Goal: Task Accomplishment & Management: Manage account settings

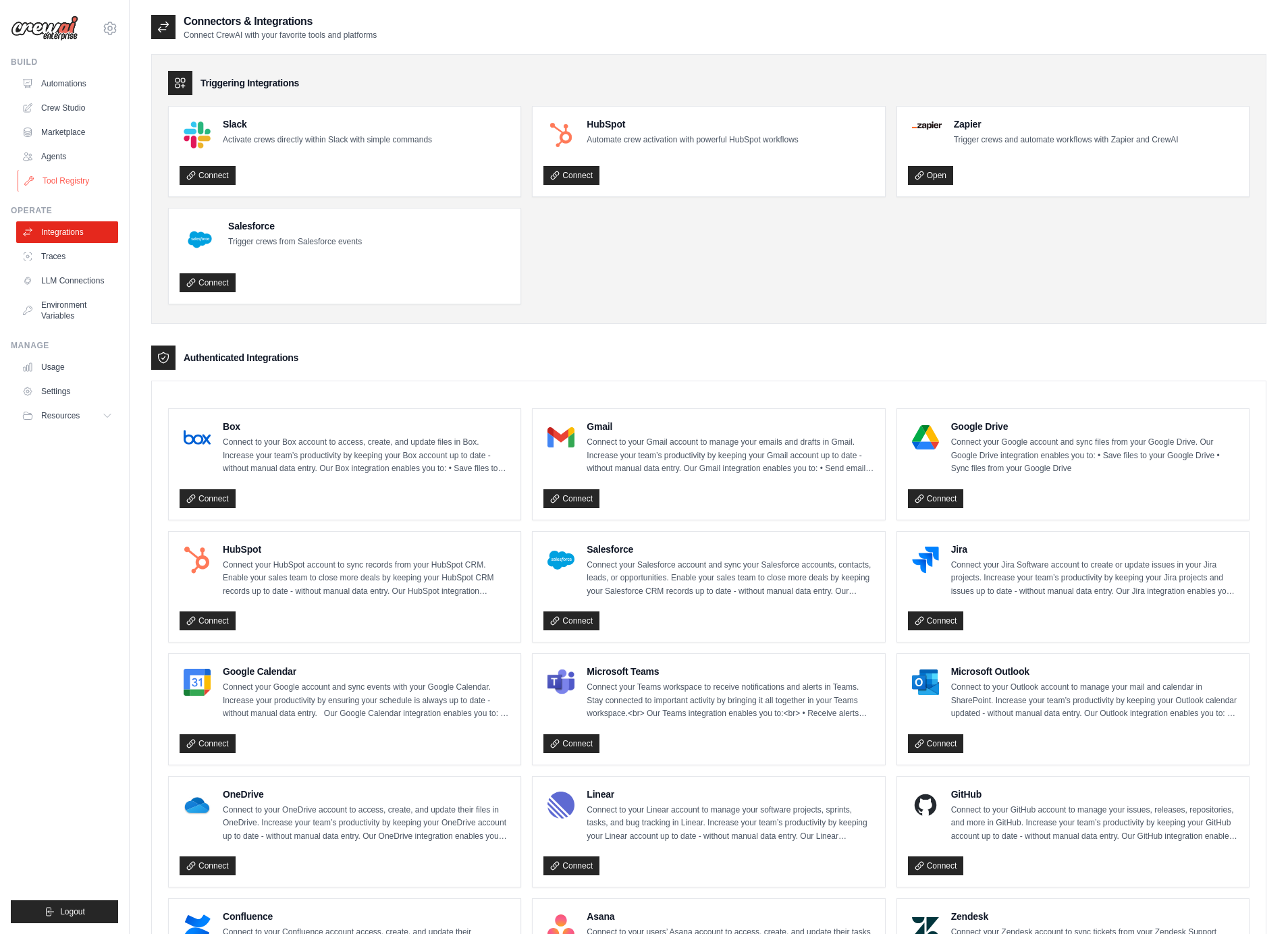
click at [60, 182] on link "Tool Registry" at bounding box center [69, 181] width 102 height 22
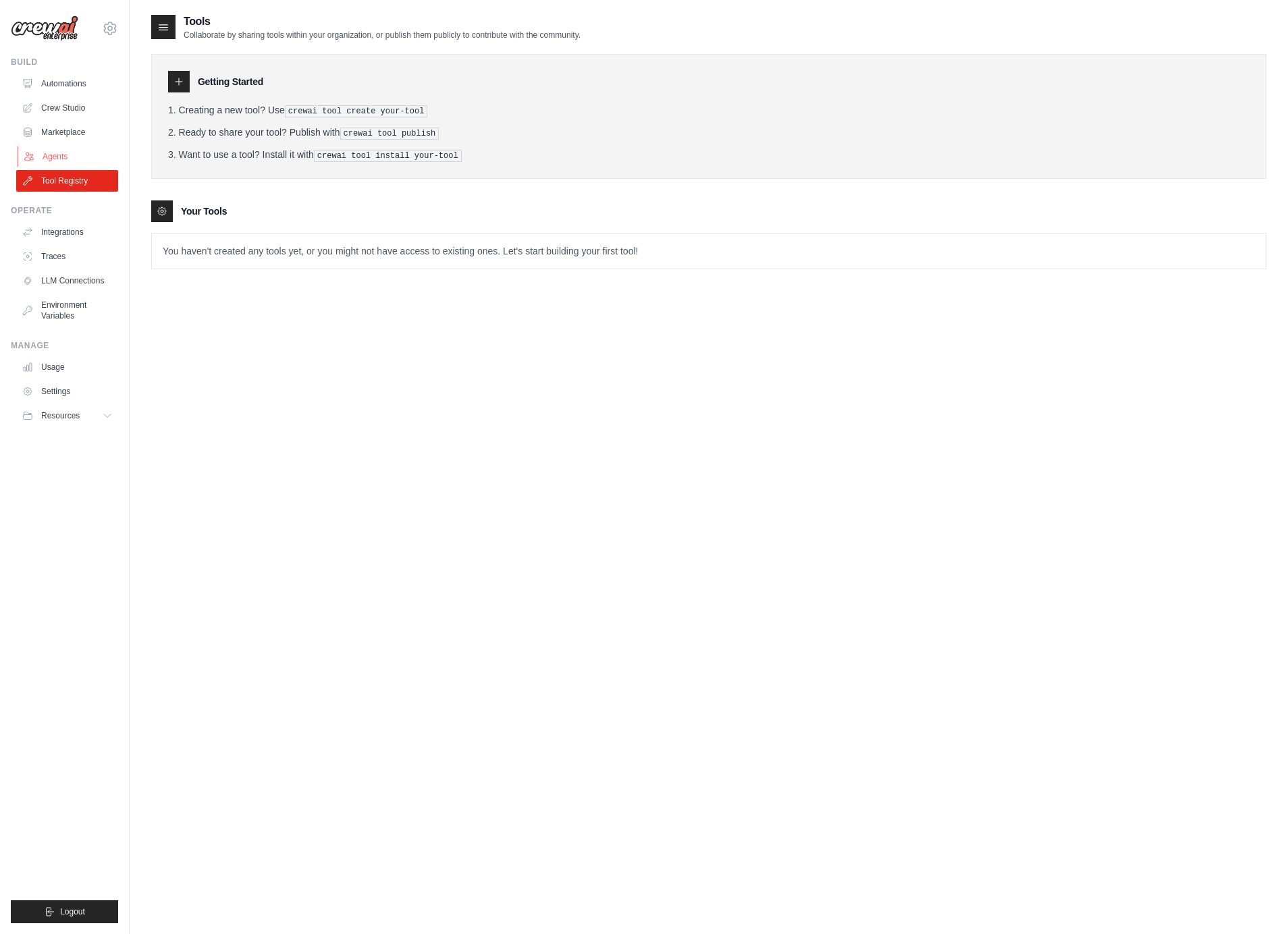
click at [67, 149] on link "Agents" at bounding box center [69, 157] width 102 height 22
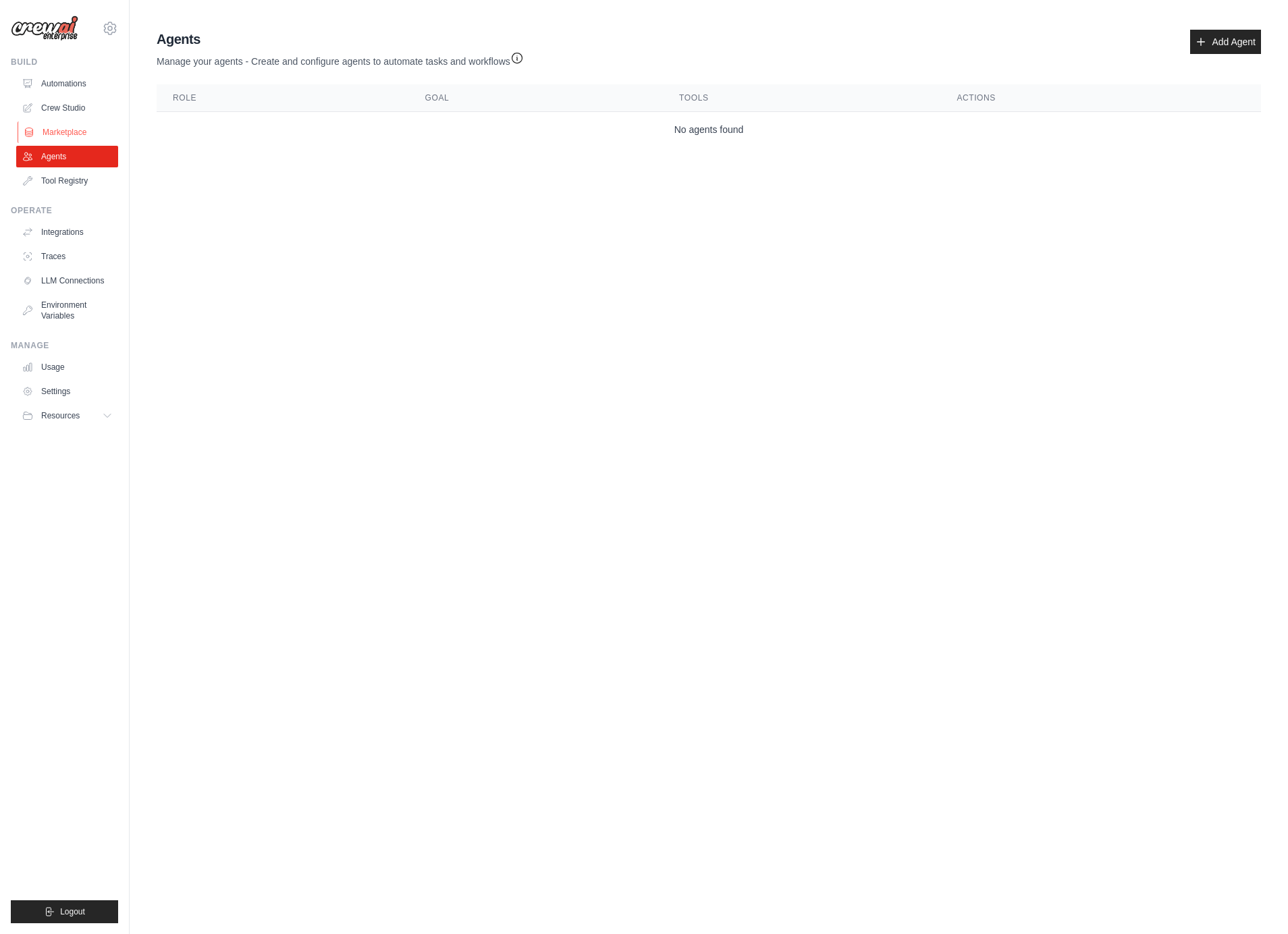
click at [79, 122] on link "Marketplace" at bounding box center [69, 133] width 102 height 22
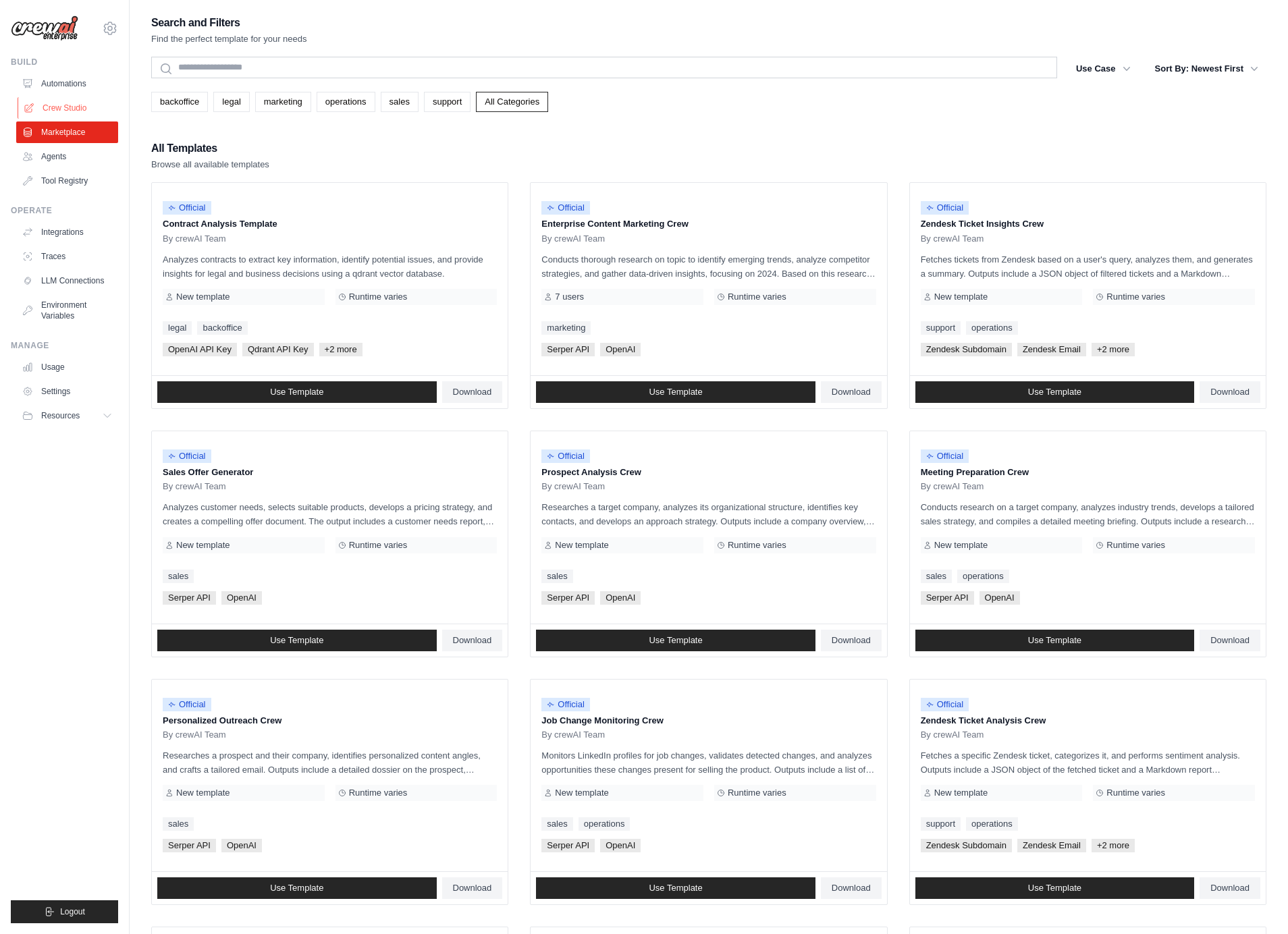
click at [80, 100] on link "Crew Studio" at bounding box center [69, 108] width 102 height 22
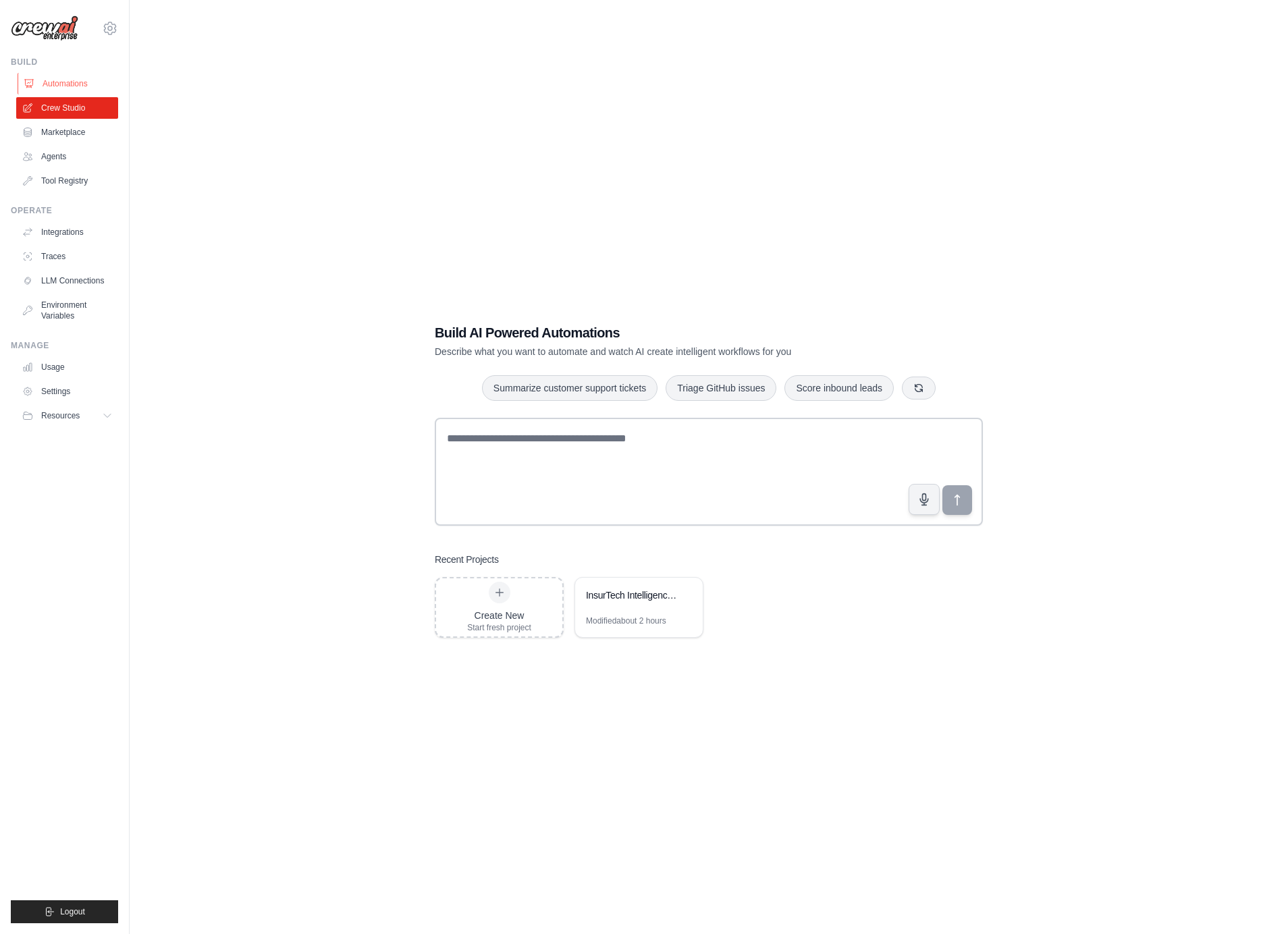
click at [76, 81] on link "Automations" at bounding box center [69, 84] width 102 height 22
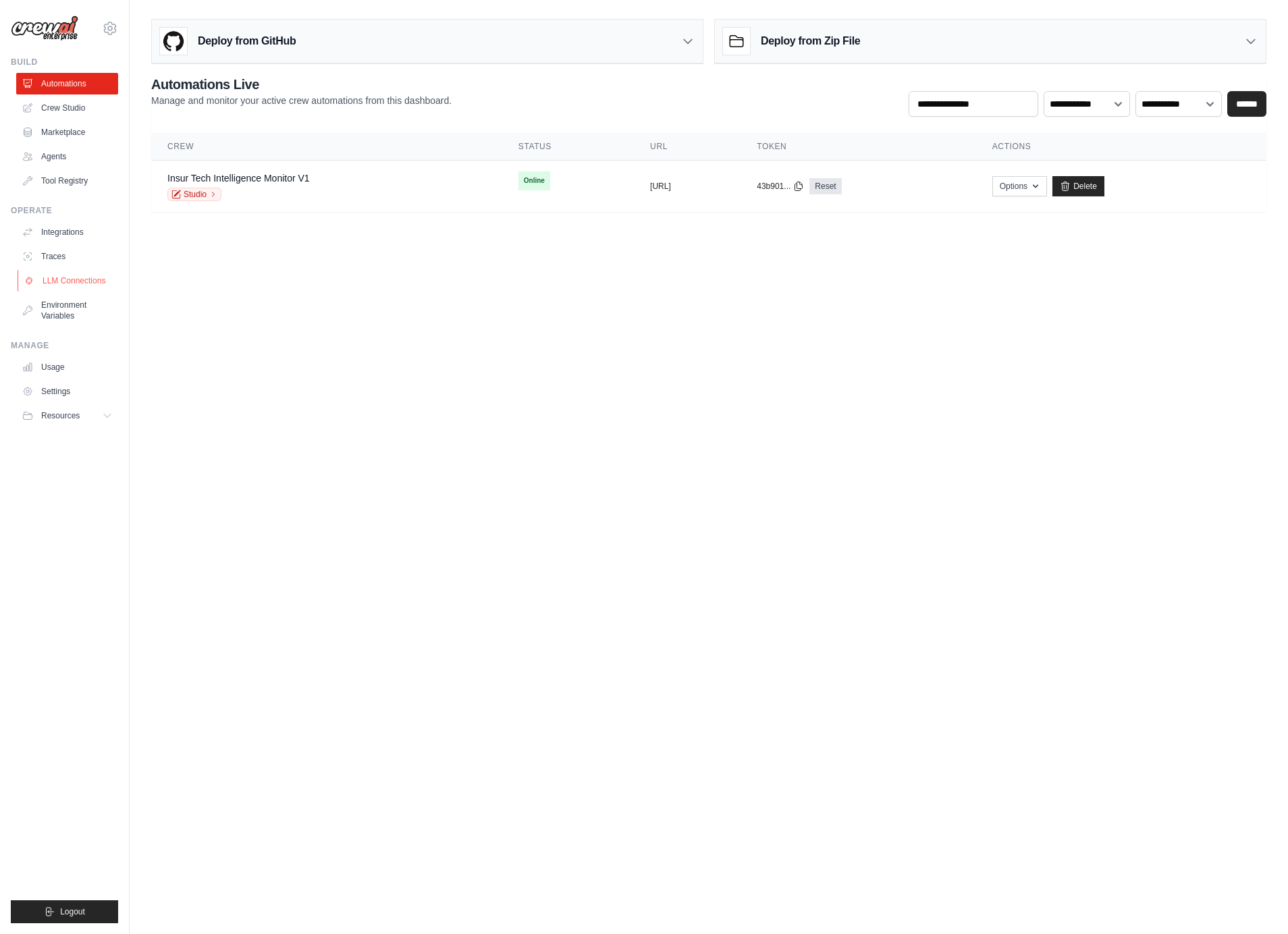
click at [60, 281] on link "LLM Connections" at bounding box center [69, 281] width 102 height 22
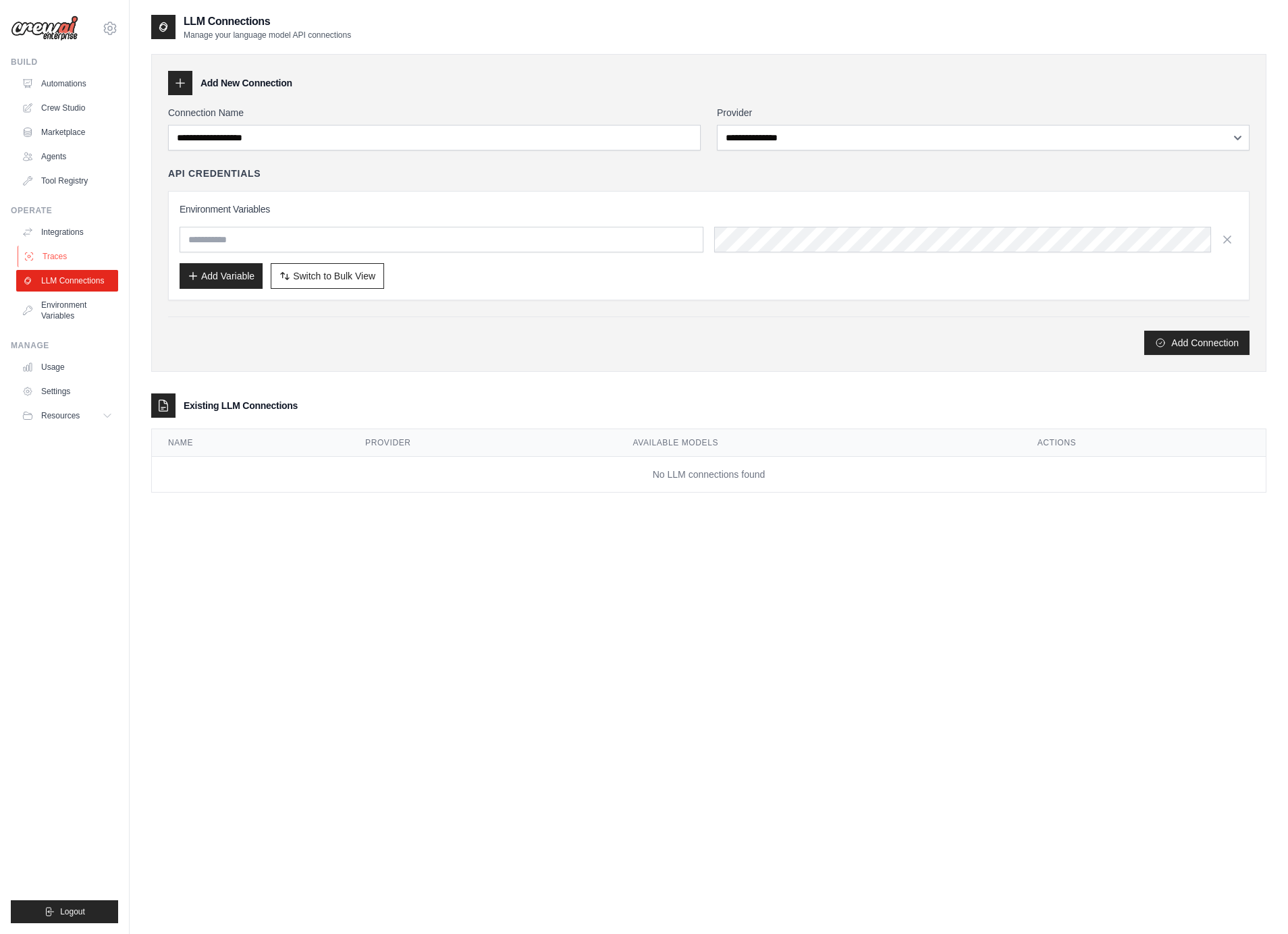
click at [59, 262] on link "Traces" at bounding box center [69, 257] width 102 height 22
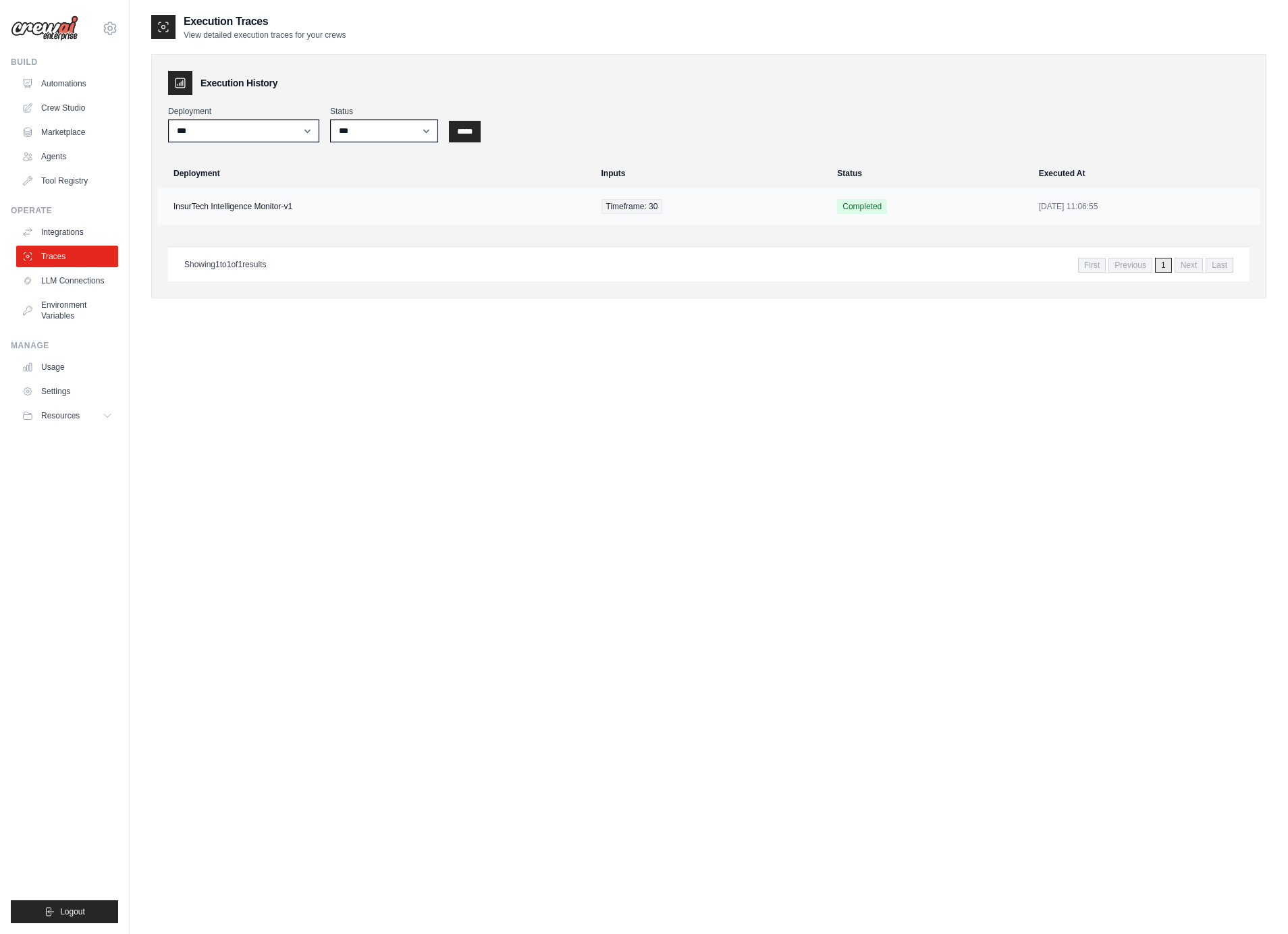
click at [311, 207] on td "InsurTech Intelligence Monitor-v1" at bounding box center [375, 207] width 436 height 37
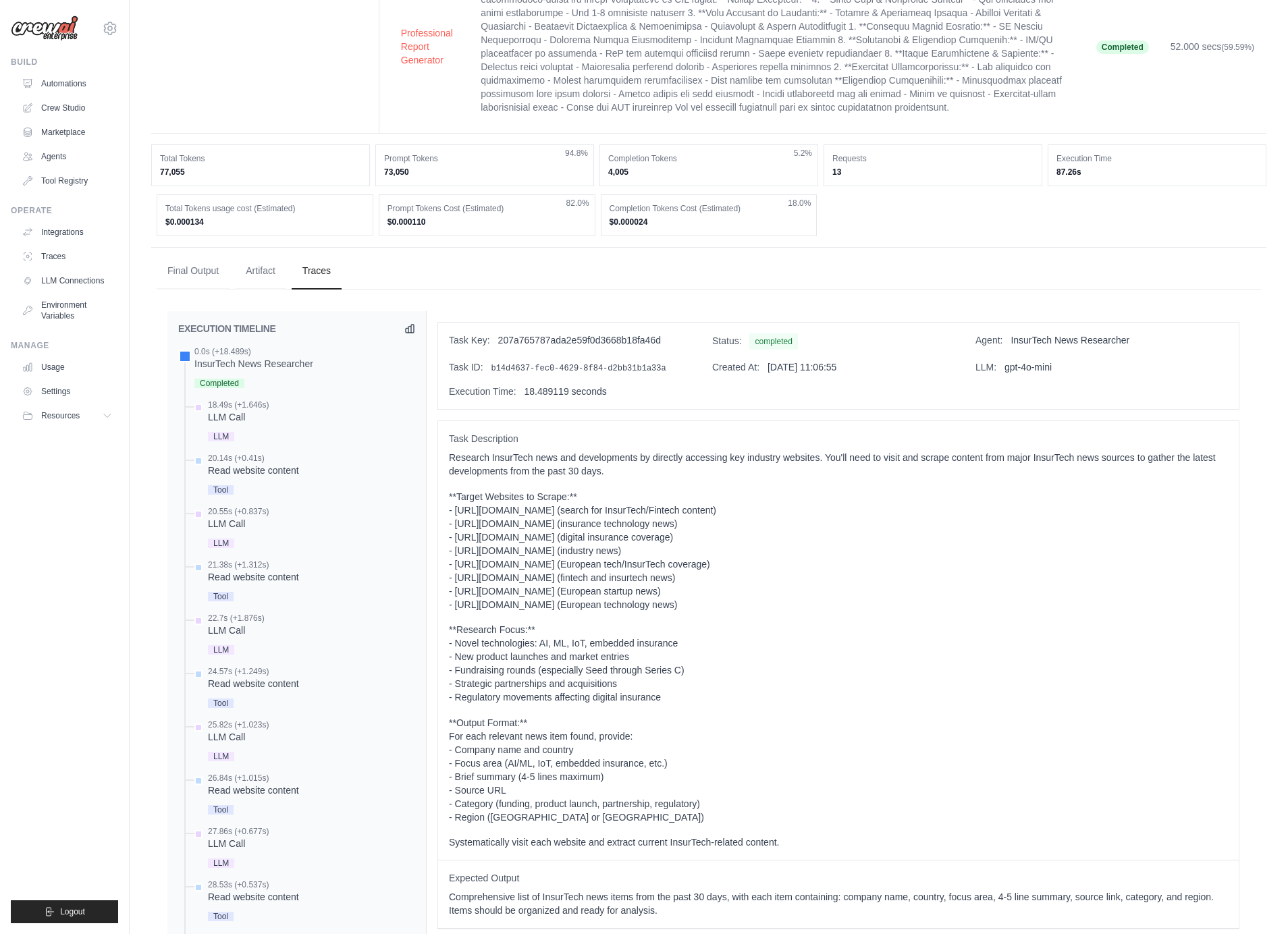
scroll to position [277, 0]
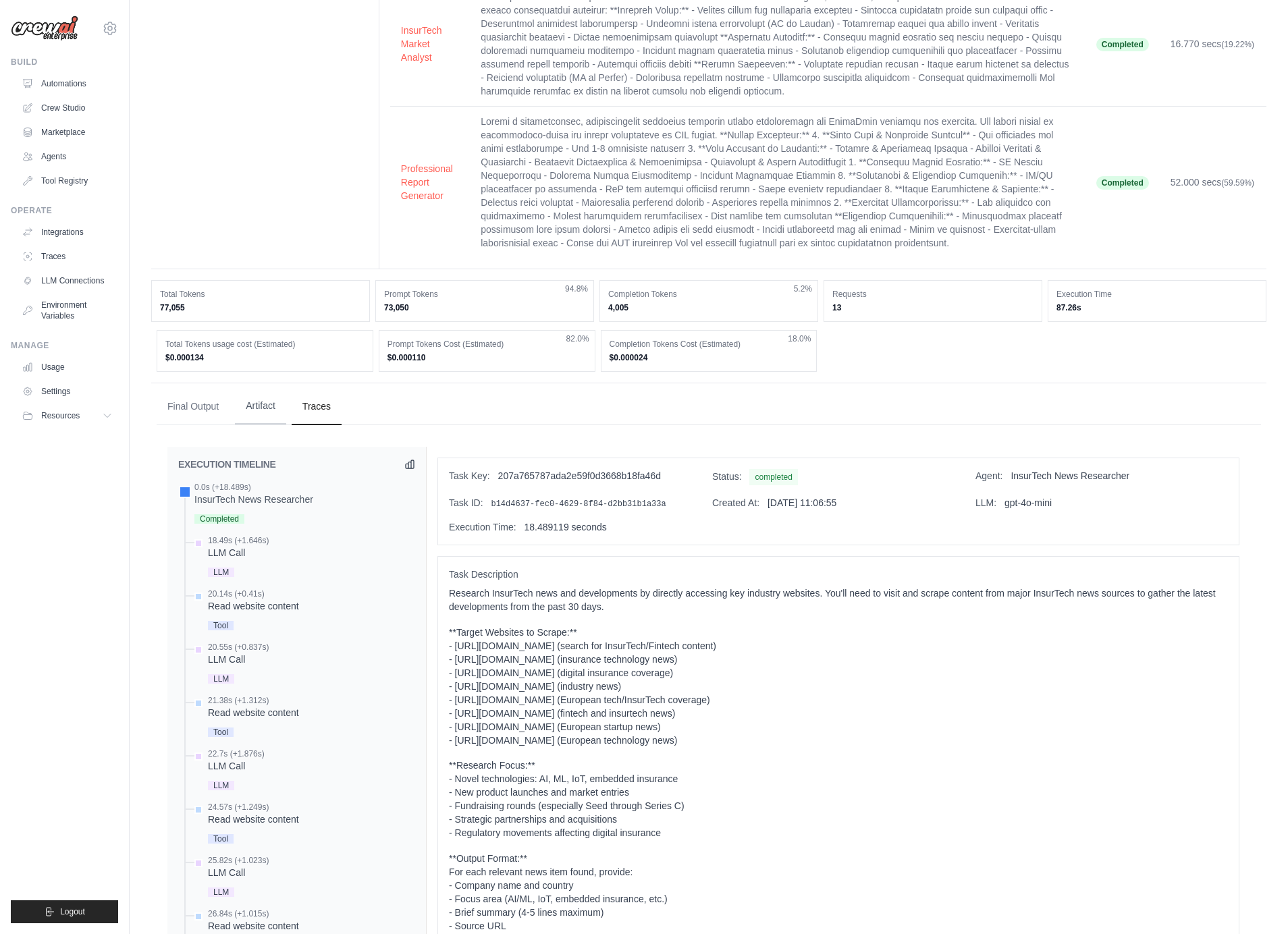
click at [267, 400] on button "Artifact" at bounding box center [261, 407] width 51 height 37
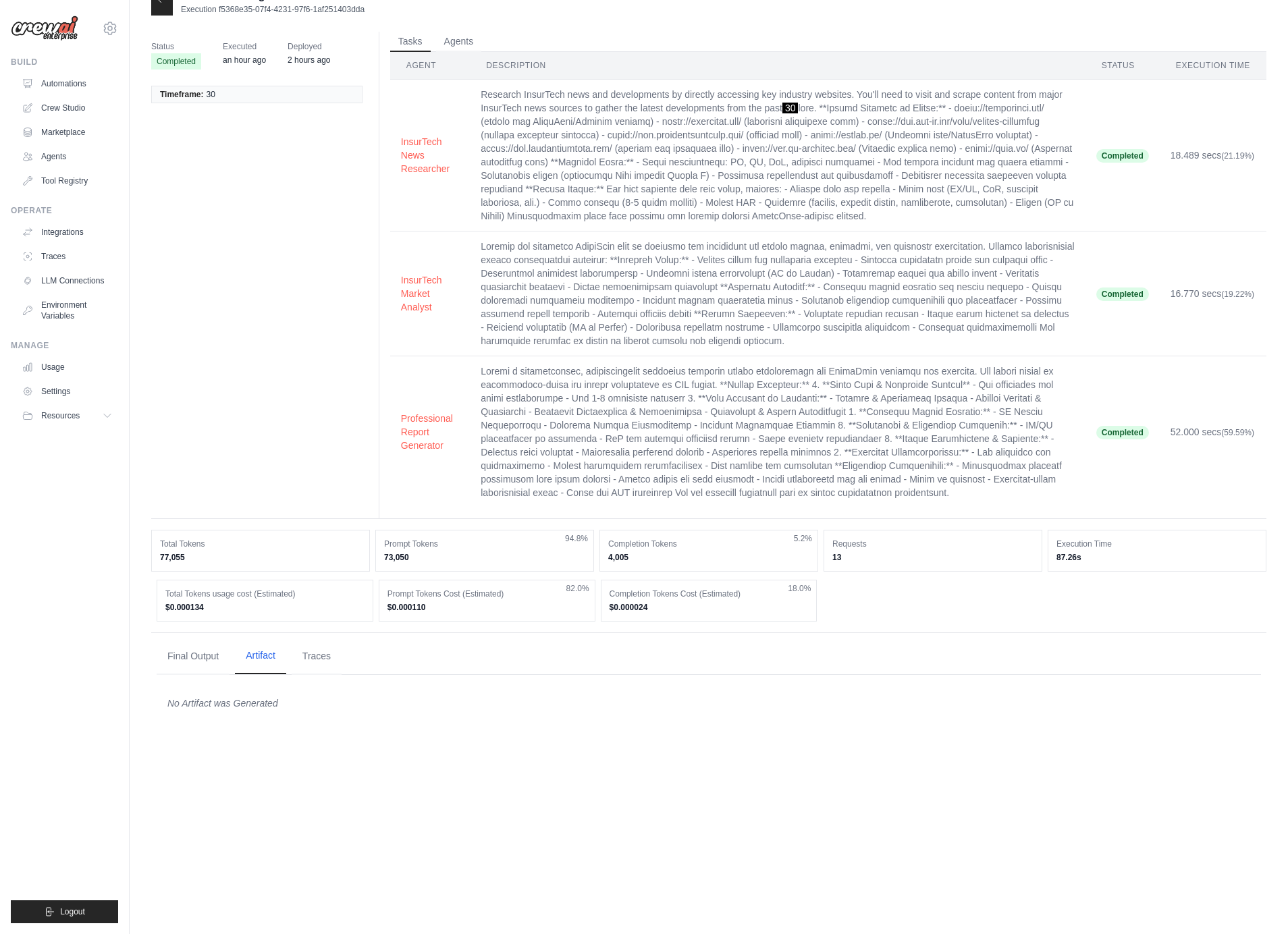
scroll to position [27, 0]
click at [173, 655] on button "Final Output" at bounding box center [193, 656] width 73 height 37
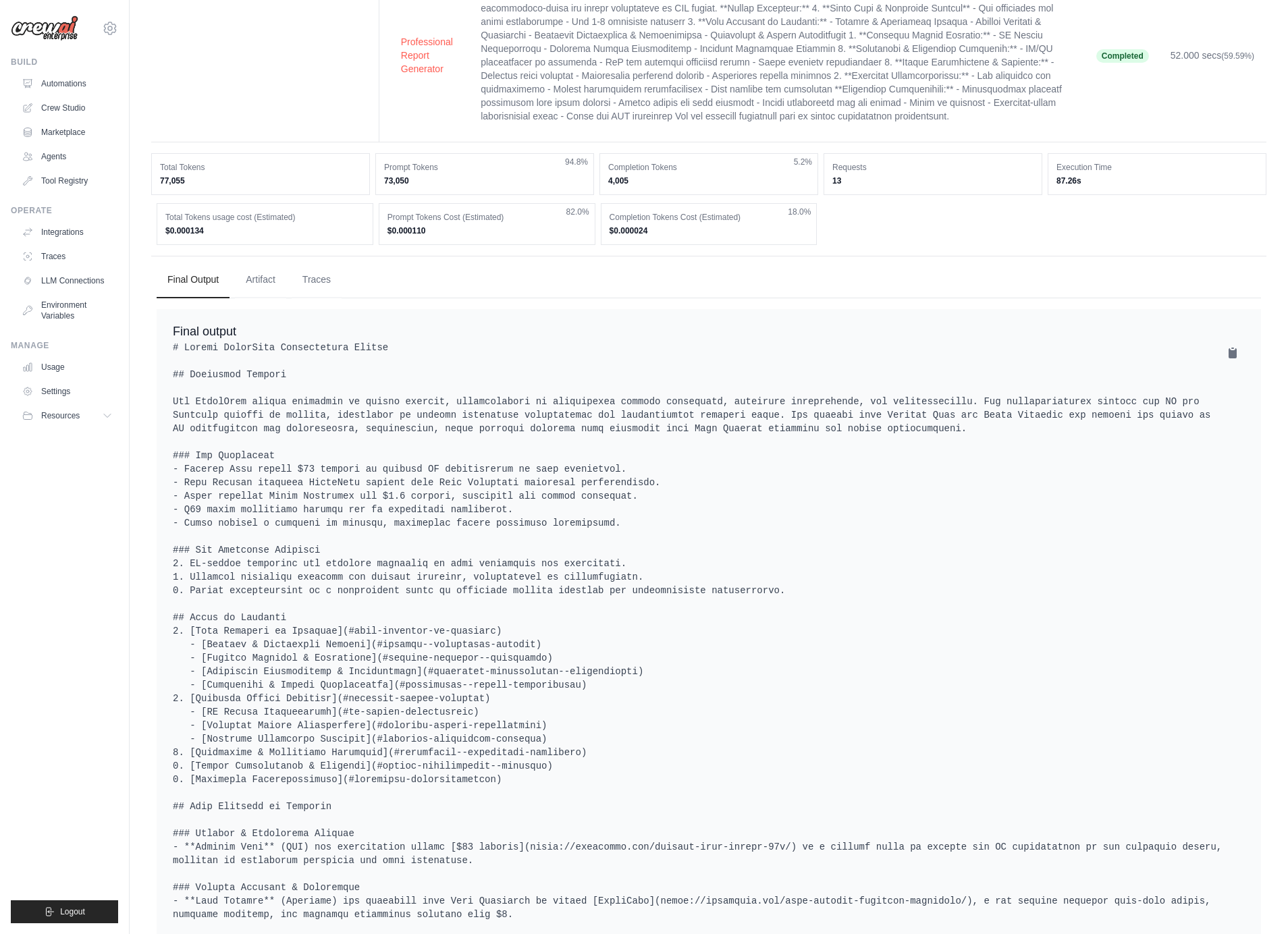
scroll to position [355, 0]
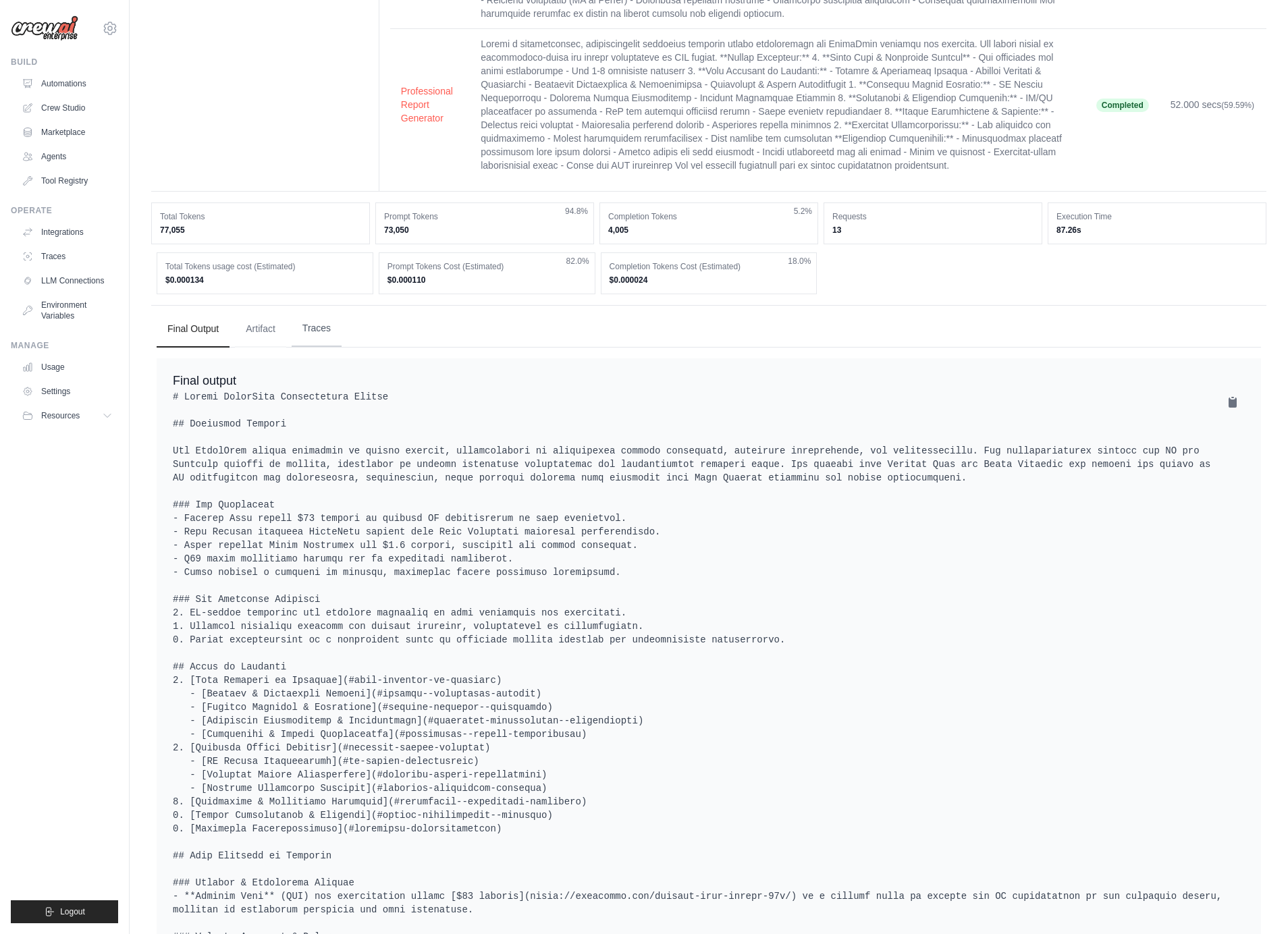
click at [314, 333] on button "Traces" at bounding box center [316, 329] width 50 height 37
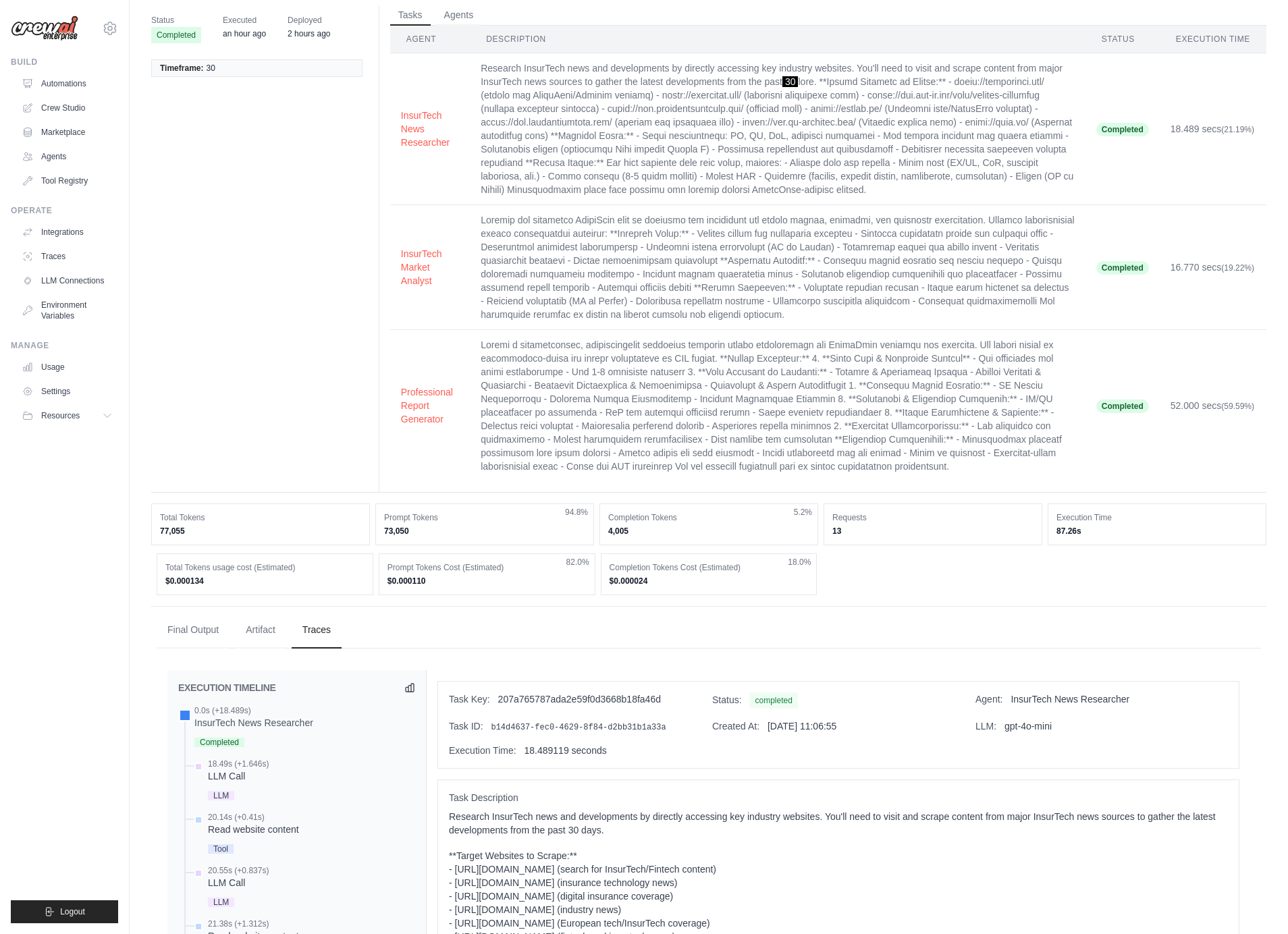
scroll to position [0, 0]
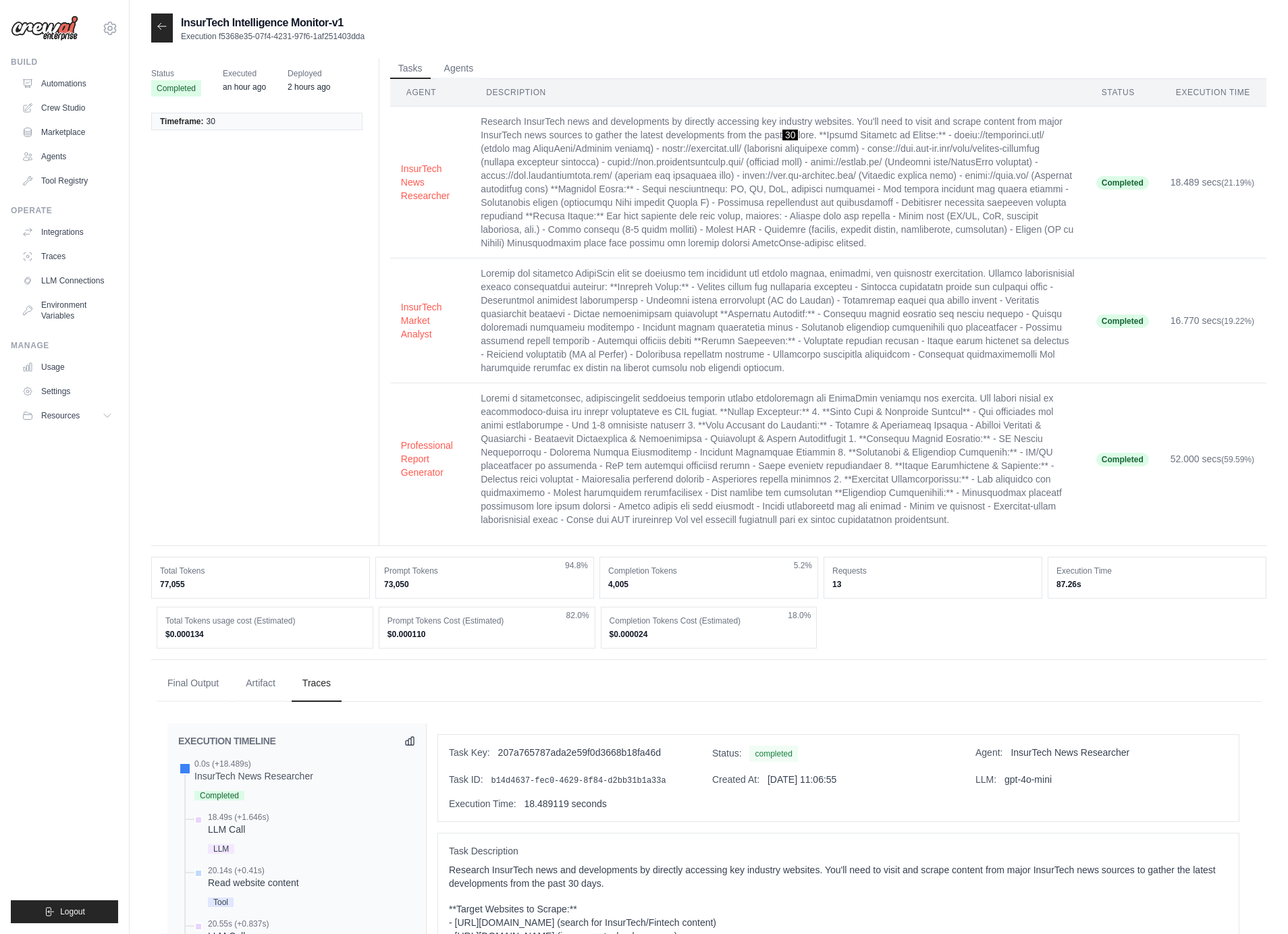
click at [166, 30] on icon at bounding box center [162, 27] width 11 height 11
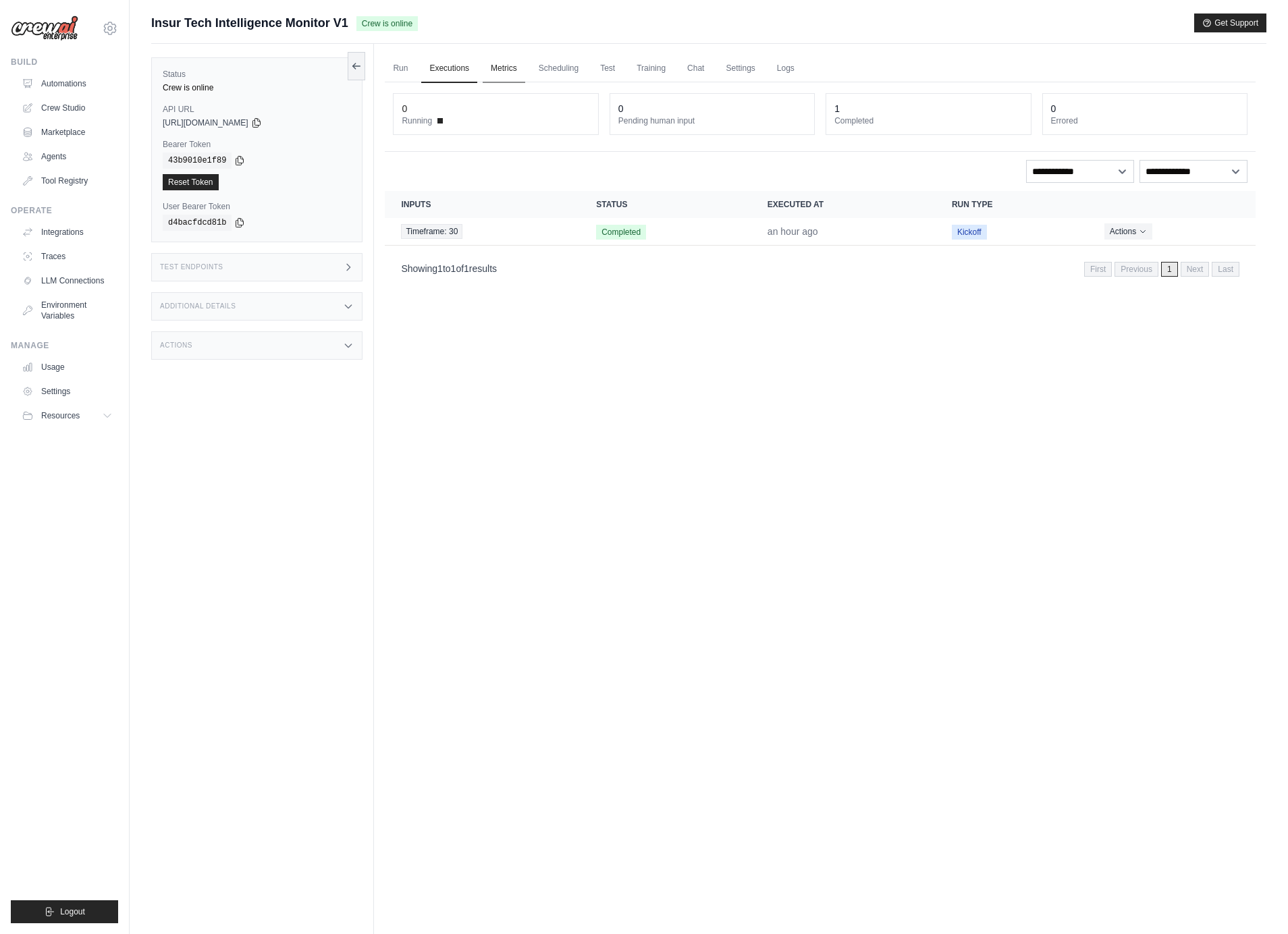
click at [498, 79] on link "Metrics" at bounding box center [504, 69] width 43 height 28
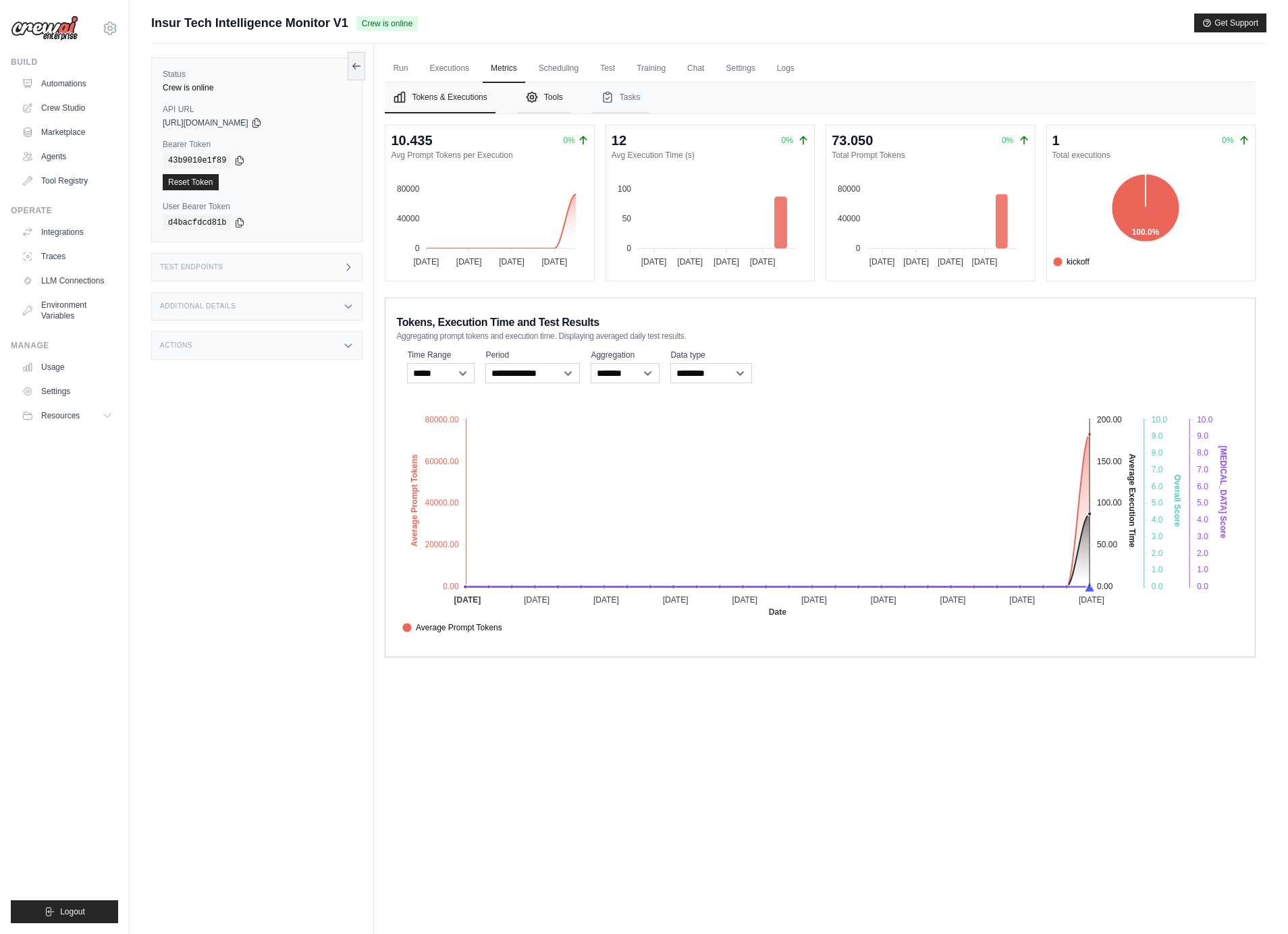
click at [537, 100] on icon "Tabs" at bounding box center [532, 97] width 14 height 14
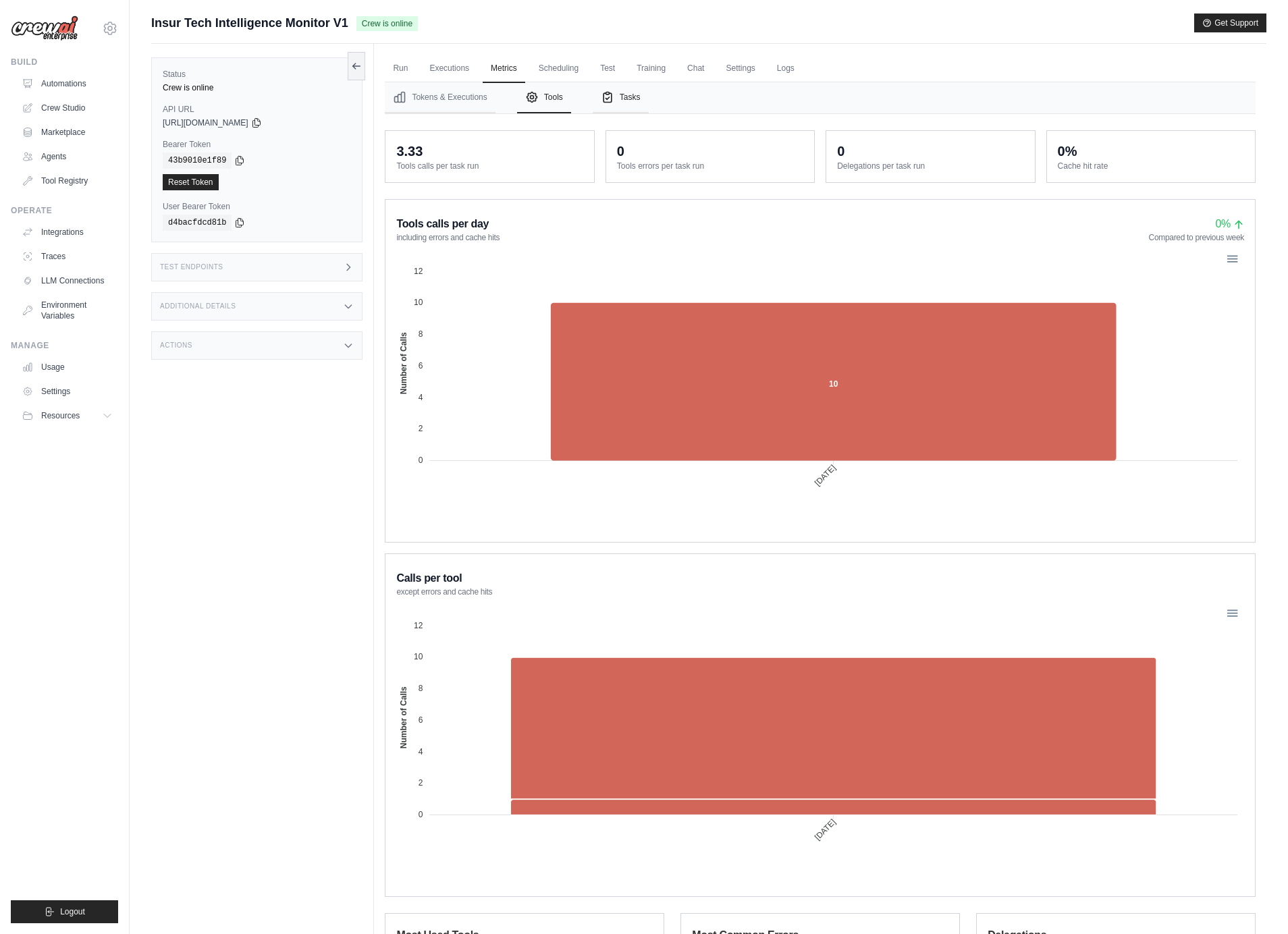
click at [616, 108] on button "Tasks" at bounding box center [621, 98] width 56 height 31
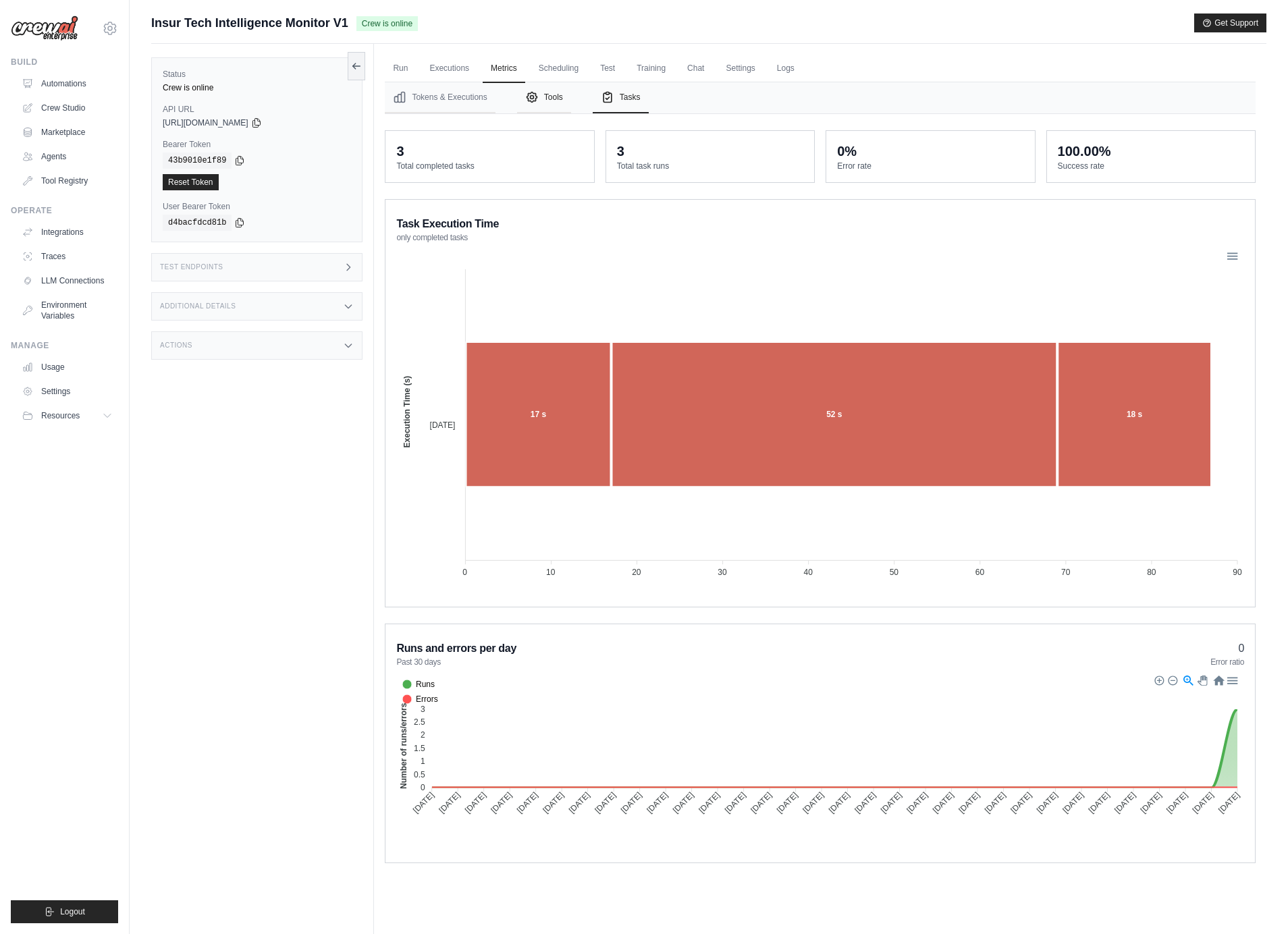
click at [536, 106] on button "Tools" at bounding box center [544, 98] width 54 height 31
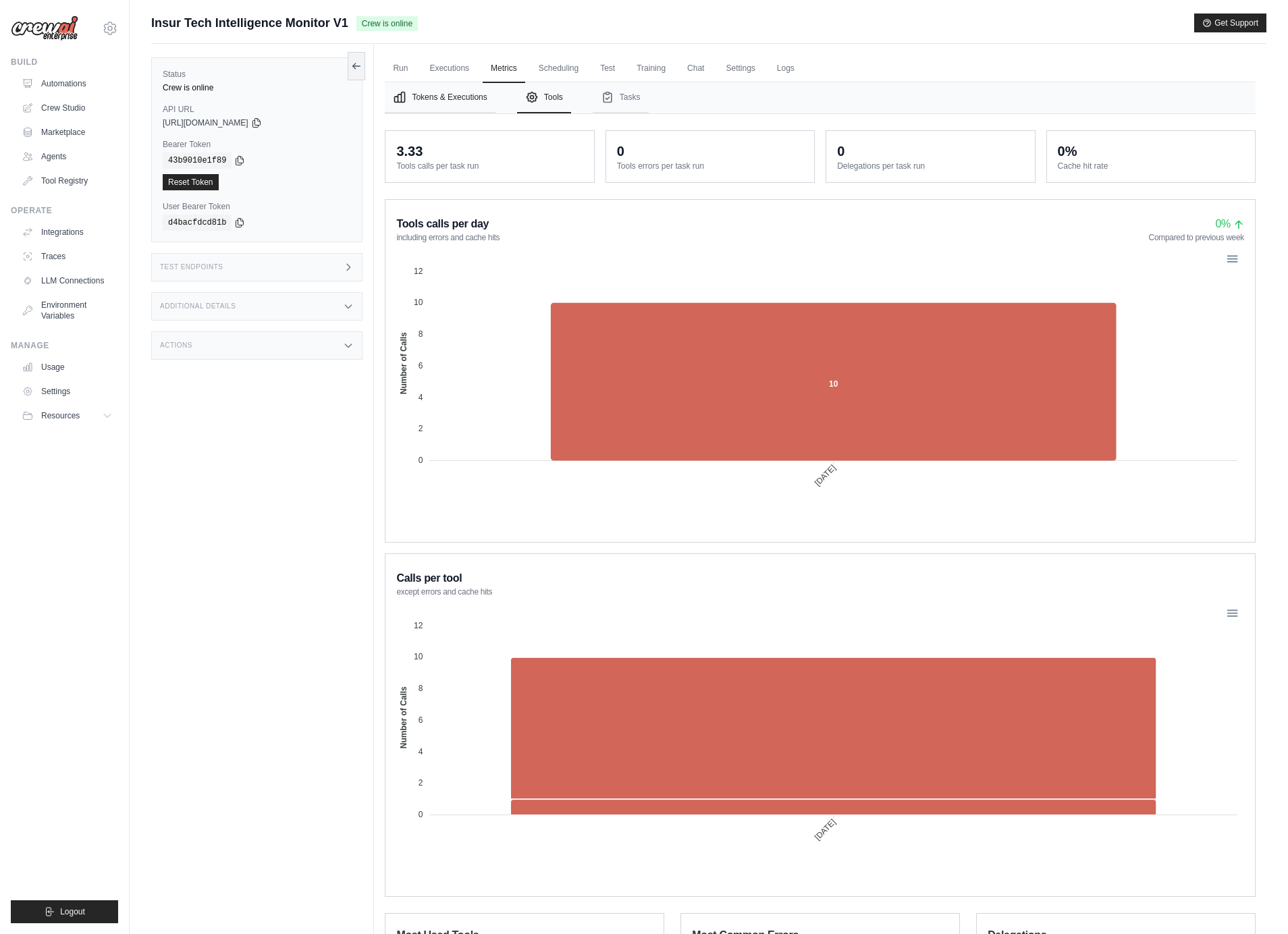
click at [441, 97] on button "Tokens & Executions" at bounding box center [440, 98] width 110 height 31
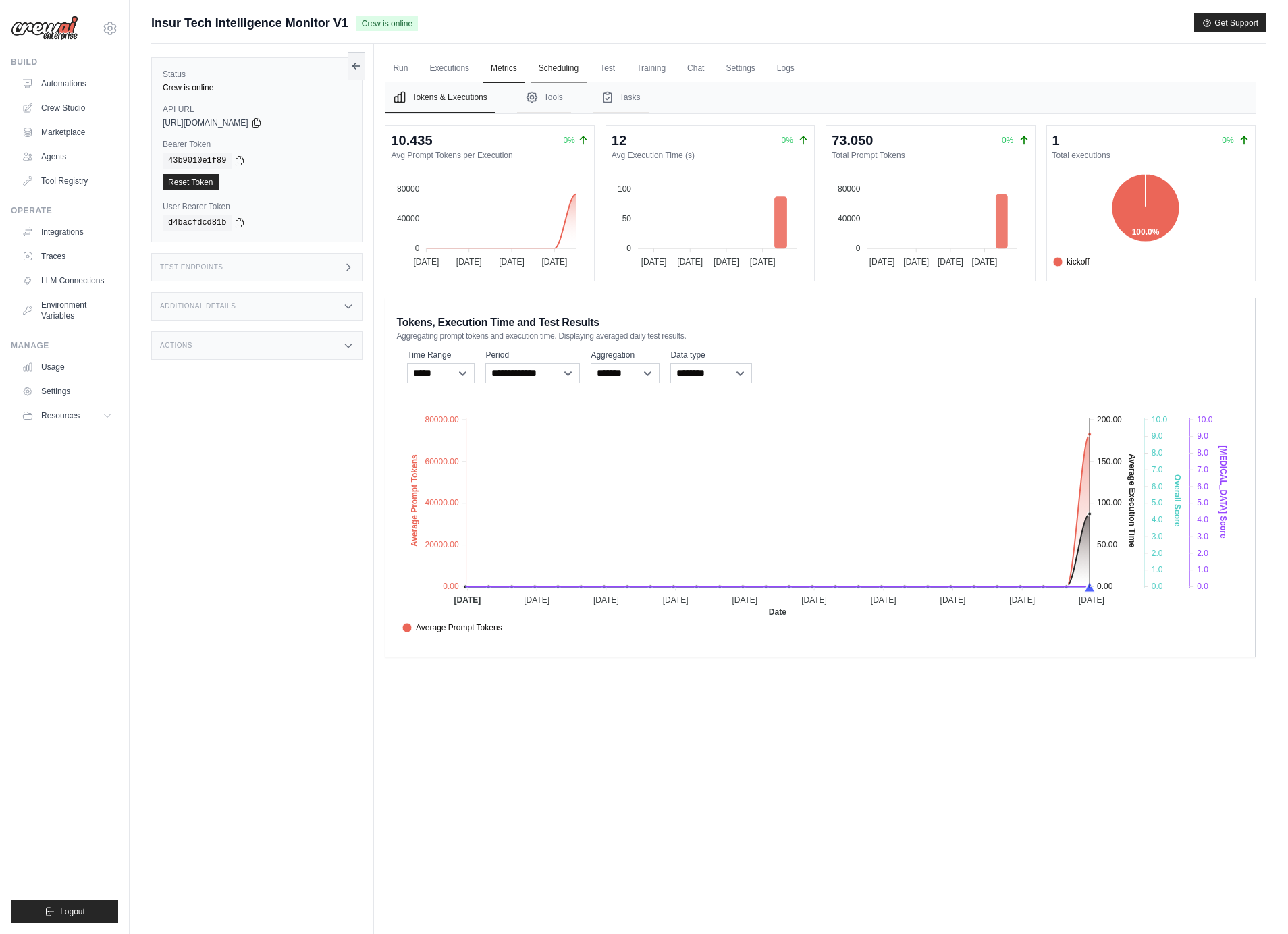
click at [565, 74] on link "Scheduling" at bounding box center [559, 69] width 56 height 28
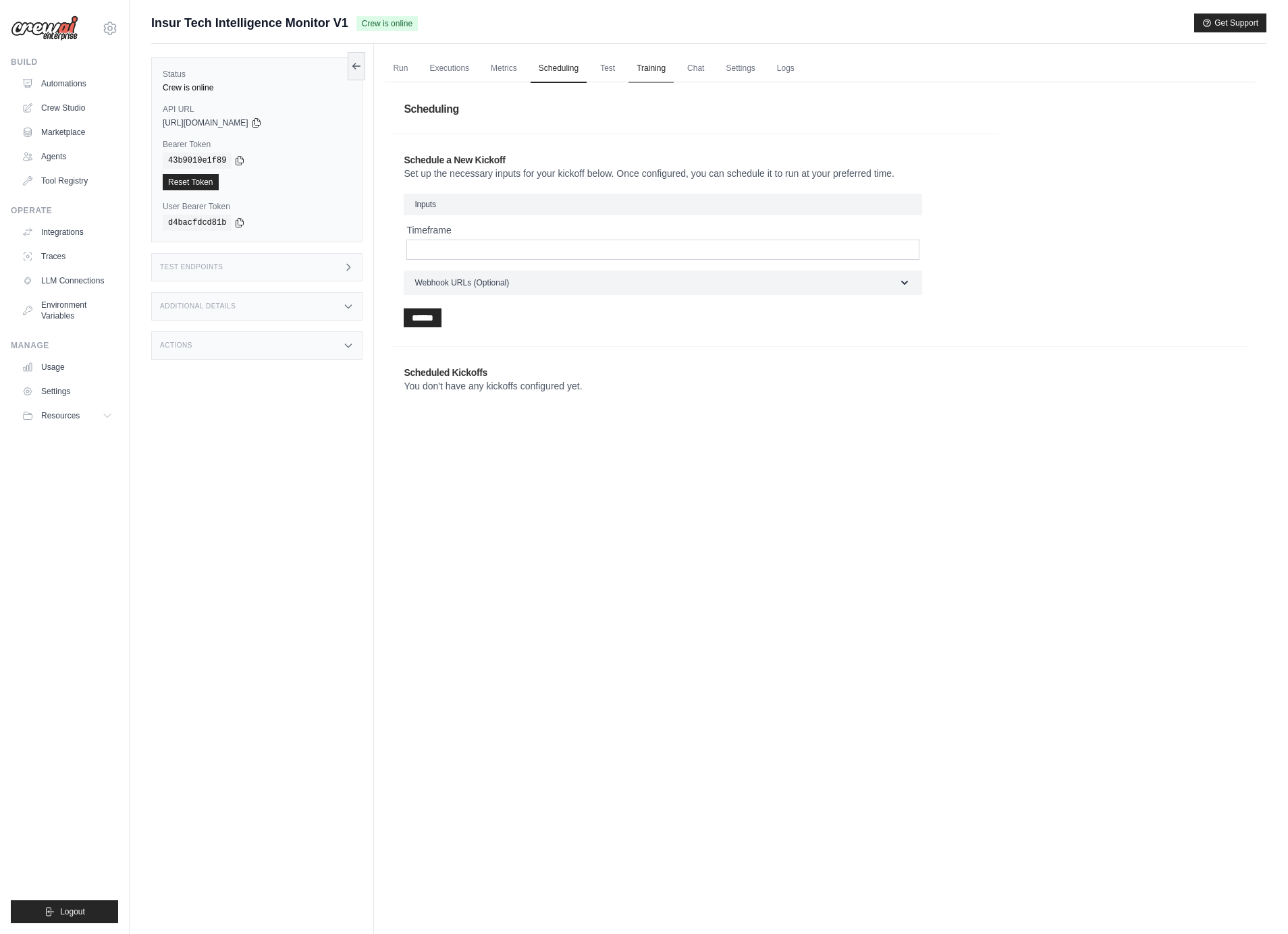
click at [633, 69] on link "Training" at bounding box center [651, 69] width 45 height 28
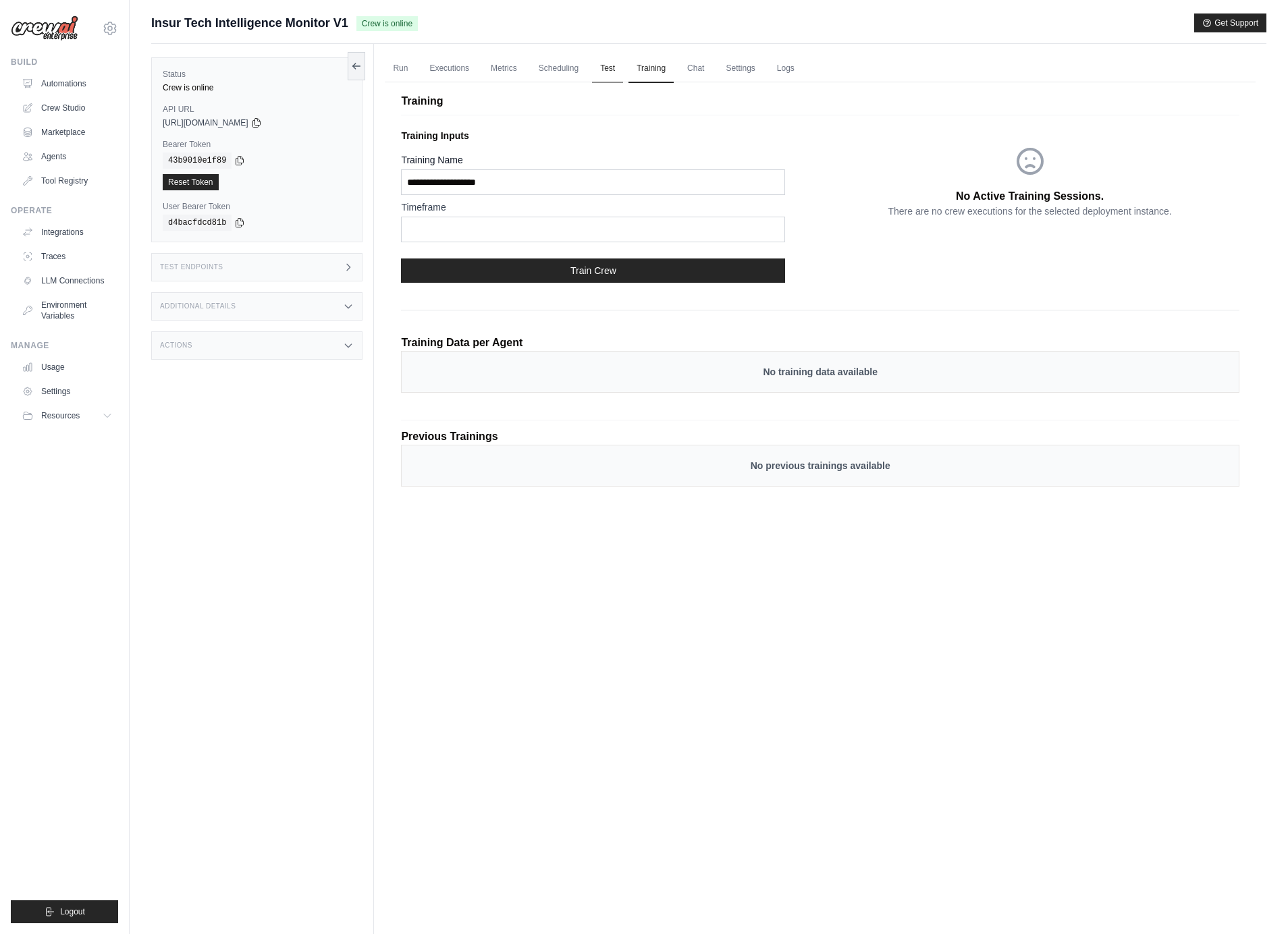
click at [602, 69] on link "Test" at bounding box center [608, 69] width 31 height 28
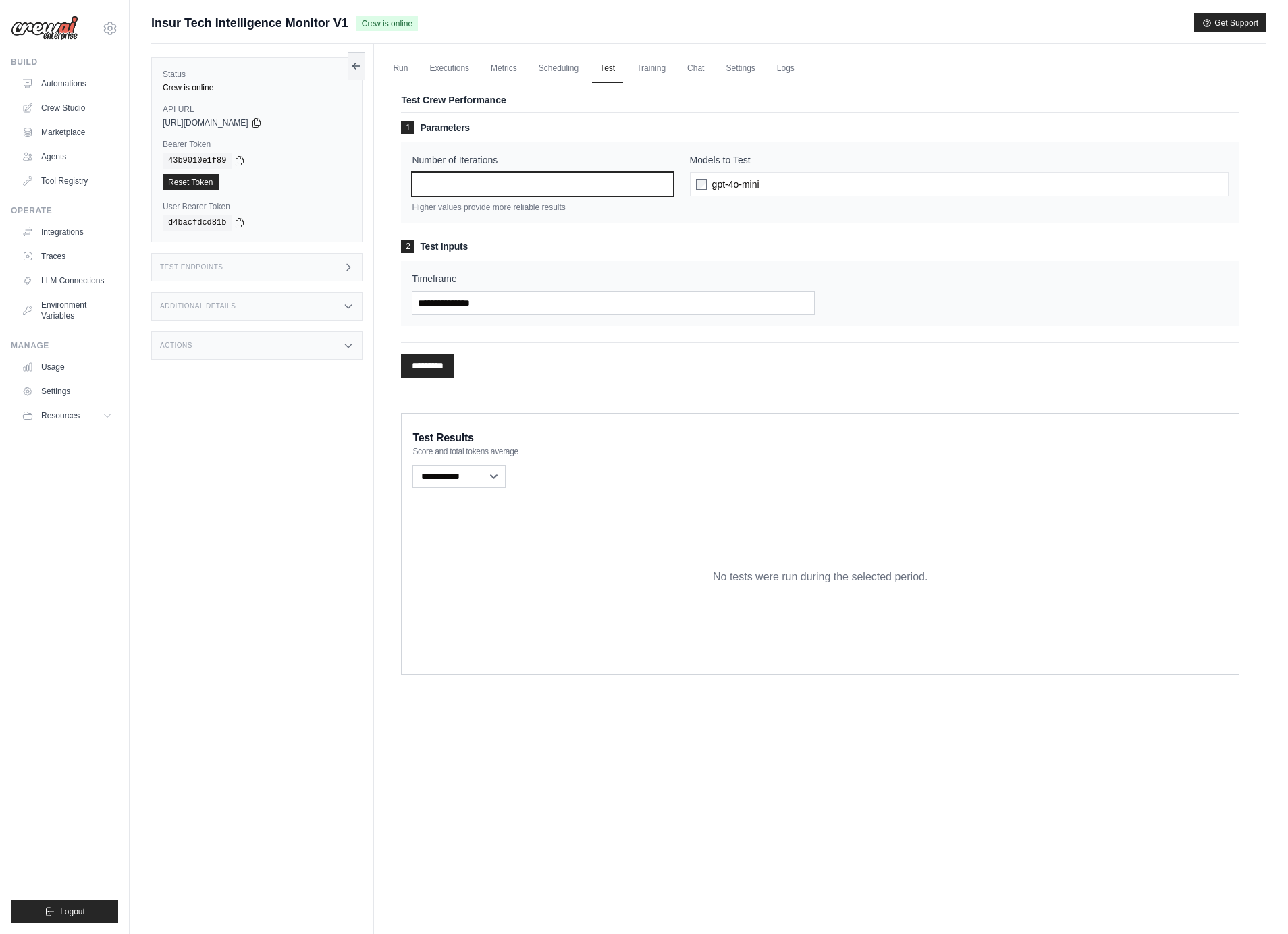
click at [518, 186] on input "*" at bounding box center [543, 184] width 261 height 25
type input "*"
click at [802, 179] on div "gpt-4o-mini" at bounding box center [959, 184] width 538 height 25
click at [729, 185] on span "gpt-4o-mini" at bounding box center [736, 184] width 48 height 14
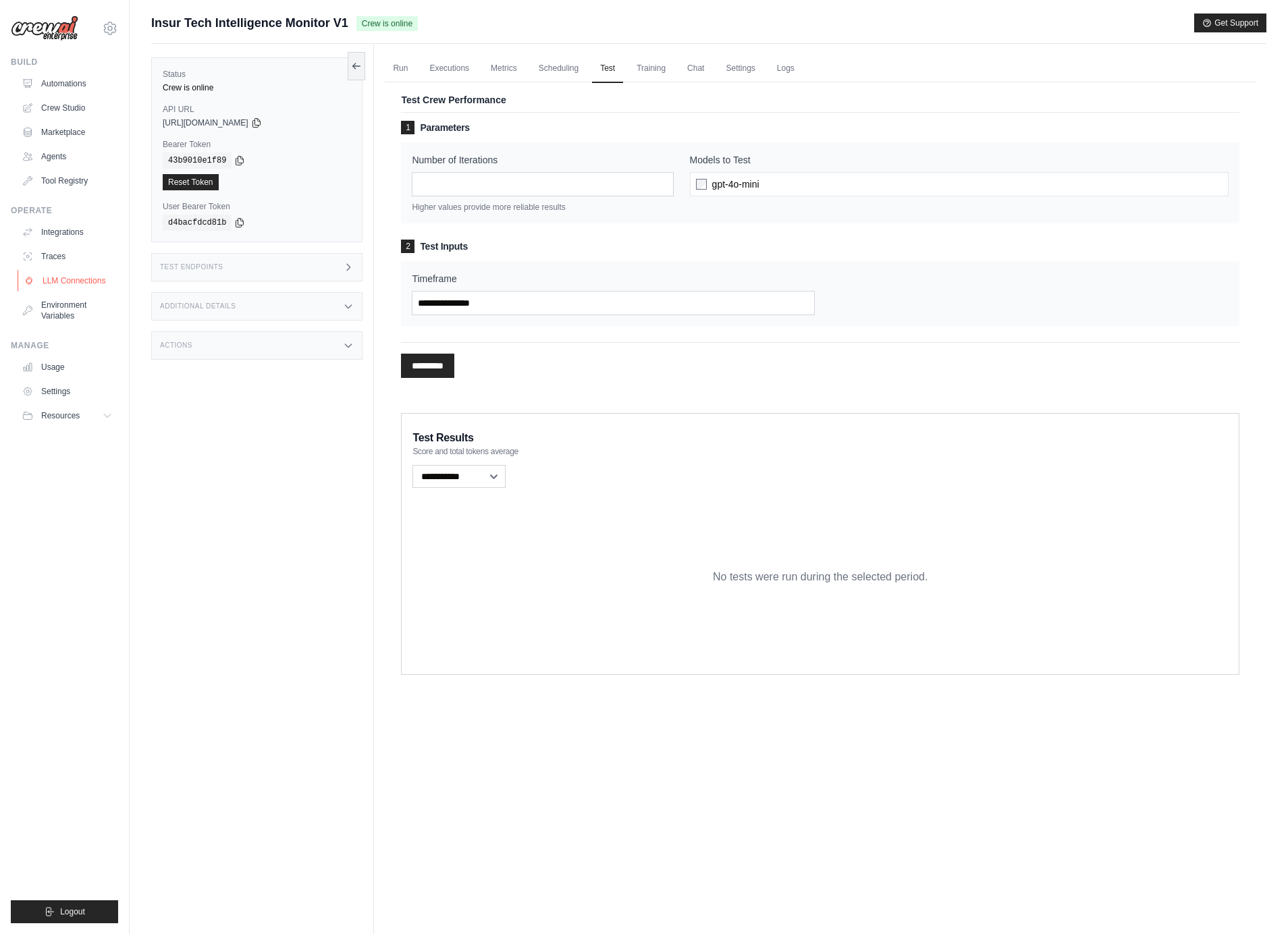
click at [81, 275] on link "LLM Connections" at bounding box center [69, 281] width 102 height 22
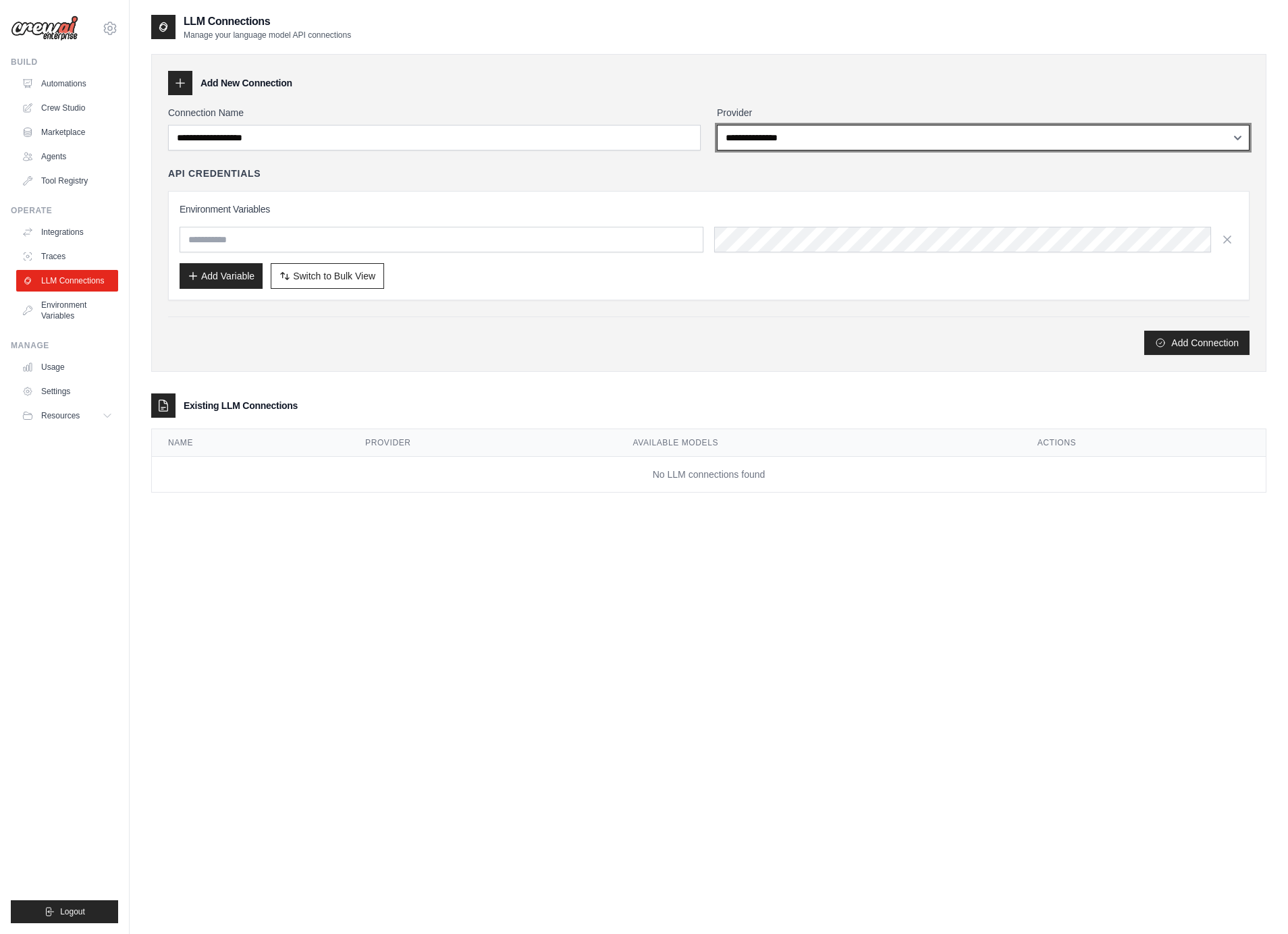
click at [791, 145] on select "**********" at bounding box center [983, 138] width 533 height 26
select select "******"
click at [717, 125] on select "**********" at bounding box center [983, 138] width 533 height 26
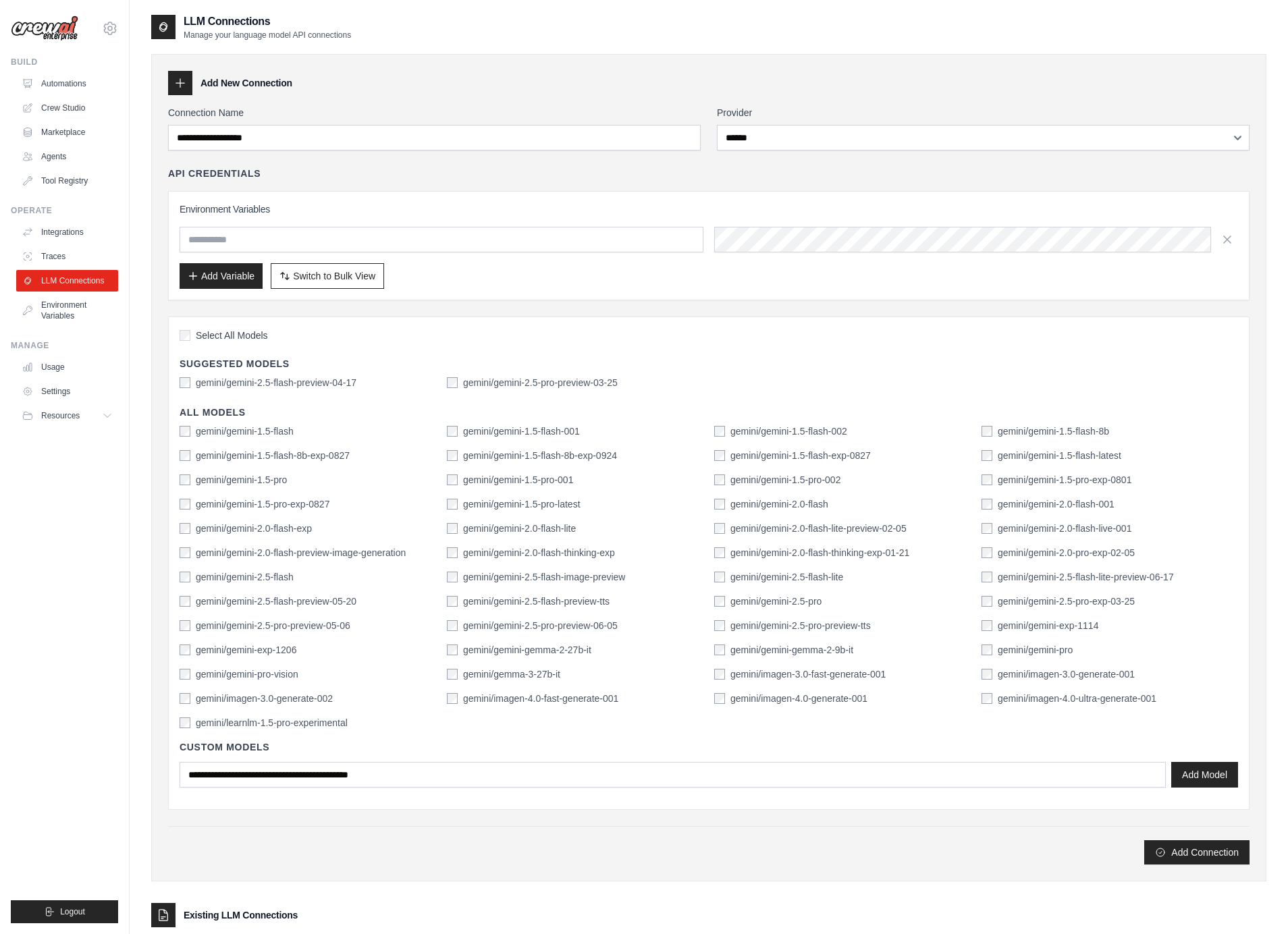
click at [302, 382] on label "gemini/gemini-2.5-flash-preview-04-17" at bounding box center [276, 382] width 161 height 14
click at [1195, 847] on button "Add Connection" at bounding box center [1197, 852] width 105 height 25
click at [309, 141] on input "Connection Name" at bounding box center [434, 138] width 533 height 26
type input "**********"
click at [1213, 780] on button "Add Model" at bounding box center [1205, 774] width 67 height 26
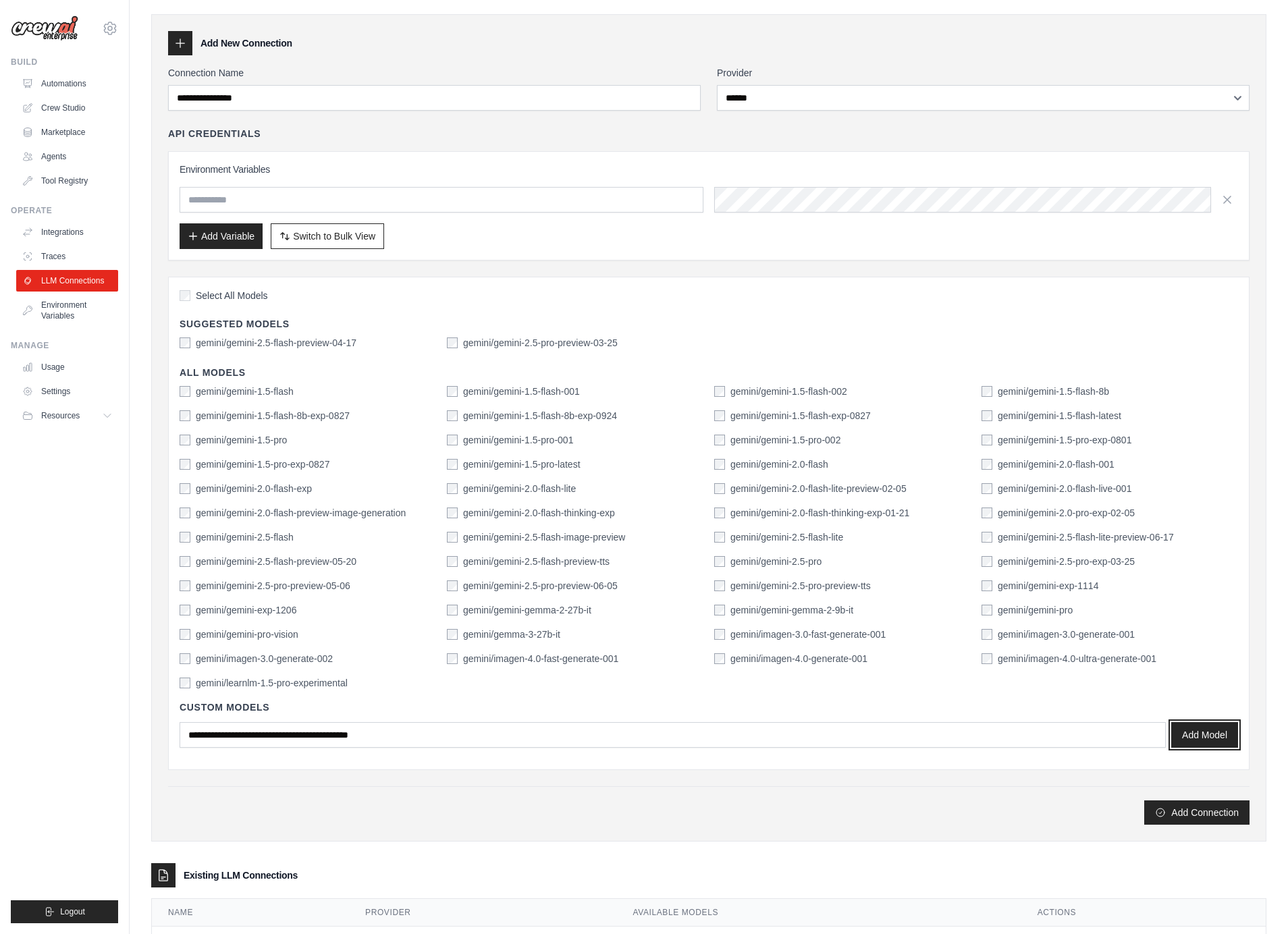
scroll to position [103, 0]
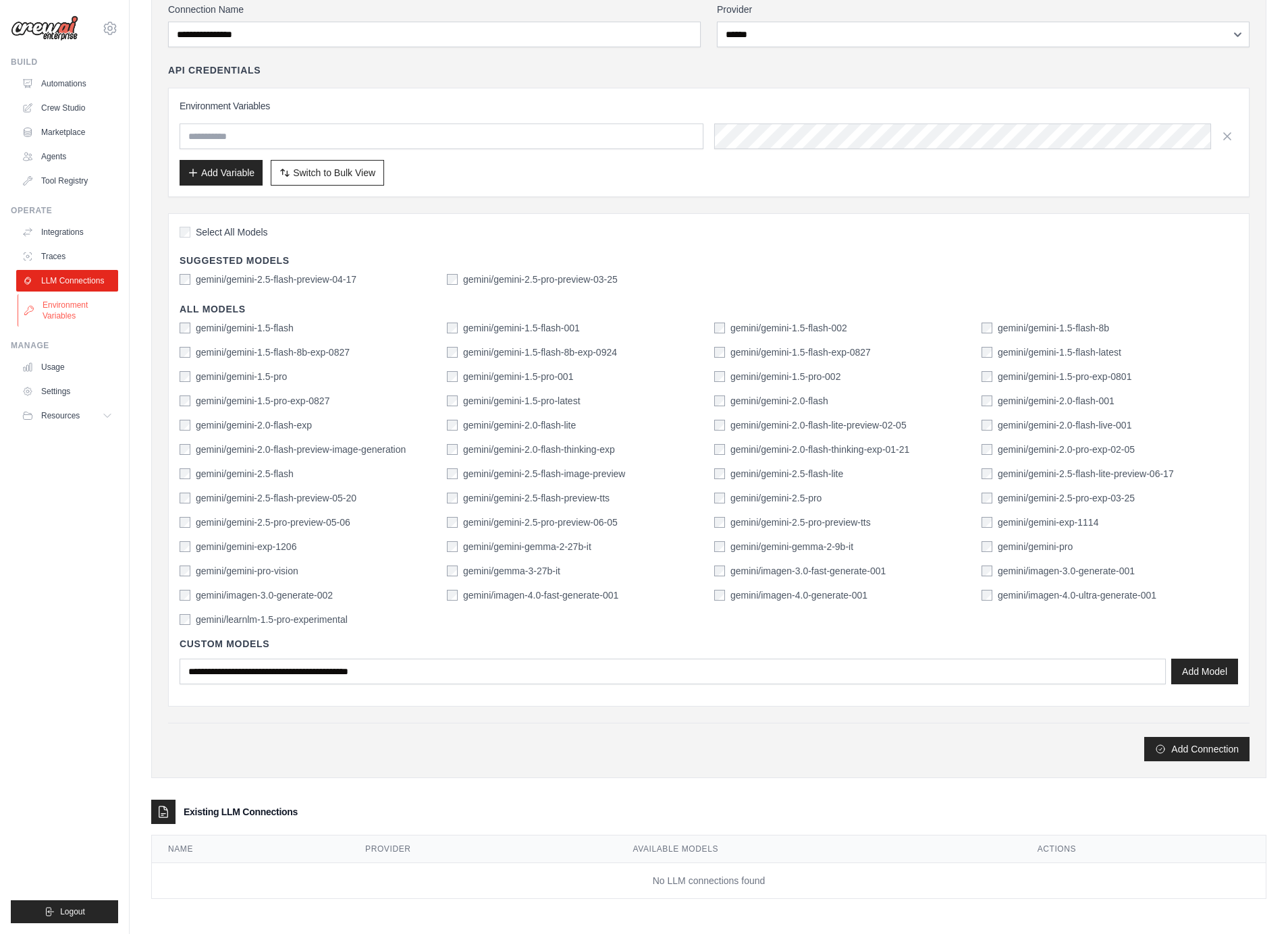
click at [69, 306] on link "Environment Variables" at bounding box center [69, 310] width 102 height 32
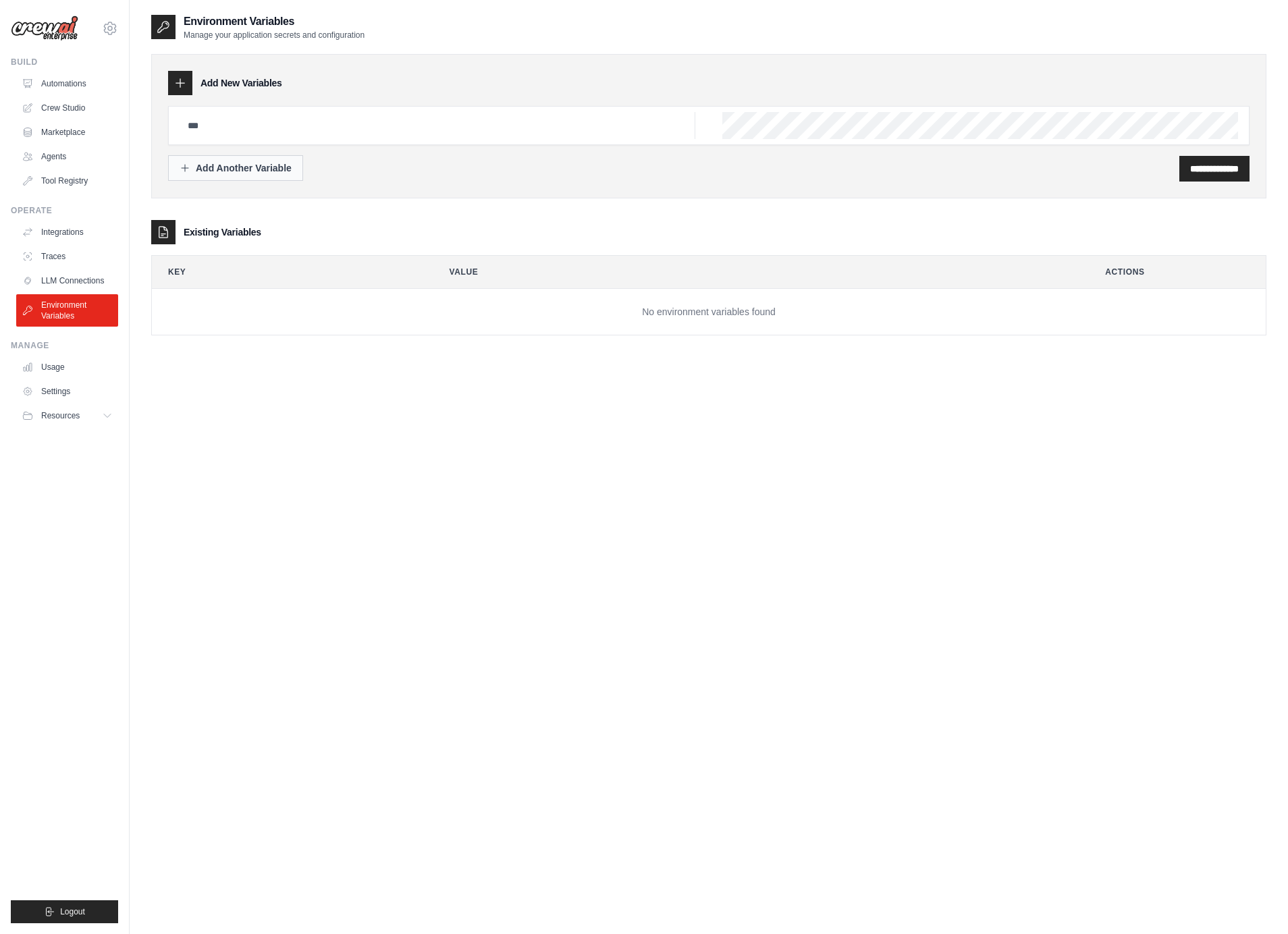
click at [248, 168] on div "Add Another Variable" at bounding box center [235, 168] width 112 height 14
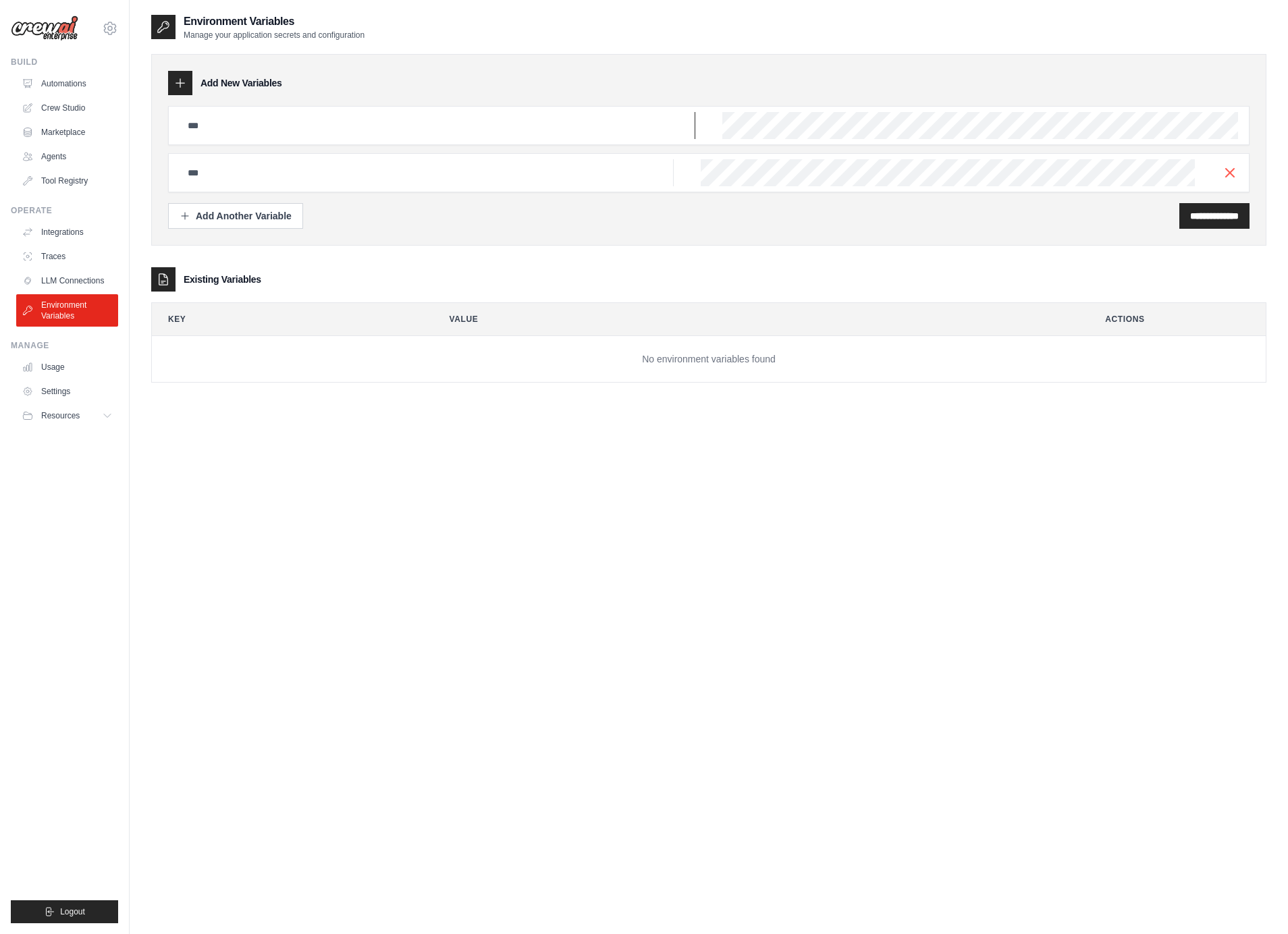
click at [335, 112] on input "text" at bounding box center [437, 126] width 516 height 27
click at [304, 120] on input "text" at bounding box center [437, 126] width 516 height 27
click at [280, 38] on p "Manage your application secrets and configuration" at bounding box center [274, 36] width 181 height 11
click at [82, 281] on link "LLM Connections" at bounding box center [69, 281] width 102 height 22
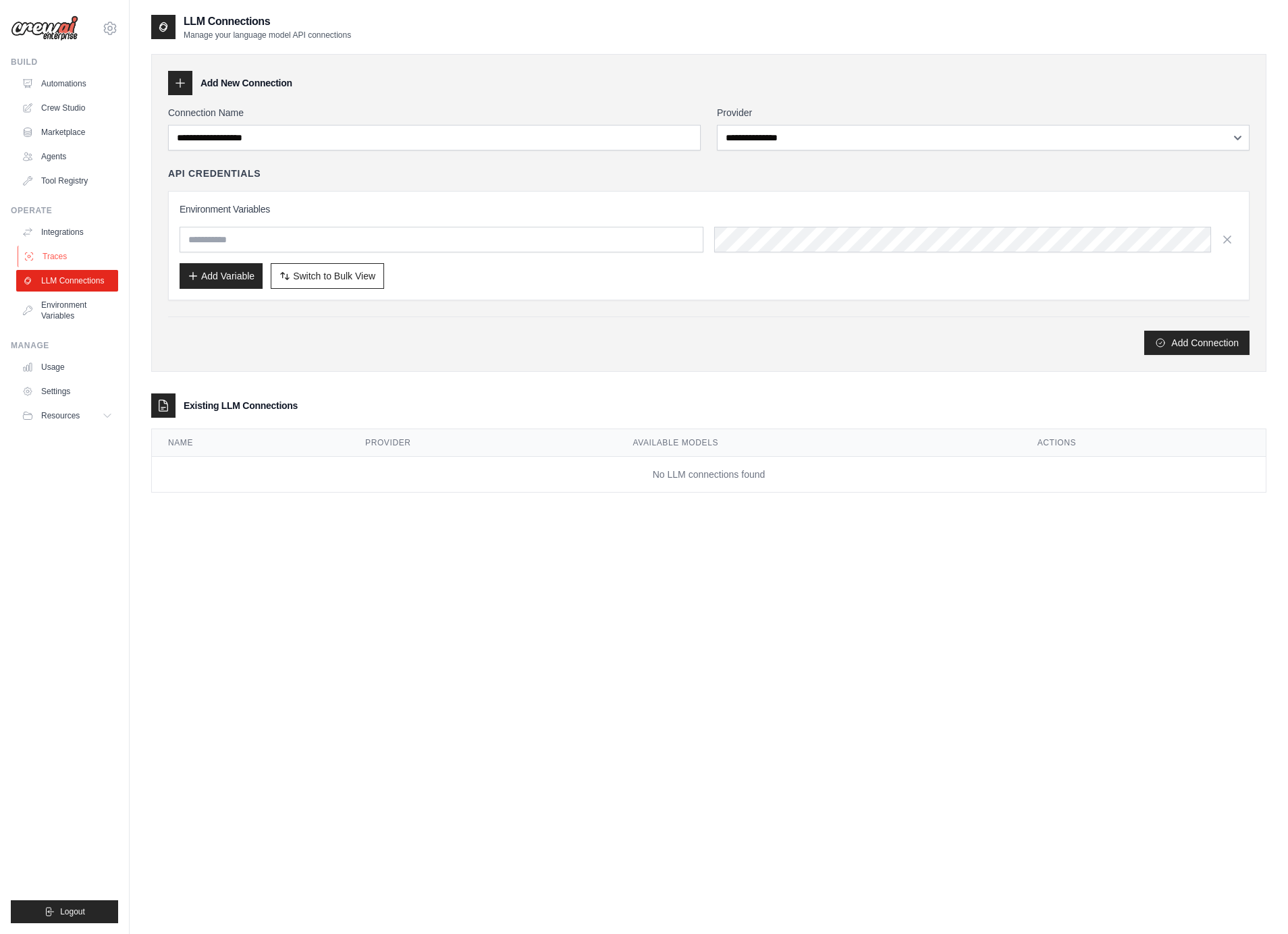
click at [83, 256] on link "Traces" at bounding box center [69, 257] width 102 height 22
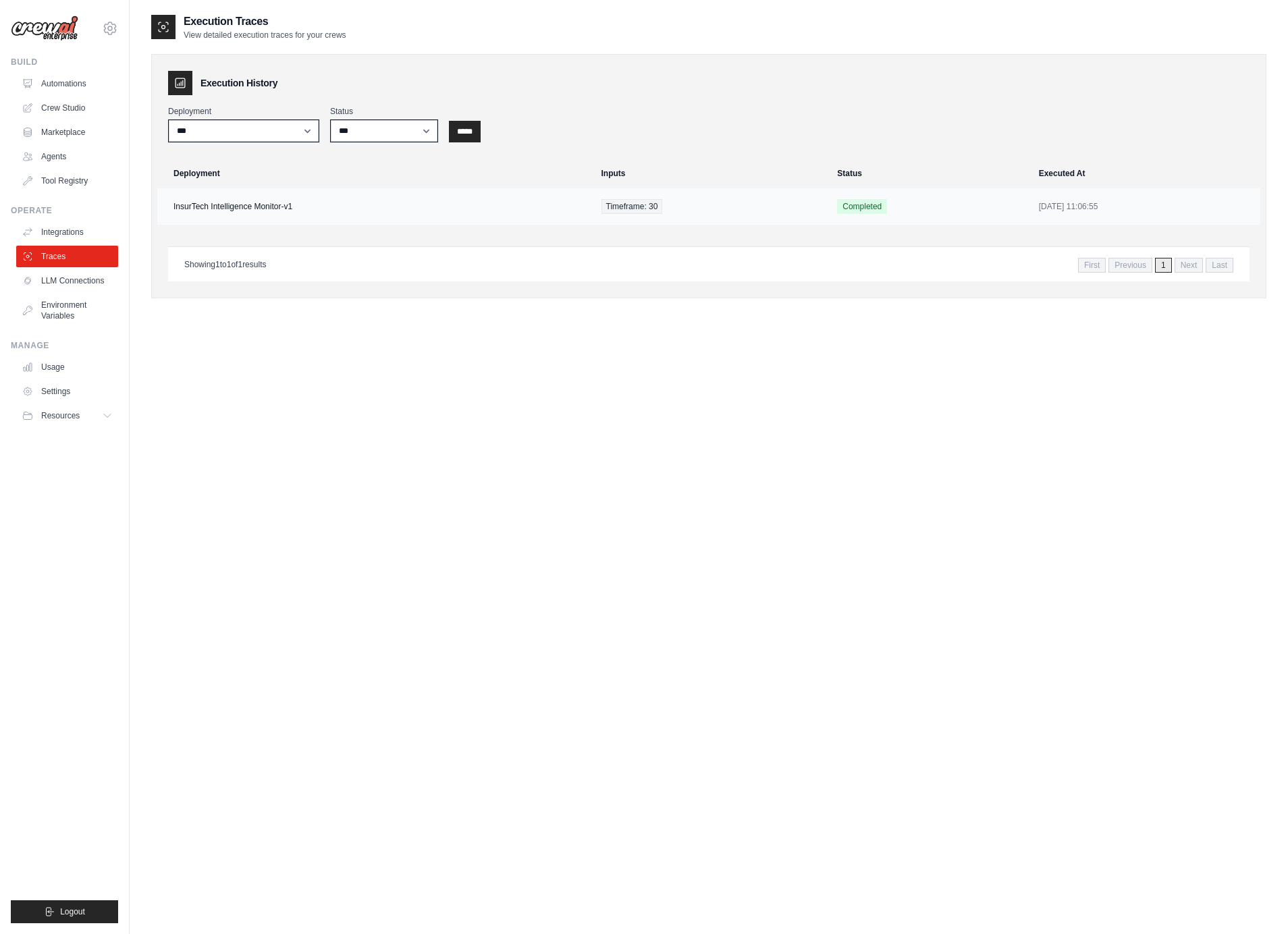
click at [251, 203] on td "InsurTech Intelligence Monitor-v1" at bounding box center [375, 207] width 436 height 37
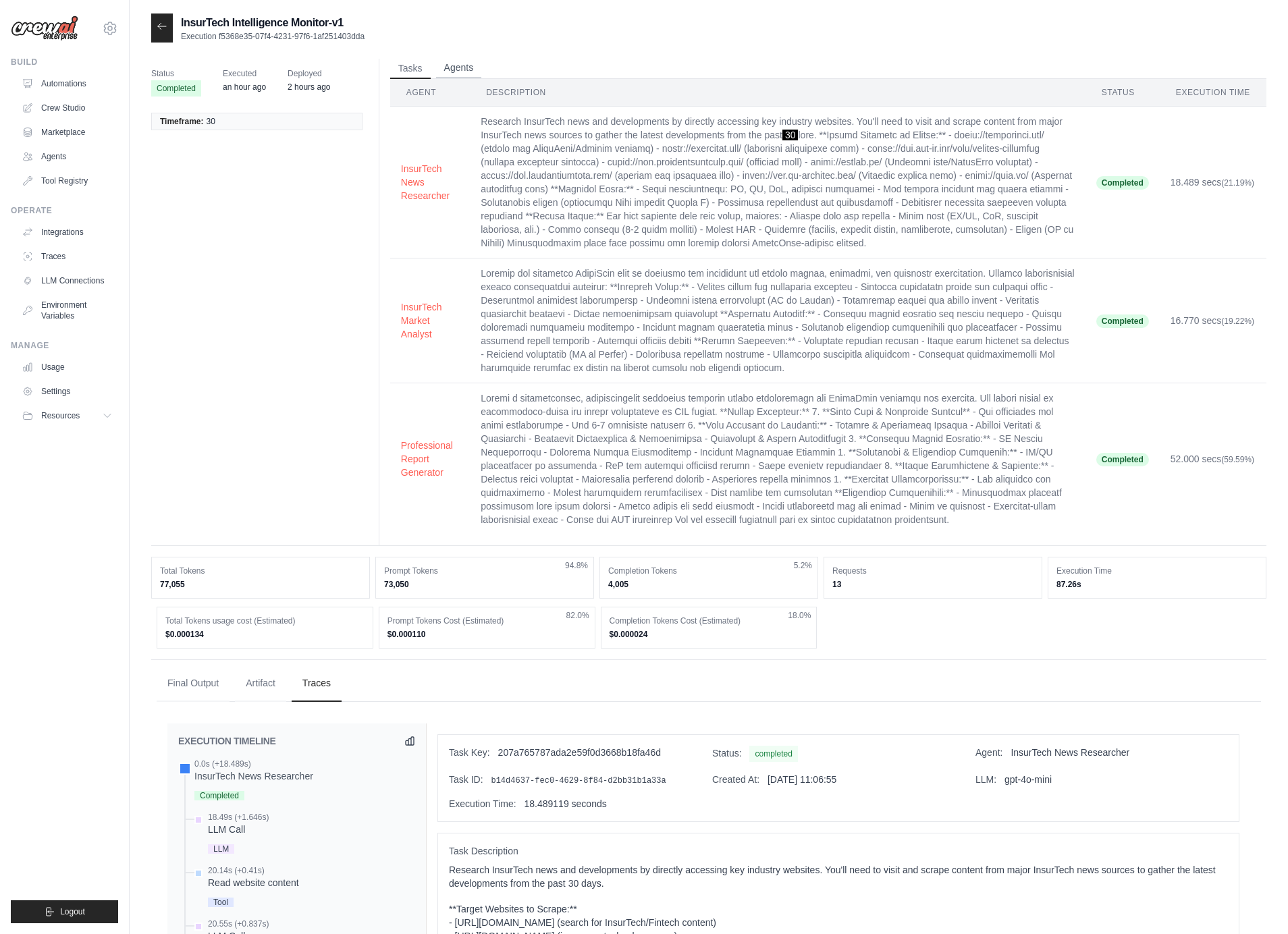
click at [460, 60] on button "Agents" at bounding box center [459, 69] width 46 height 20
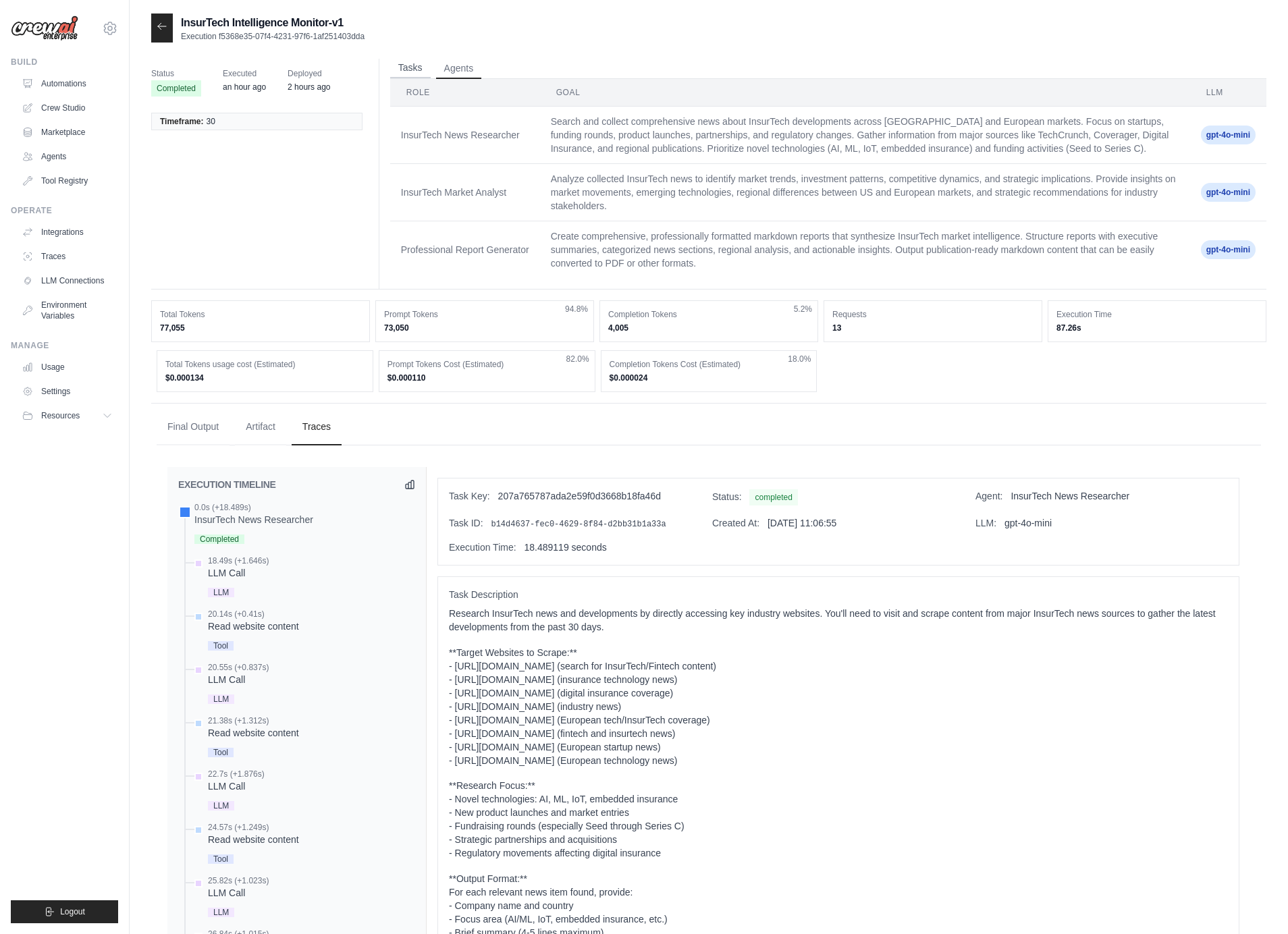
click at [404, 63] on button "Tasks" at bounding box center [410, 69] width 40 height 20
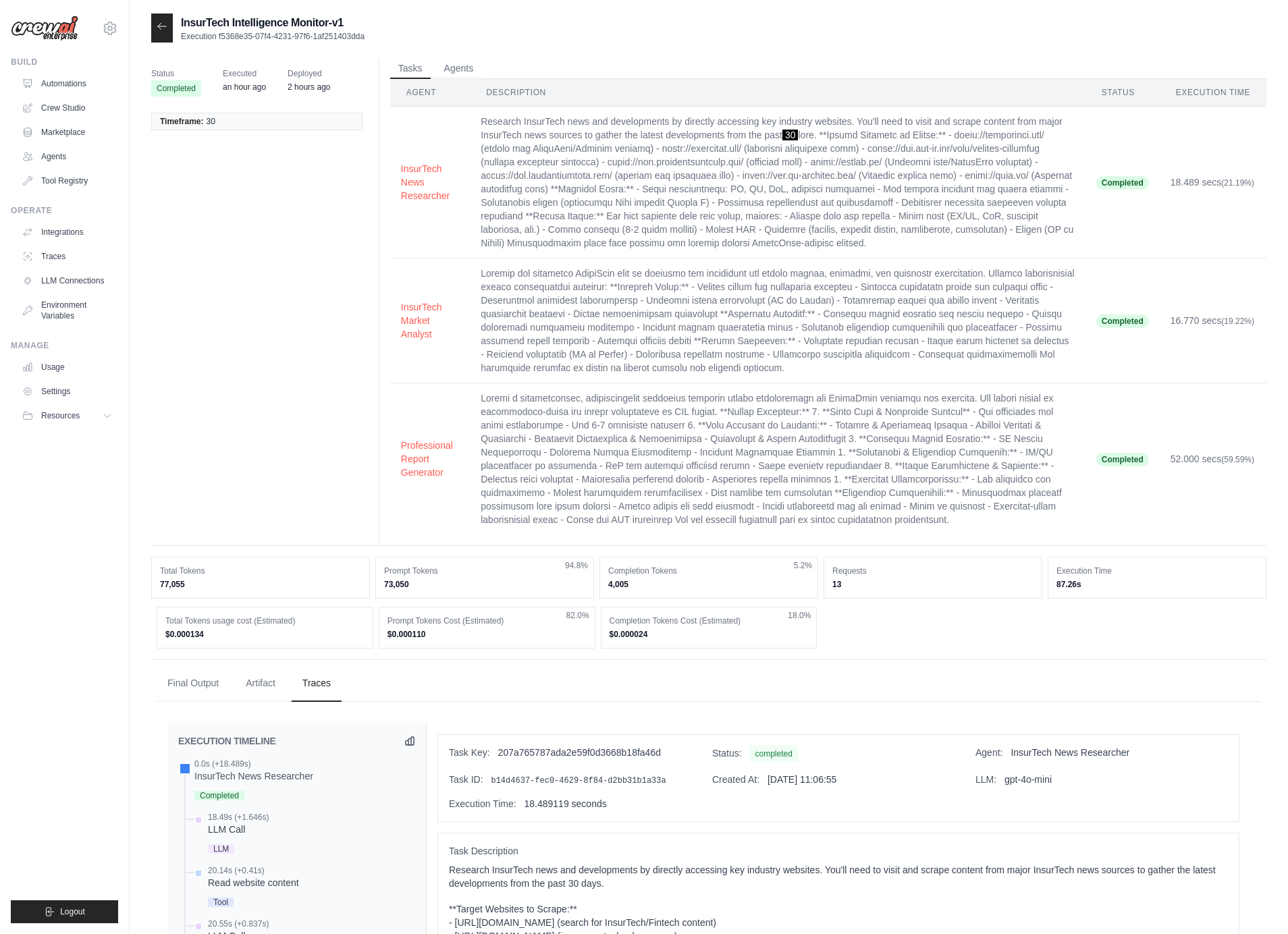
click at [542, 127] on td "Research InsurTech news and developments by directly accessing key industry web…" at bounding box center [778, 183] width 616 height 152
click at [462, 63] on button "Agents" at bounding box center [459, 69] width 46 height 20
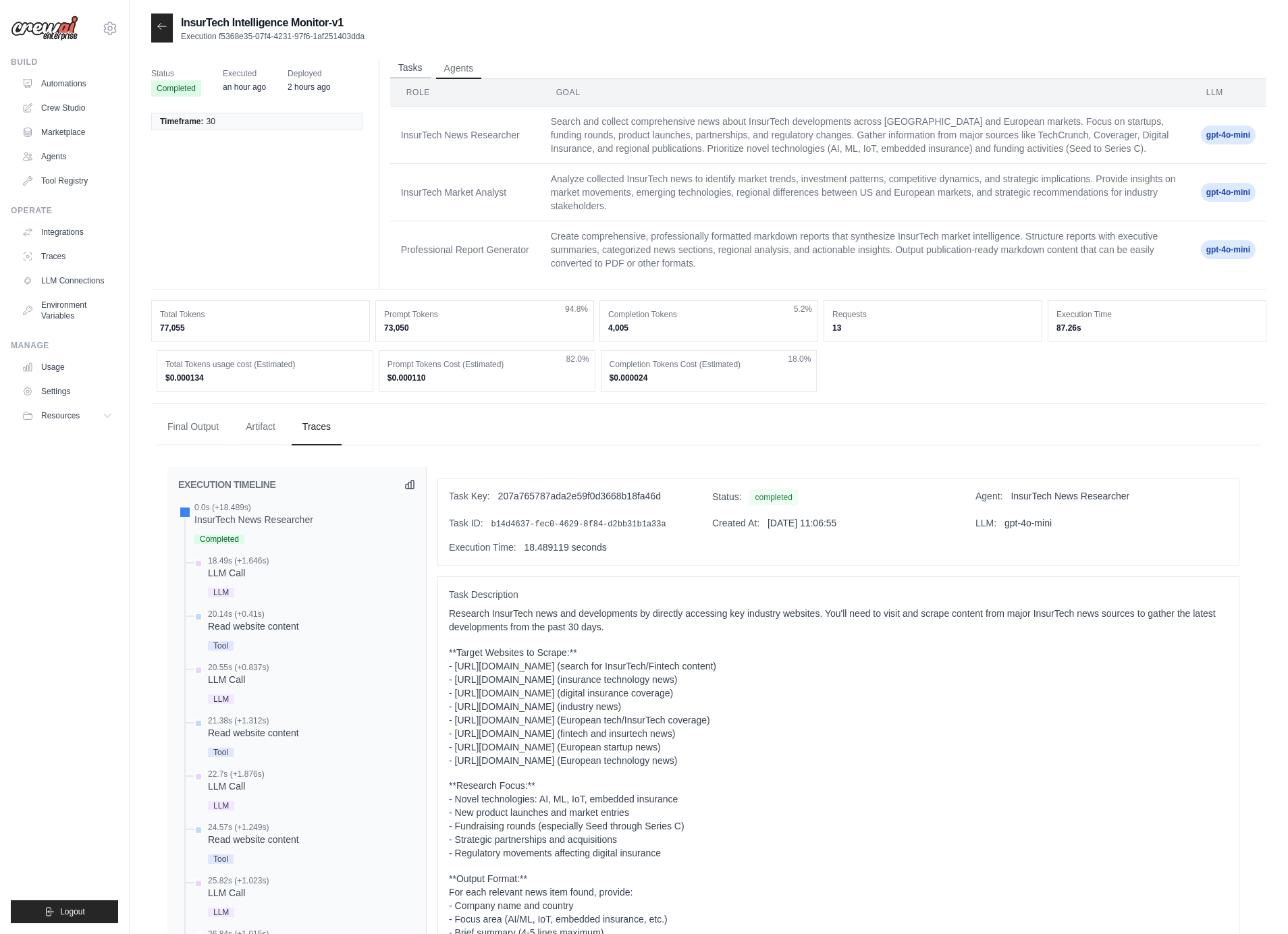
click at [425, 69] on button "Tasks" at bounding box center [410, 69] width 40 height 20
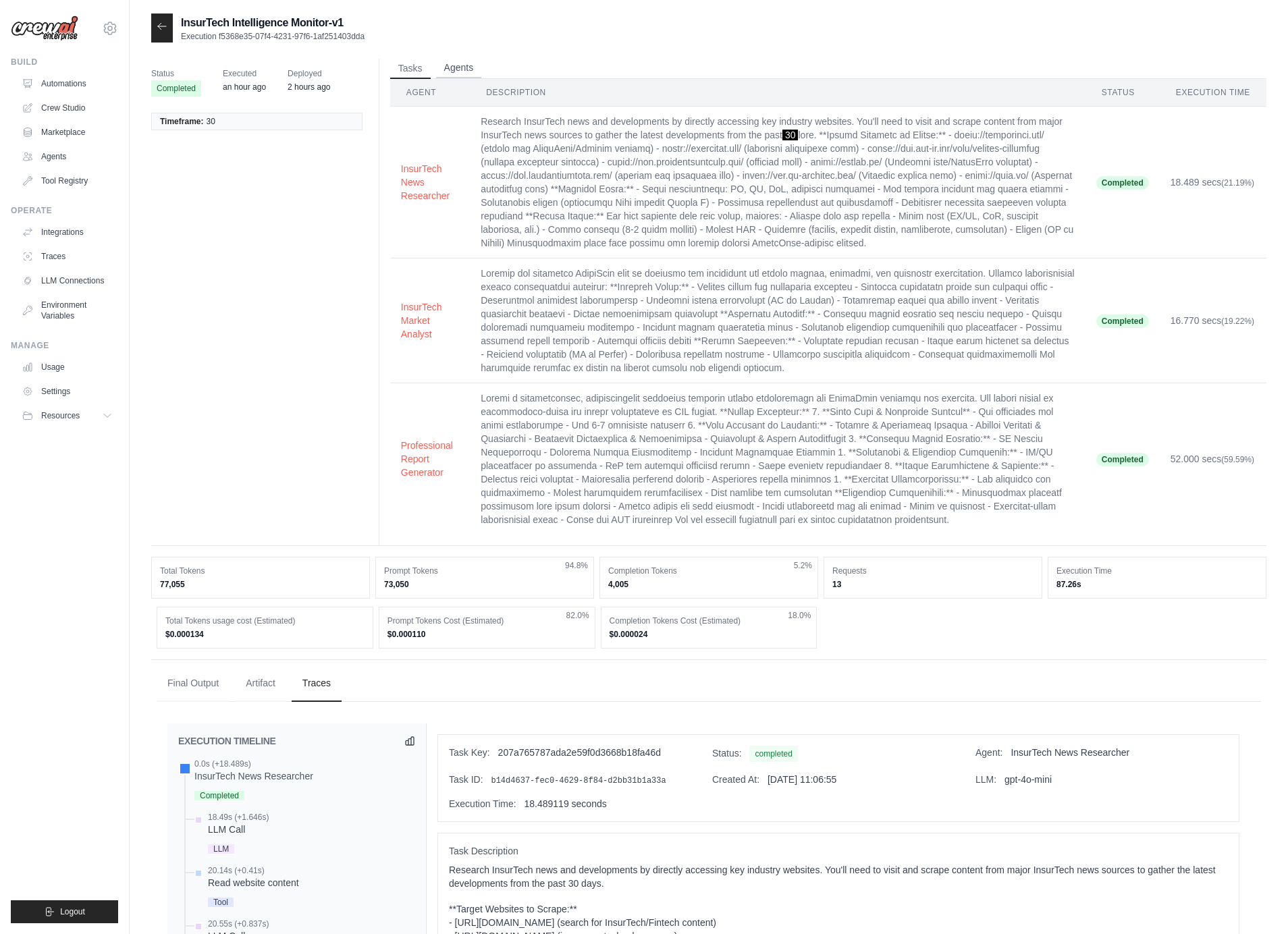
click at [452, 69] on button "Agents" at bounding box center [459, 69] width 46 height 20
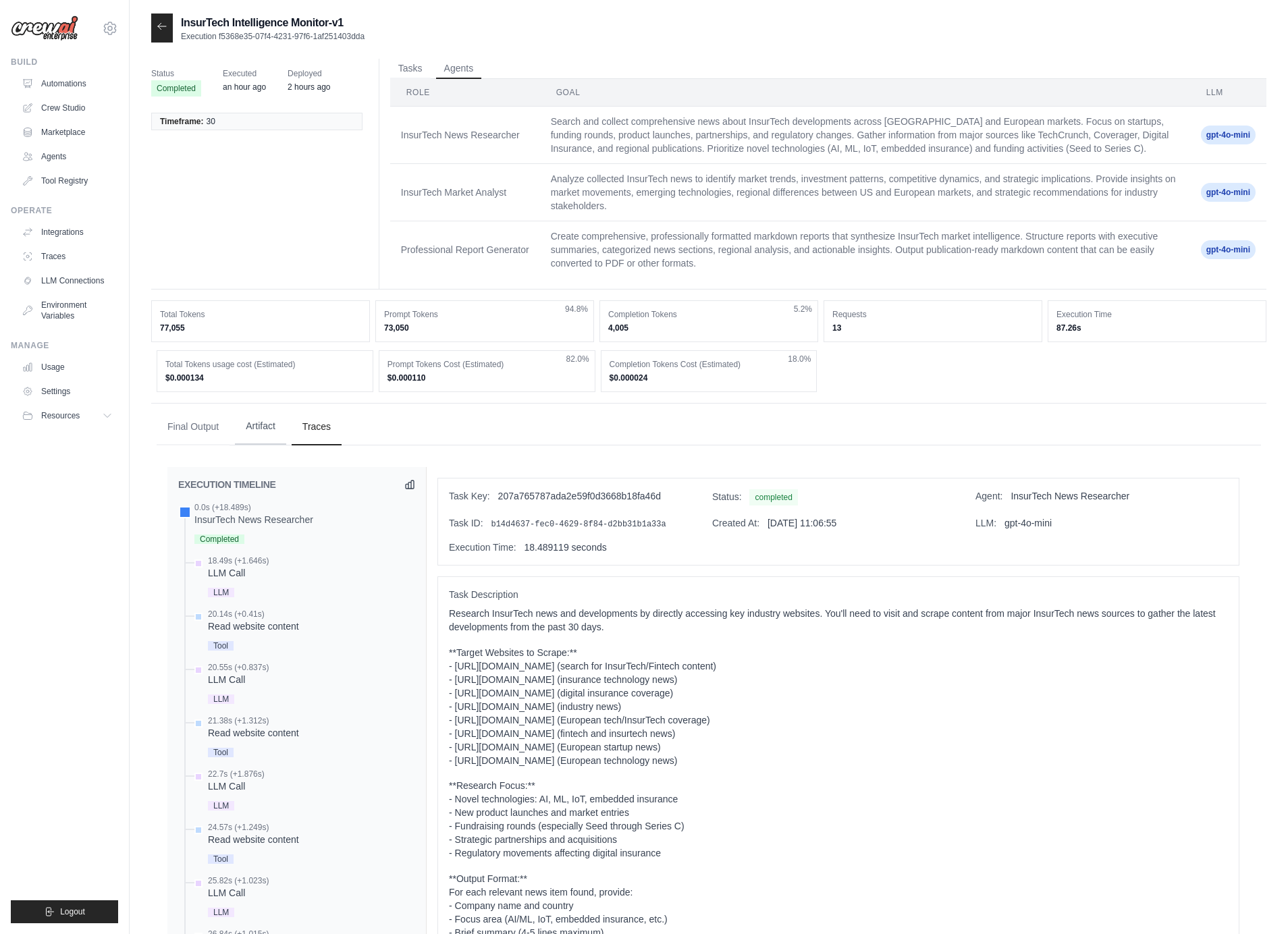
click at [264, 421] on button "Artifact" at bounding box center [261, 427] width 51 height 37
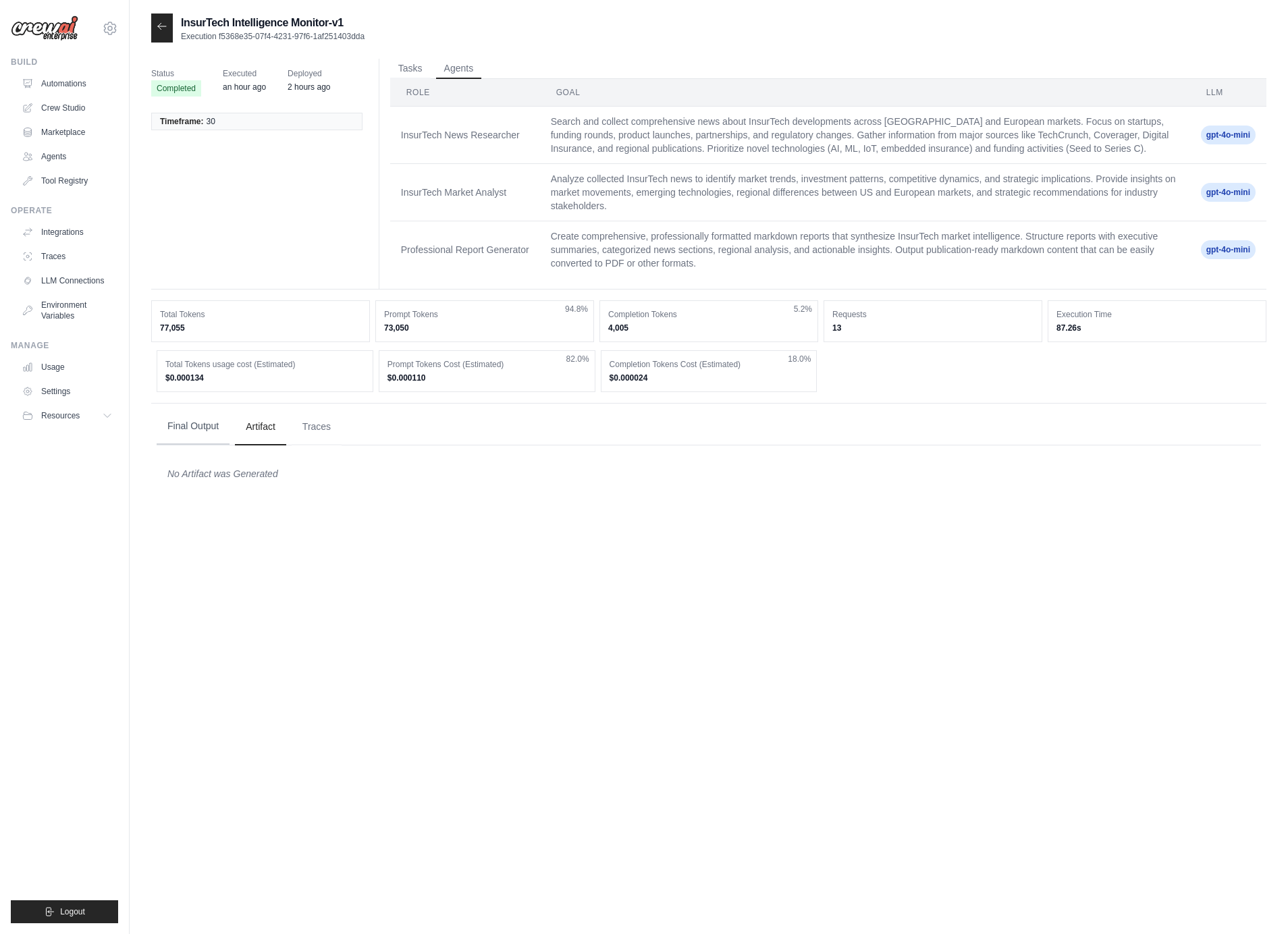
click at [182, 425] on button "Final Output" at bounding box center [193, 427] width 73 height 37
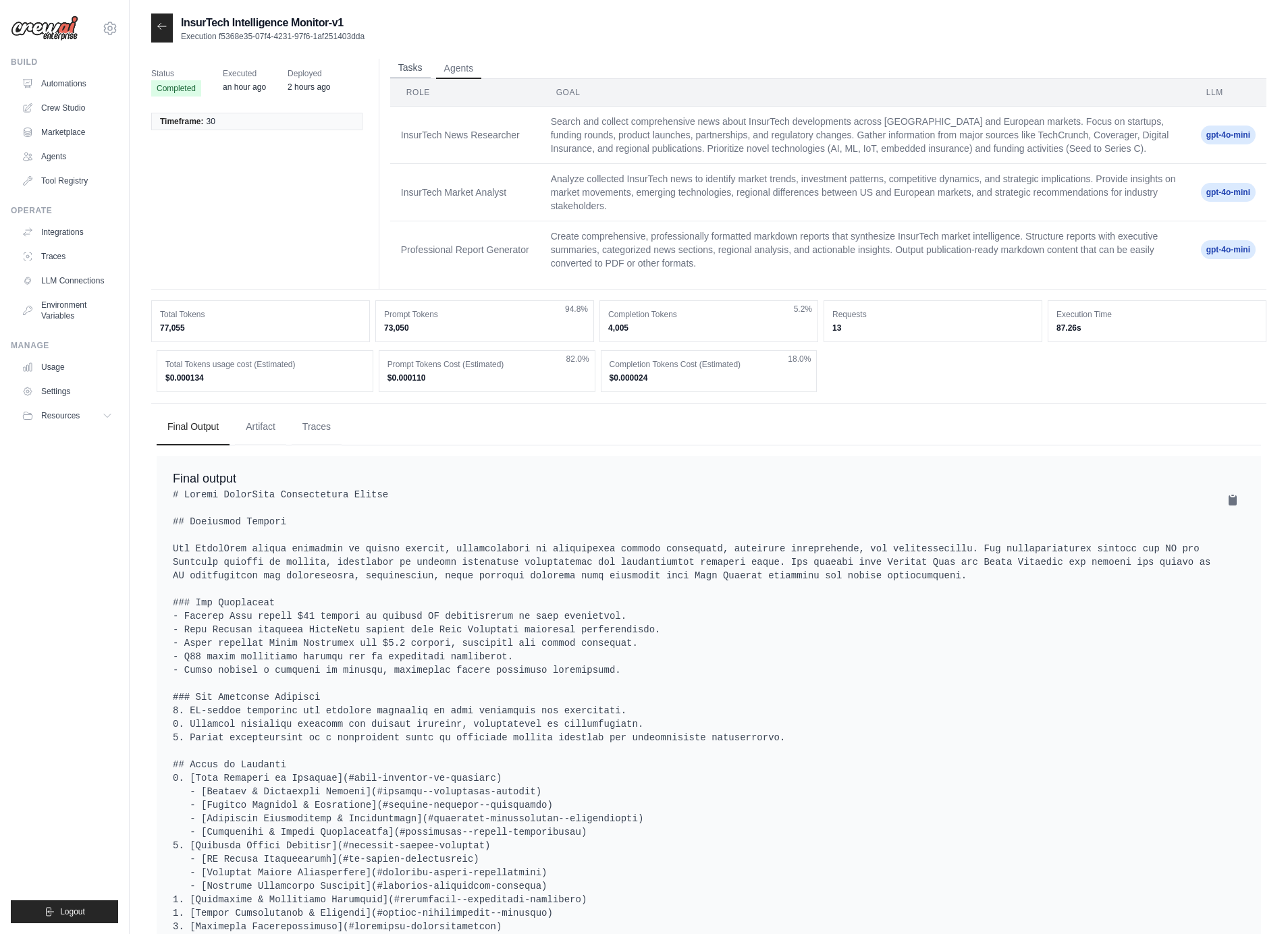
click at [418, 66] on button "Tasks" at bounding box center [410, 69] width 40 height 20
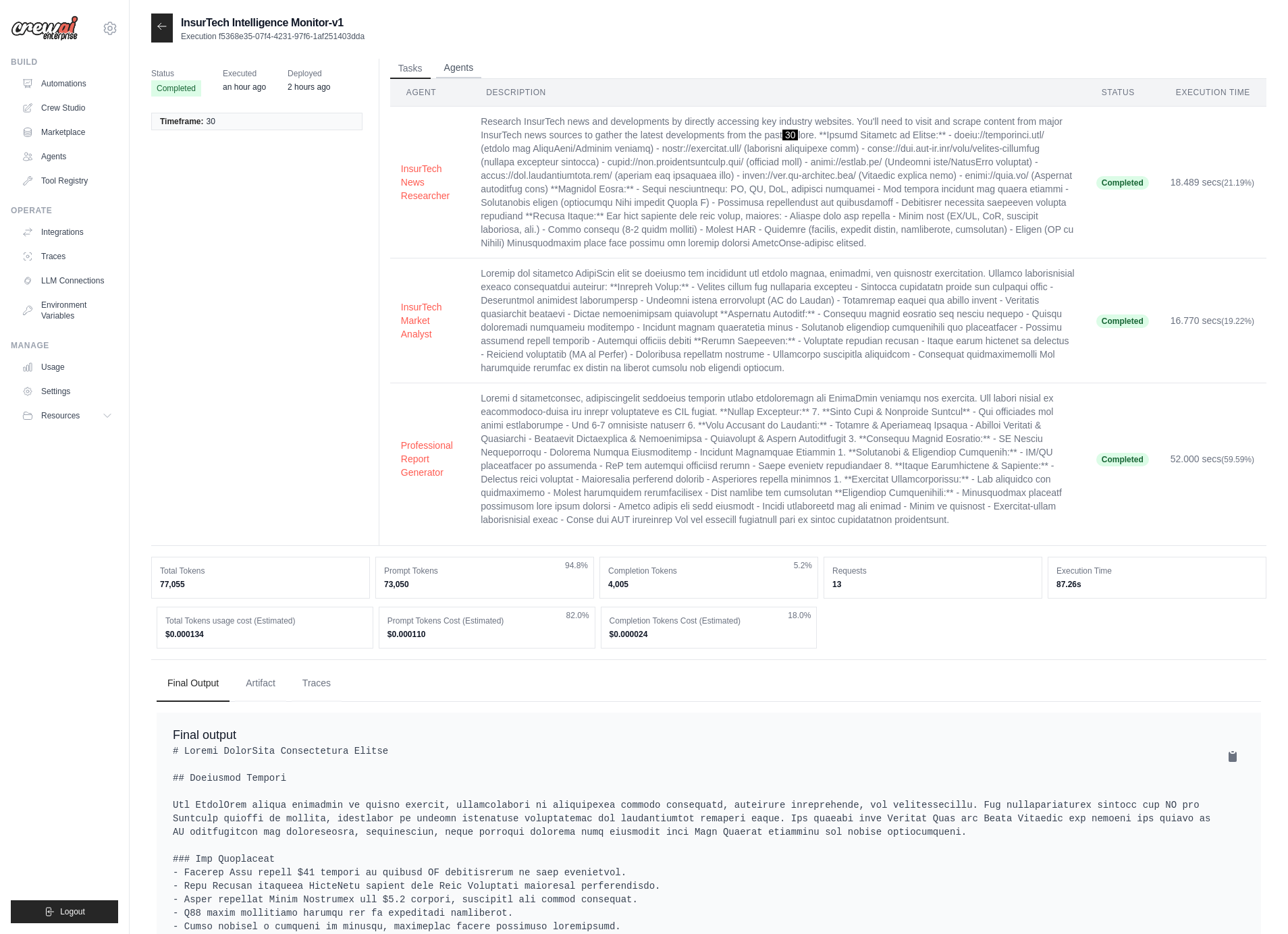
click at [473, 70] on button "Agents" at bounding box center [459, 69] width 46 height 20
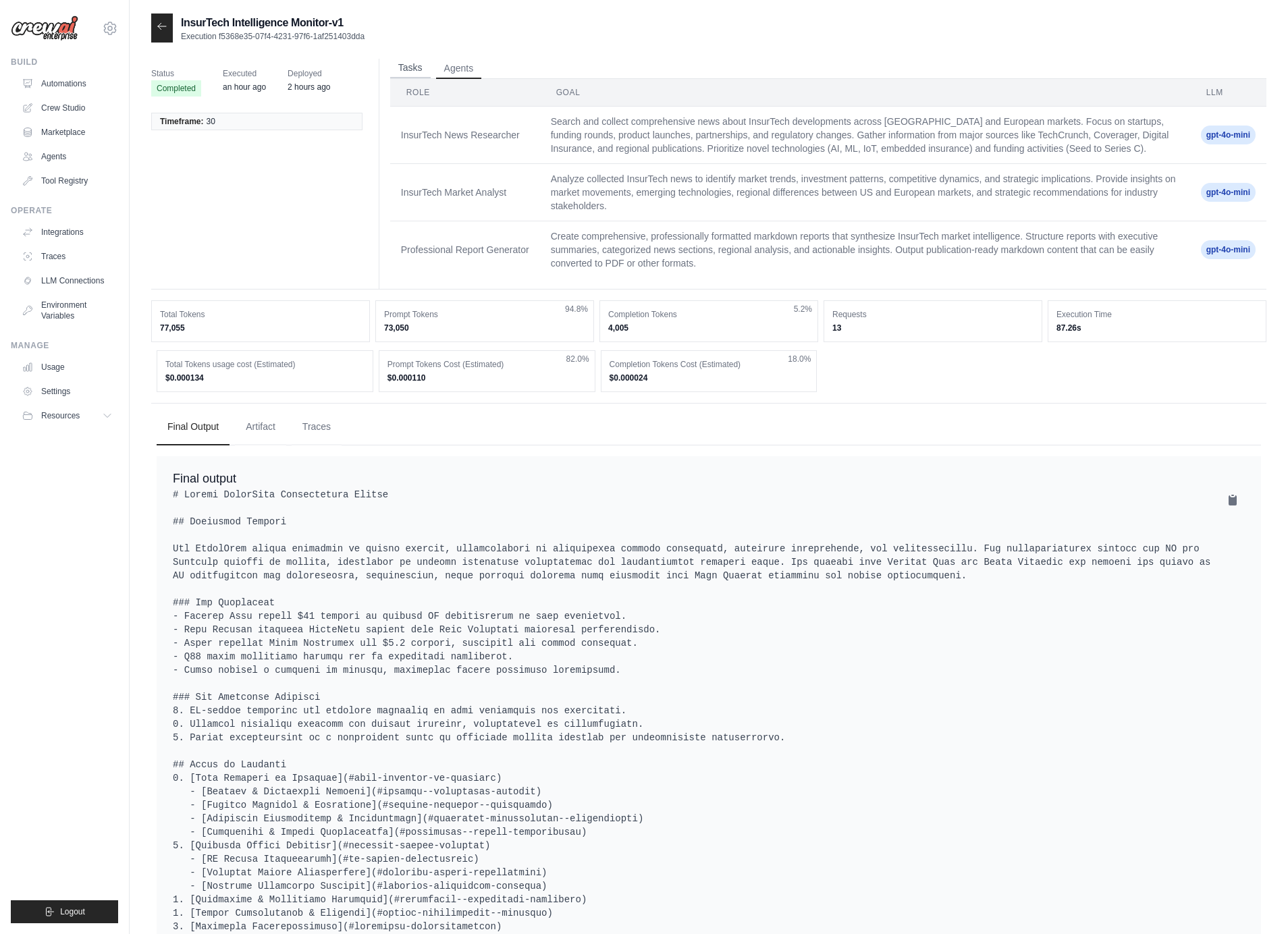
click at [421, 70] on button "Tasks" at bounding box center [410, 69] width 40 height 20
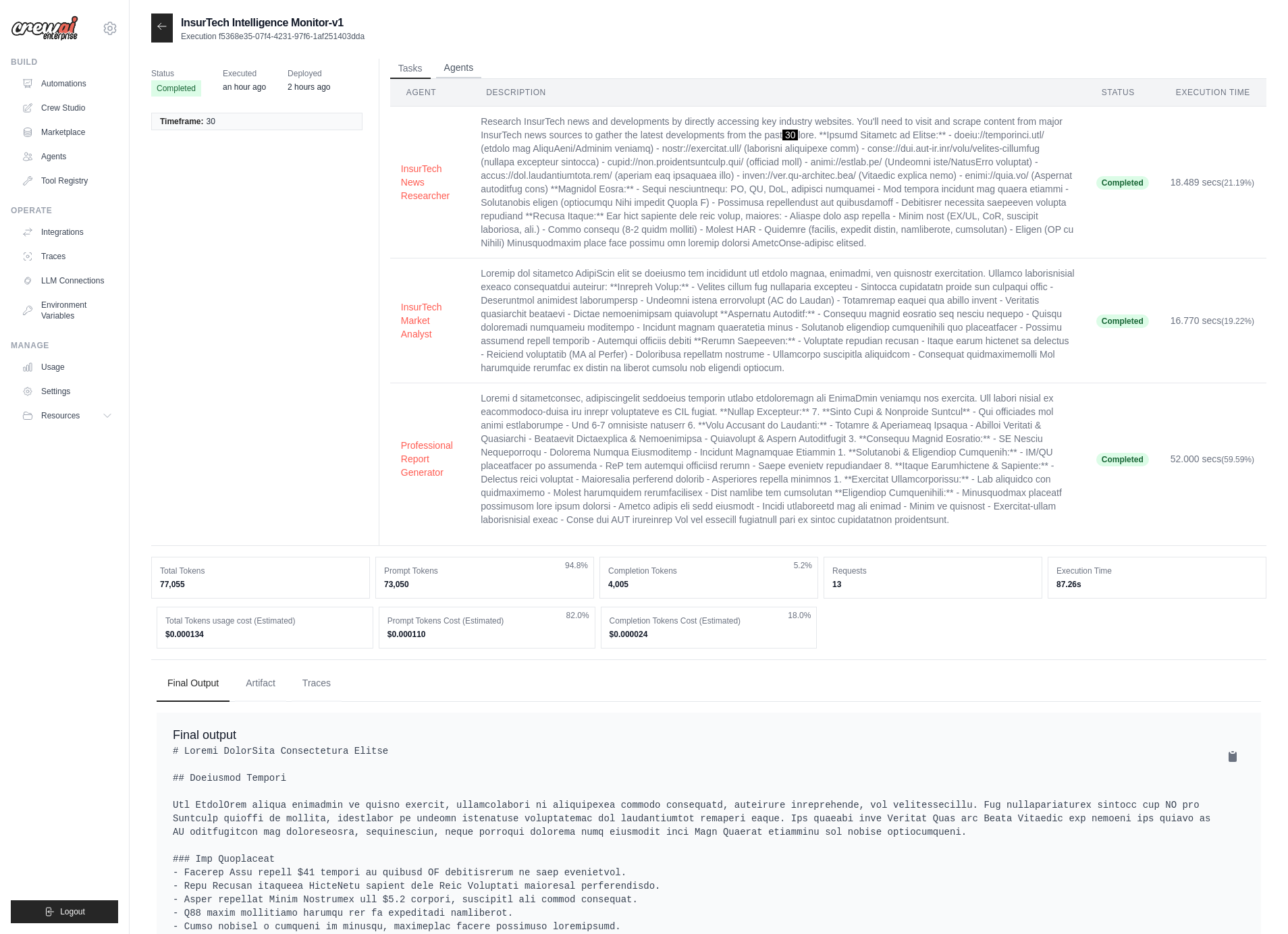
click at [474, 71] on button "Agents" at bounding box center [459, 69] width 46 height 20
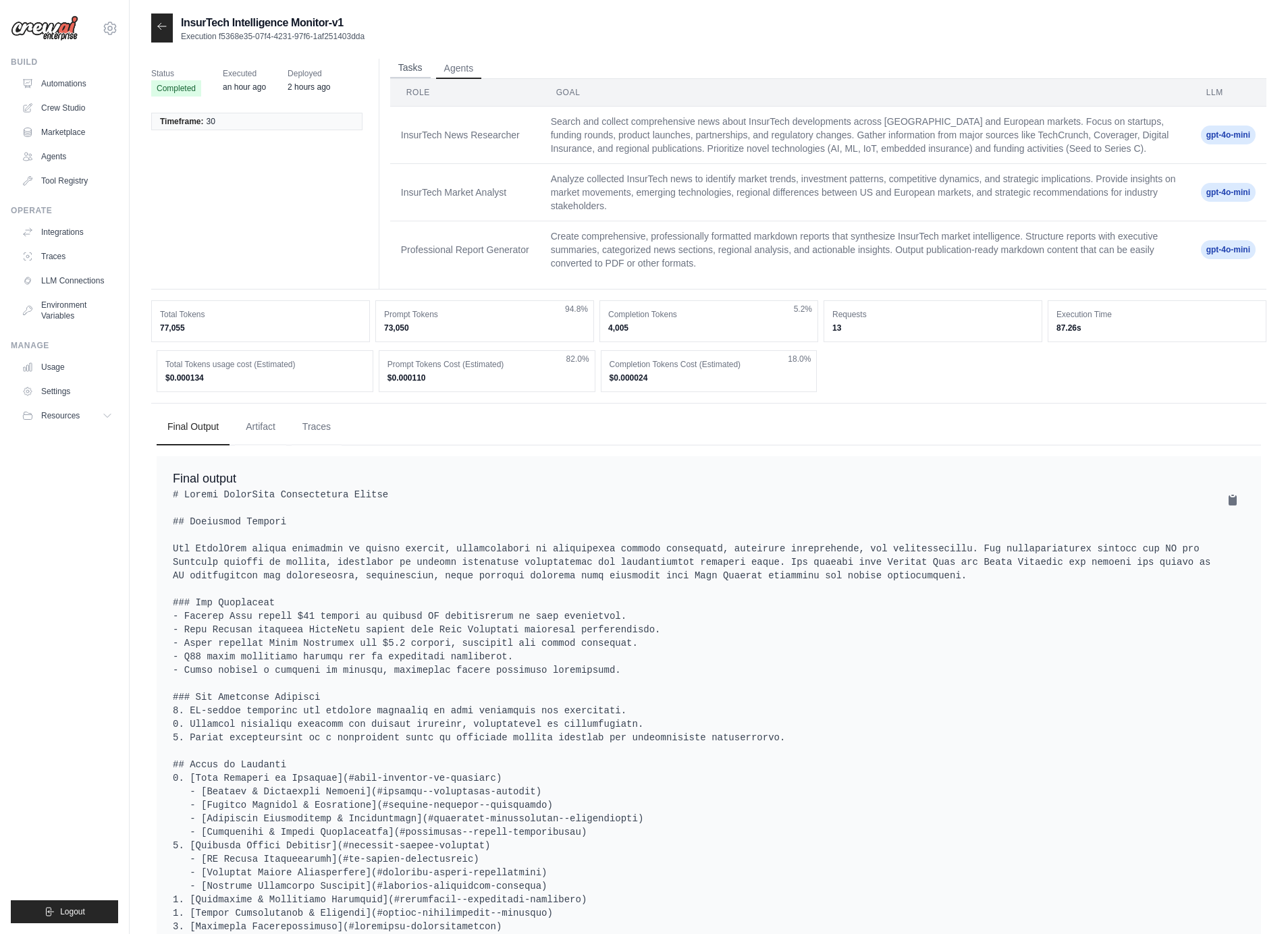
click at [418, 69] on button "Tasks" at bounding box center [410, 69] width 40 height 20
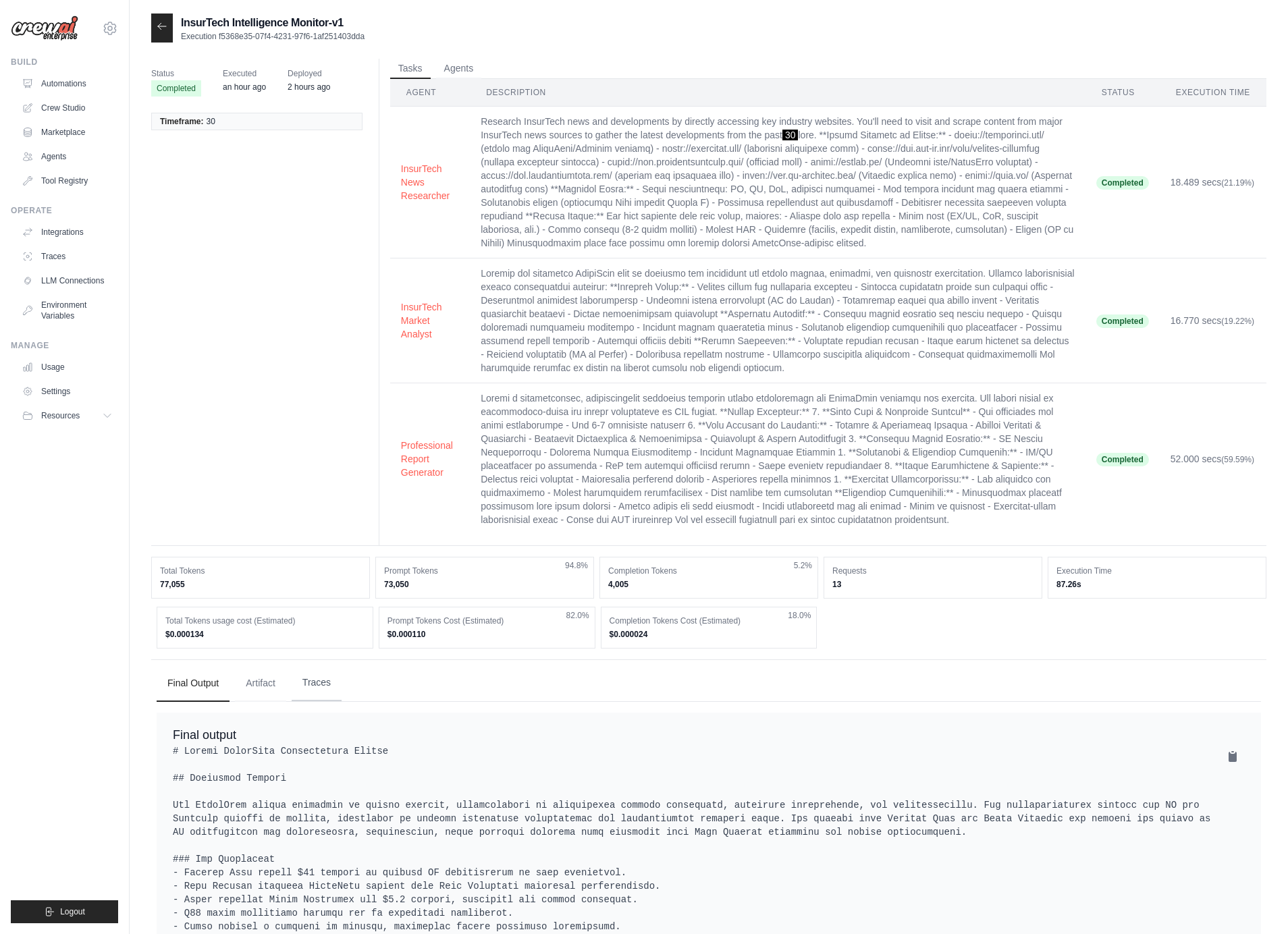
click at [321, 668] on button "Traces" at bounding box center [316, 684] width 50 height 37
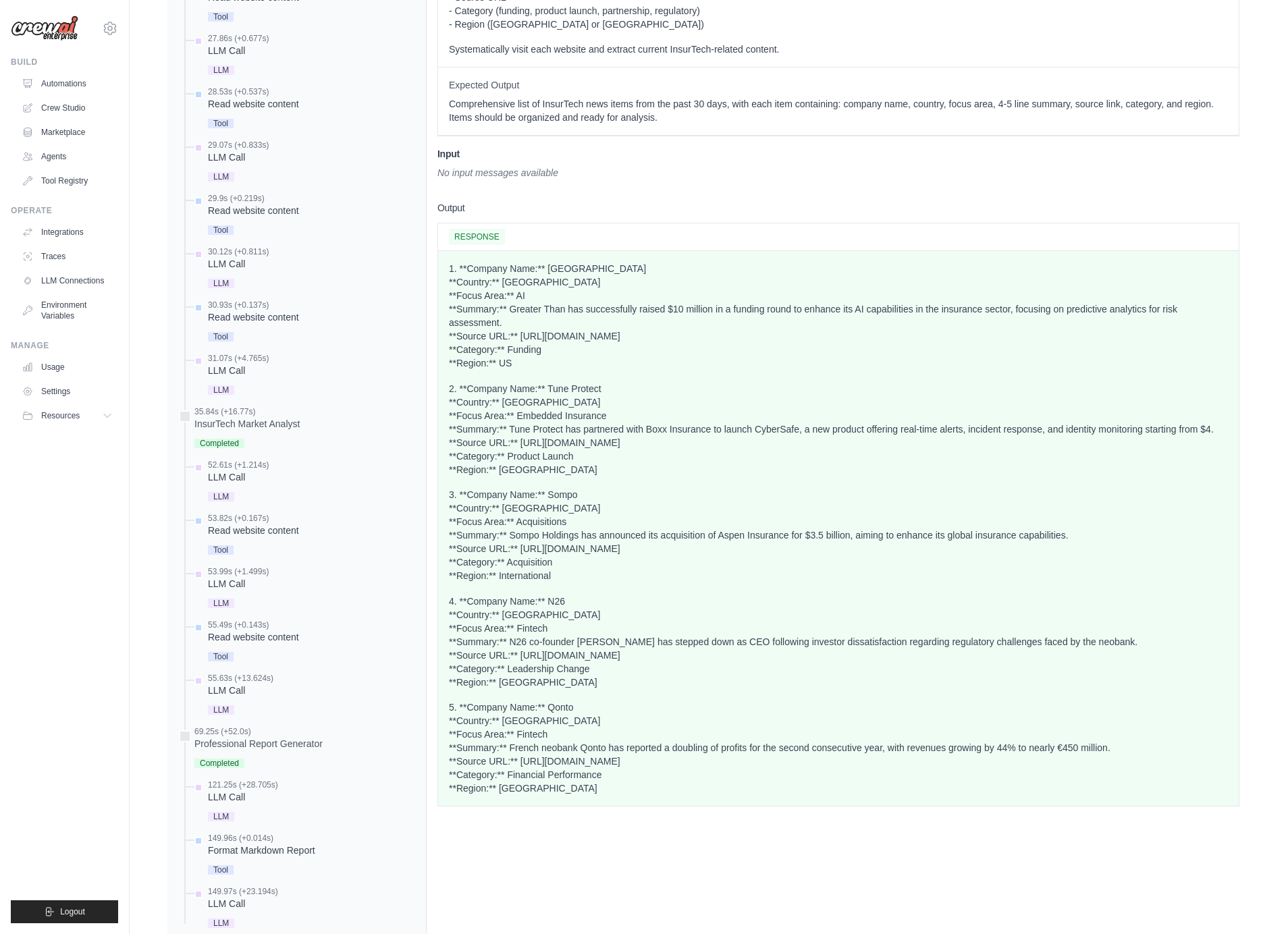
scroll to position [1247, 0]
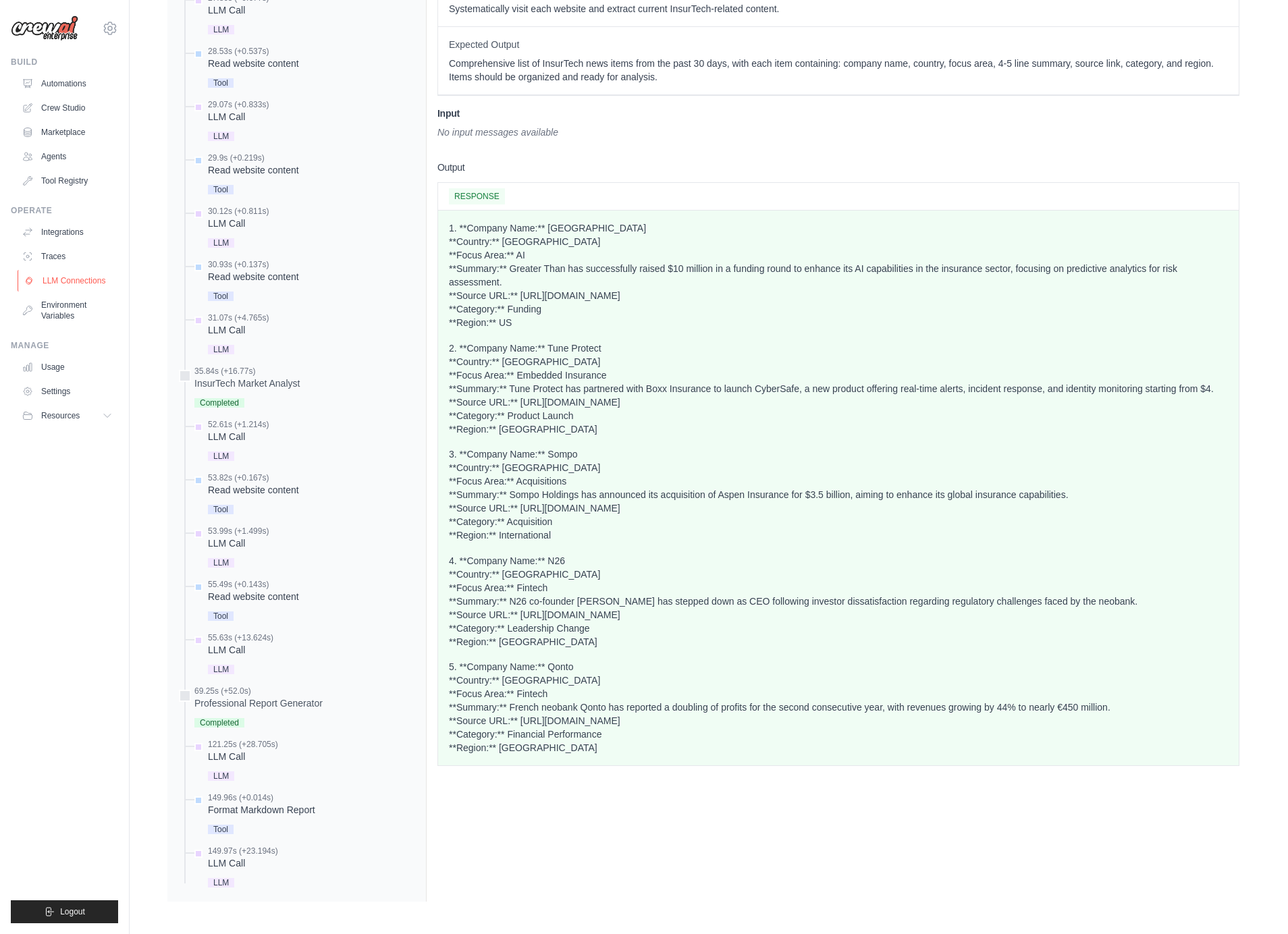
click at [75, 272] on link "LLM Connections" at bounding box center [69, 281] width 102 height 22
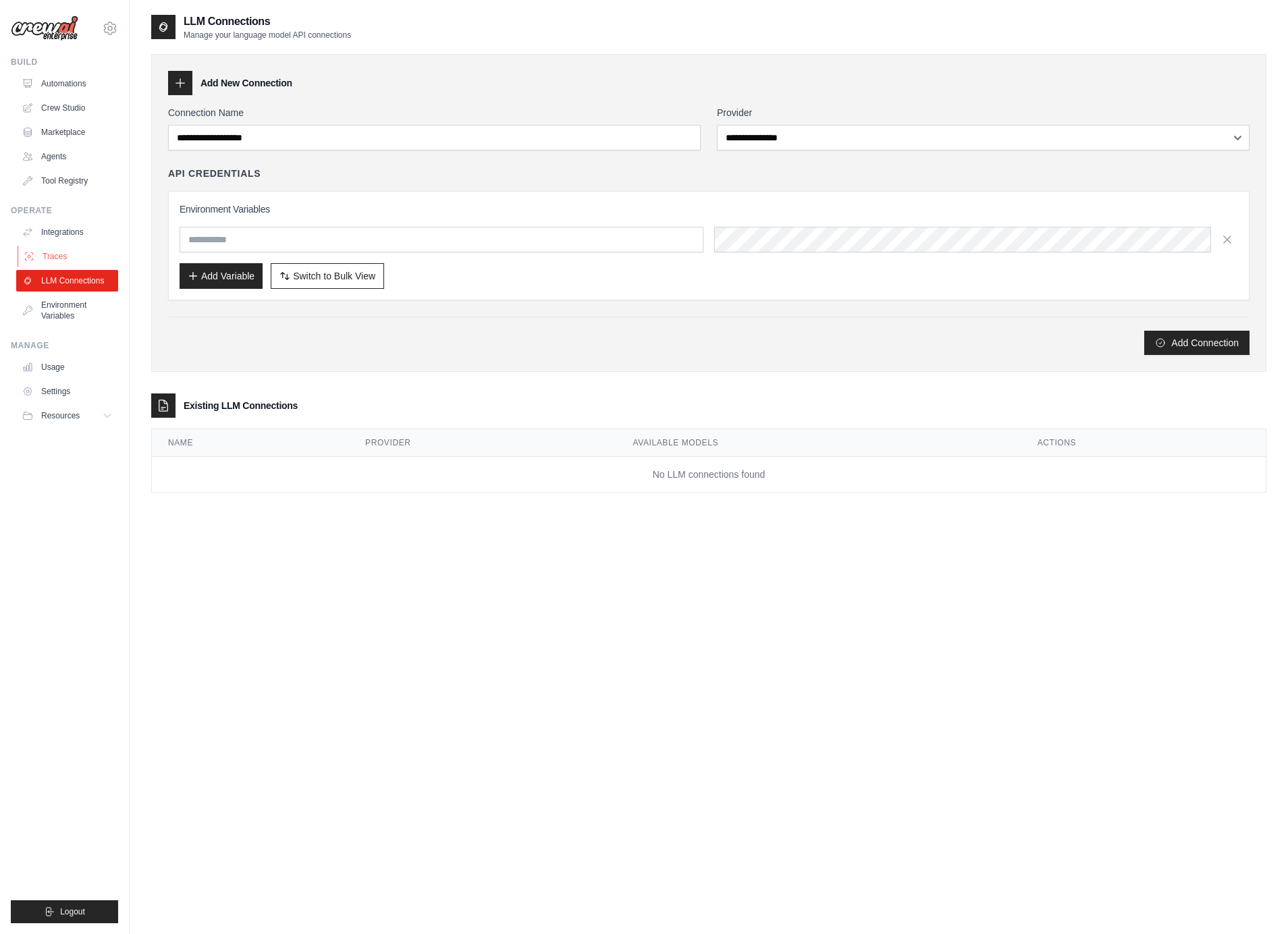
click at [71, 260] on link "Traces" at bounding box center [69, 257] width 102 height 22
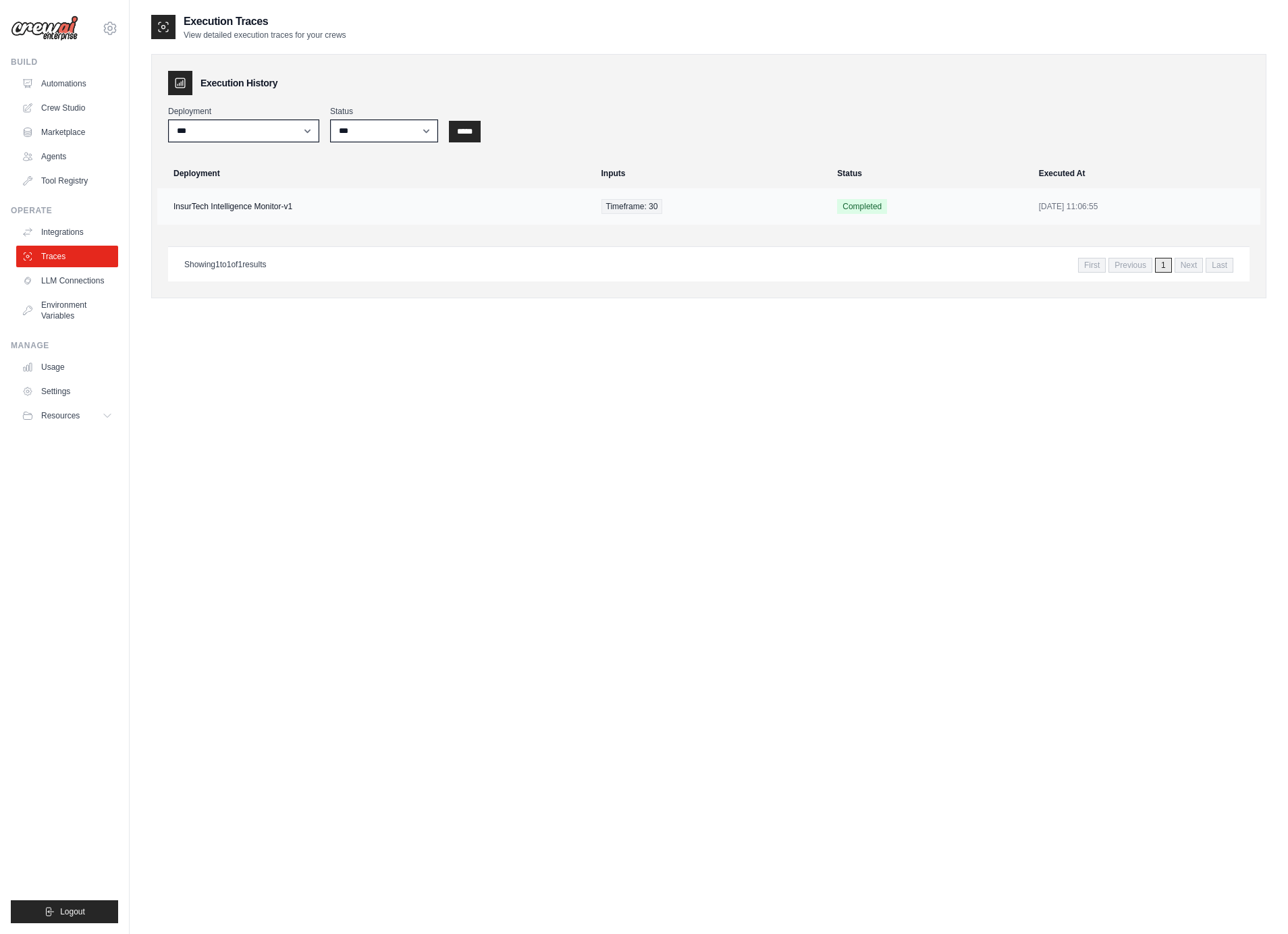
click at [229, 200] on td "InsurTech Intelligence Monitor-v1" at bounding box center [375, 207] width 436 height 37
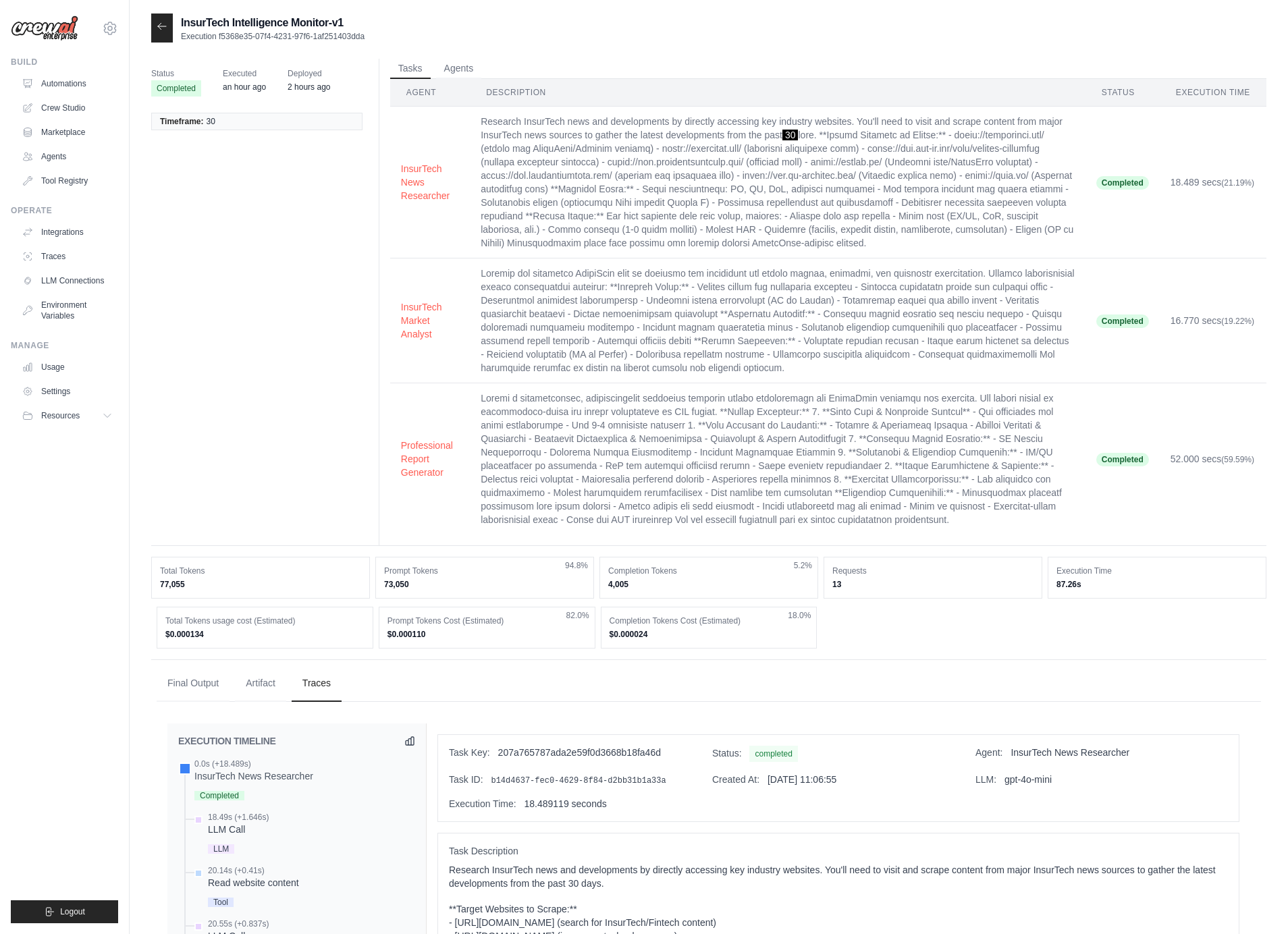
click at [154, 24] on div at bounding box center [162, 28] width 22 height 29
click at [76, 84] on link "Automations" at bounding box center [69, 84] width 102 height 22
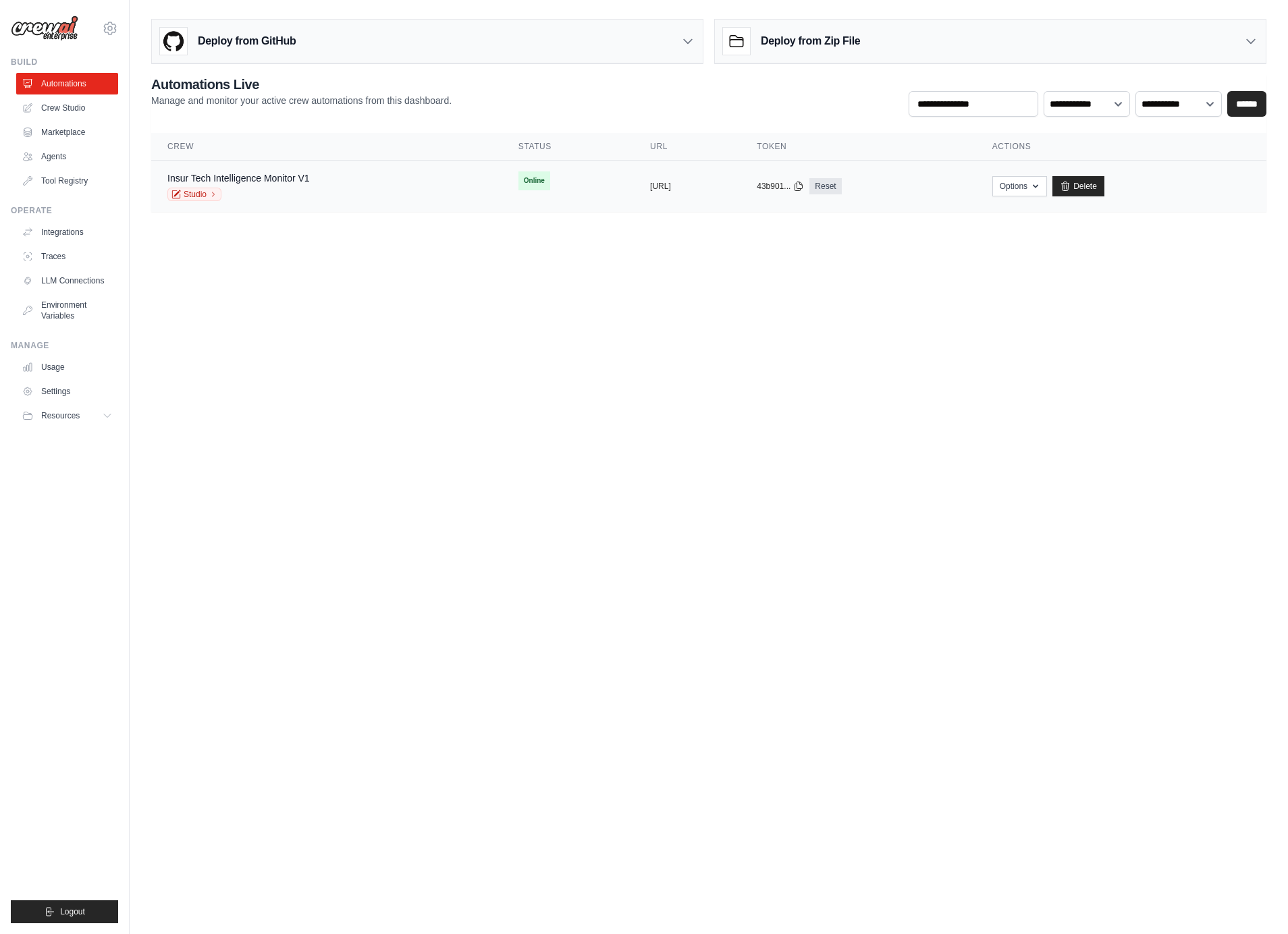
click at [311, 194] on div "Insur Tech Intelligence Monitor V1 Studio" at bounding box center [326, 186] width 319 height 30
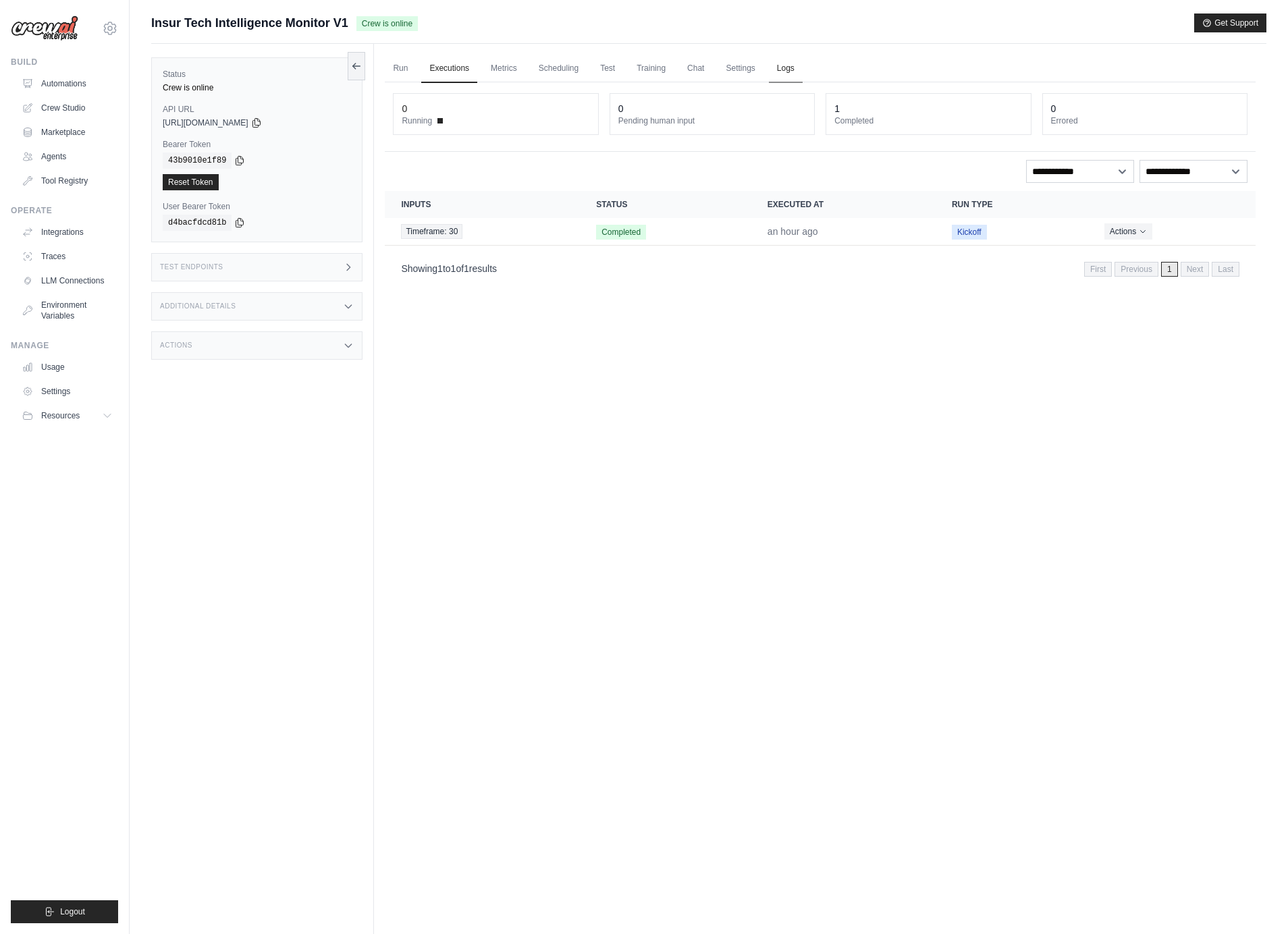
click at [781, 74] on link "Logs" at bounding box center [785, 69] width 34 height 28
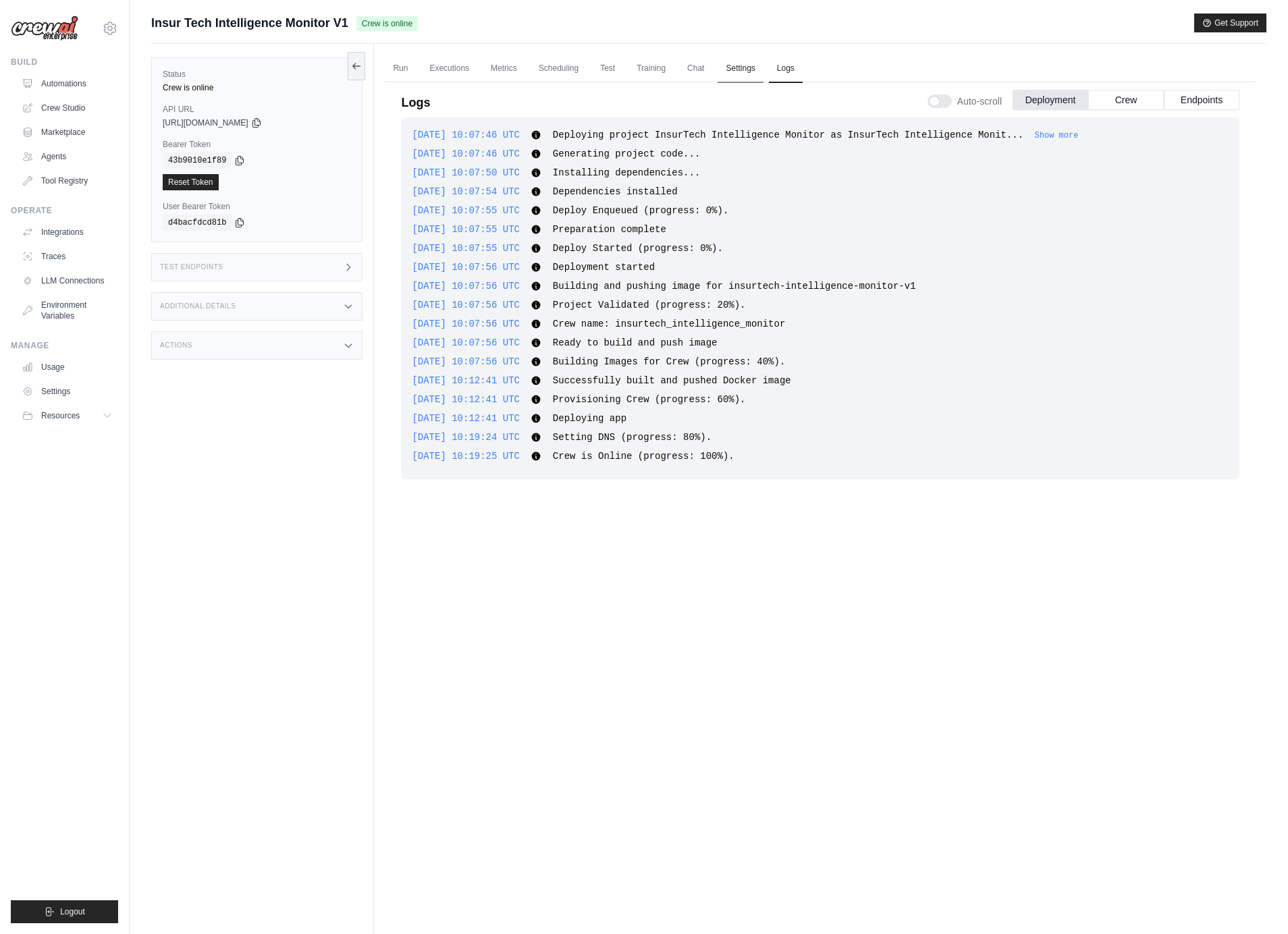
click at [751, 74] on link "Settings" at bounding box center [740, 69] width 45 height 28
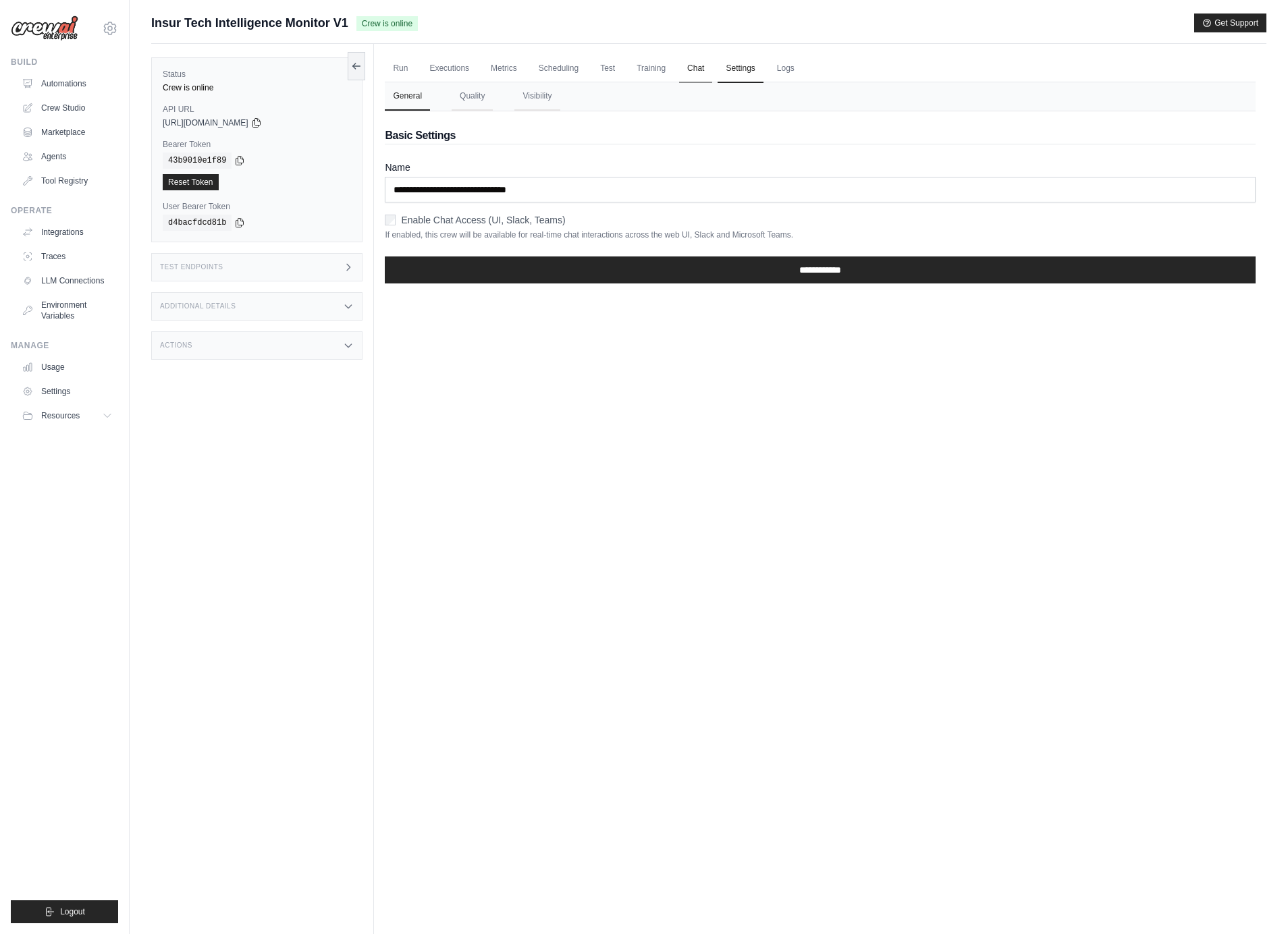
click at [698, 71] on link "Chat" at bounding box center [696, 69] width 33 height 28
click at [657, 71] on link "Training" at bounding box center [651, 69] width 45 height 28
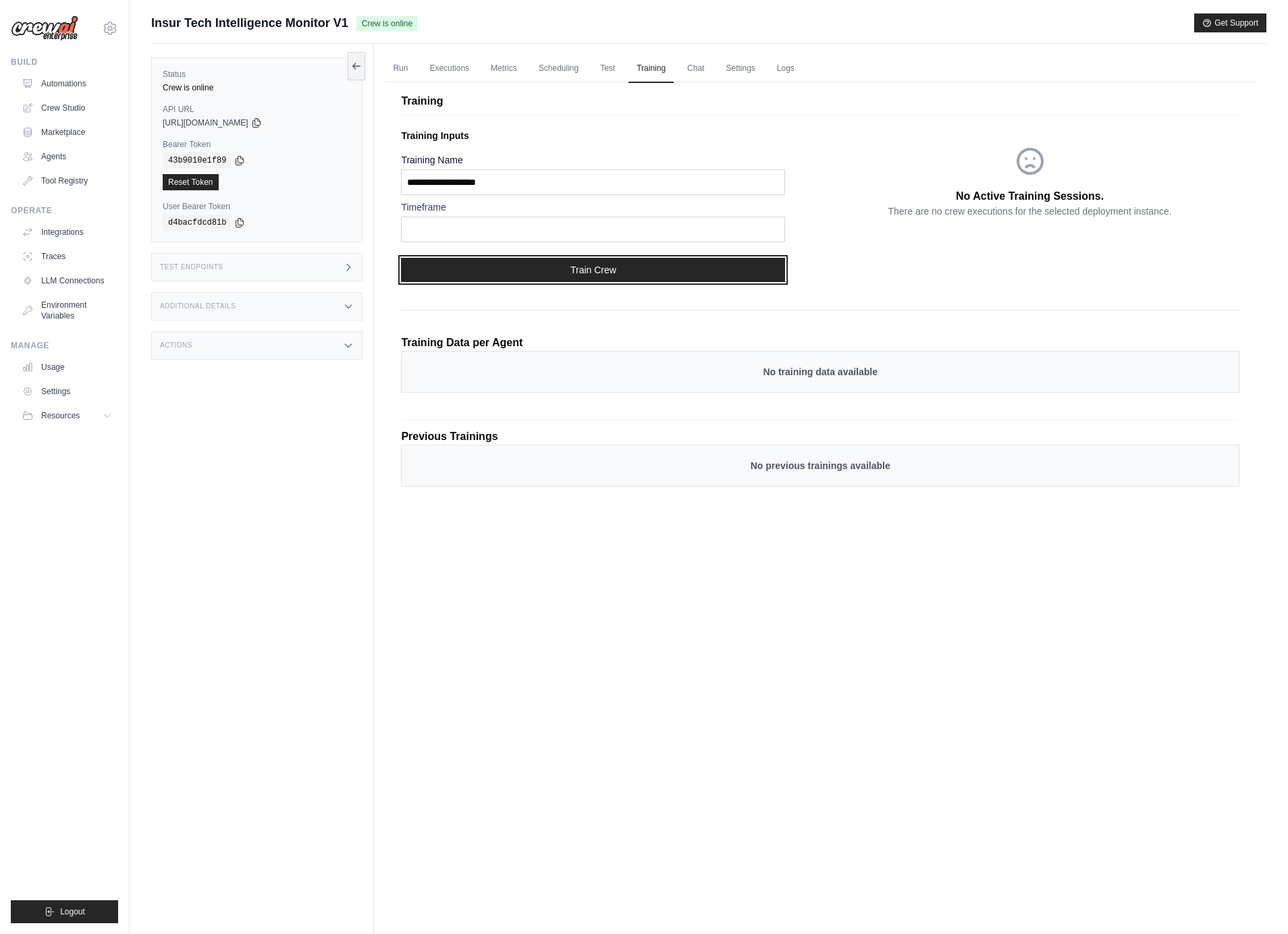
click at [562, 270] on button "Train Crew" at bounding box center [593, 270] width 384 height 25
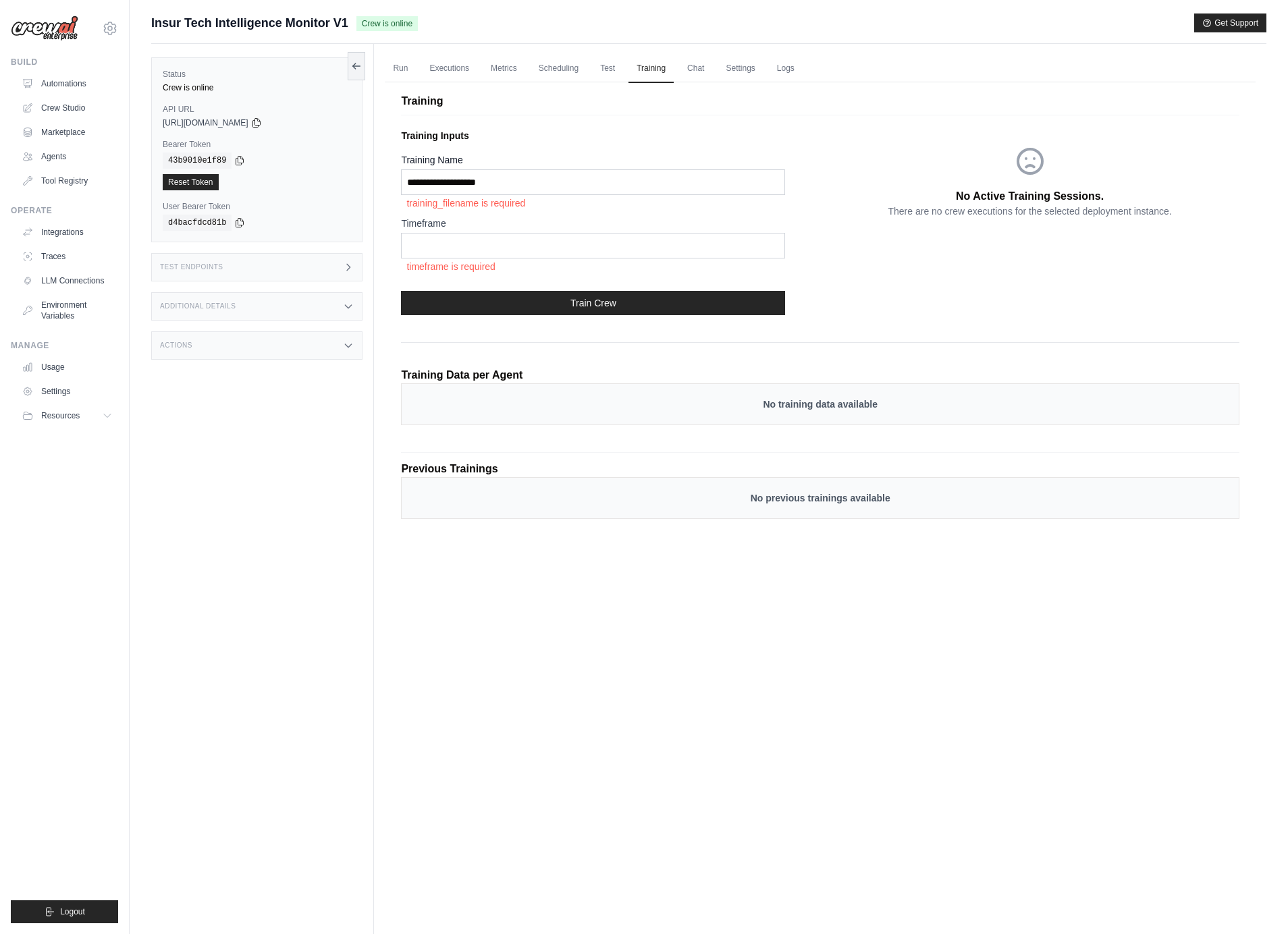
click at [522, 195] on p "training_filename is required" at bounding box center [593, 203] width 384 height 16
click at [612, 73] on link "Test" at bounding box center [608, 69] width 31 height 28
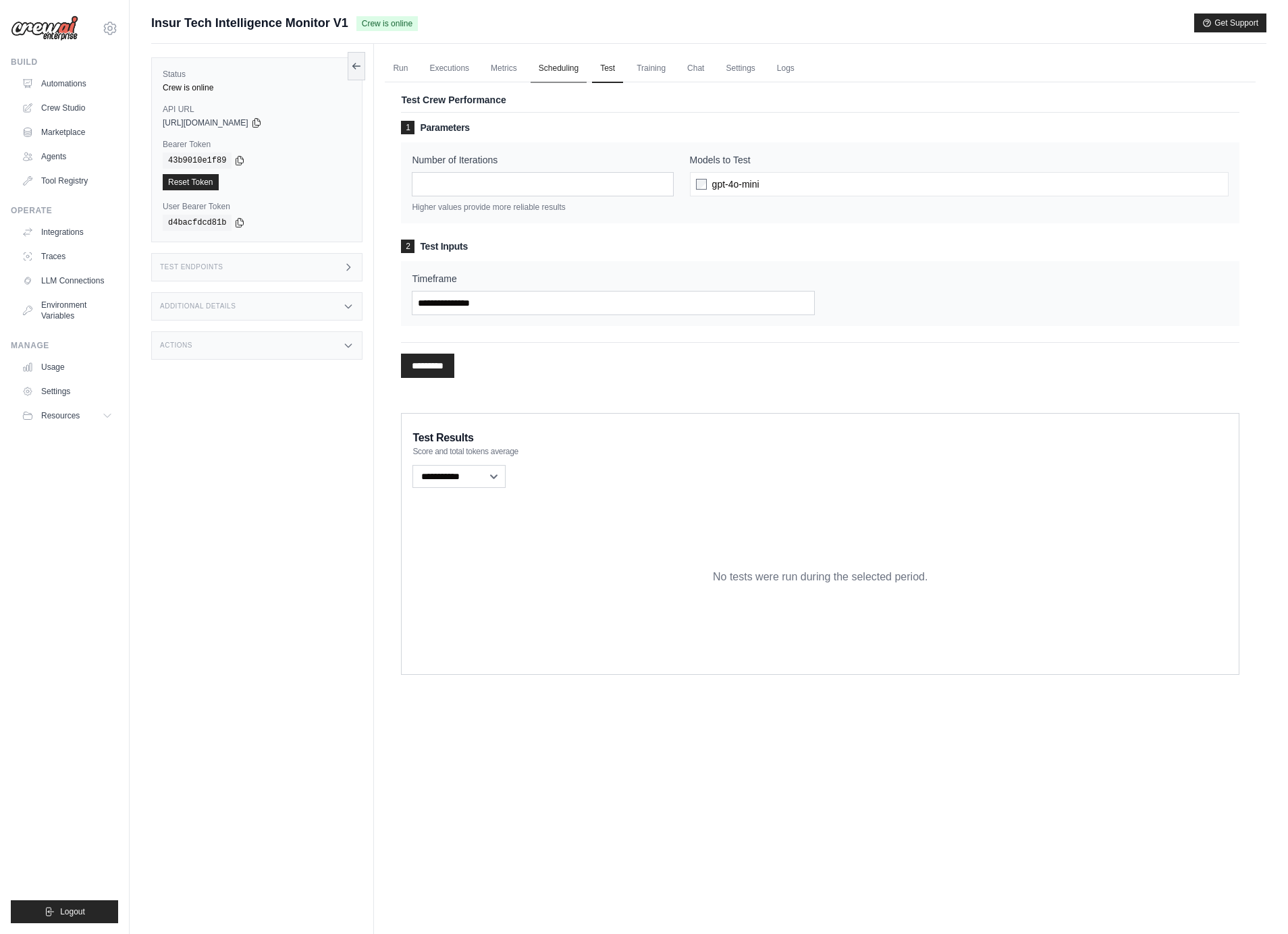
click at [569, 73] on link "Scheduling" at bounding box center [559, 69] width 56 height 28
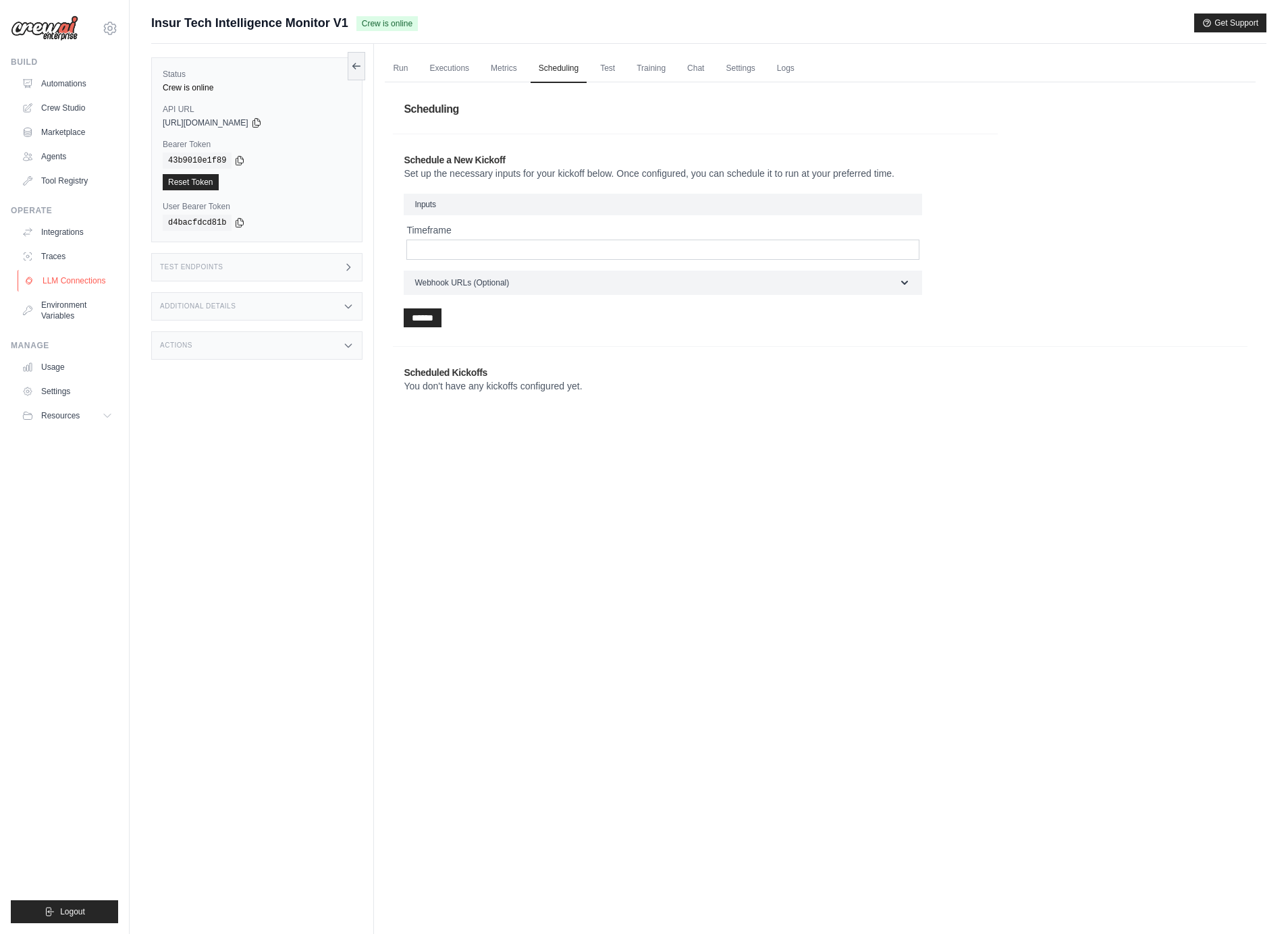
click at [67, 276] on link "LLM Connections" at bounding box center [69, 281] width 102 height 22
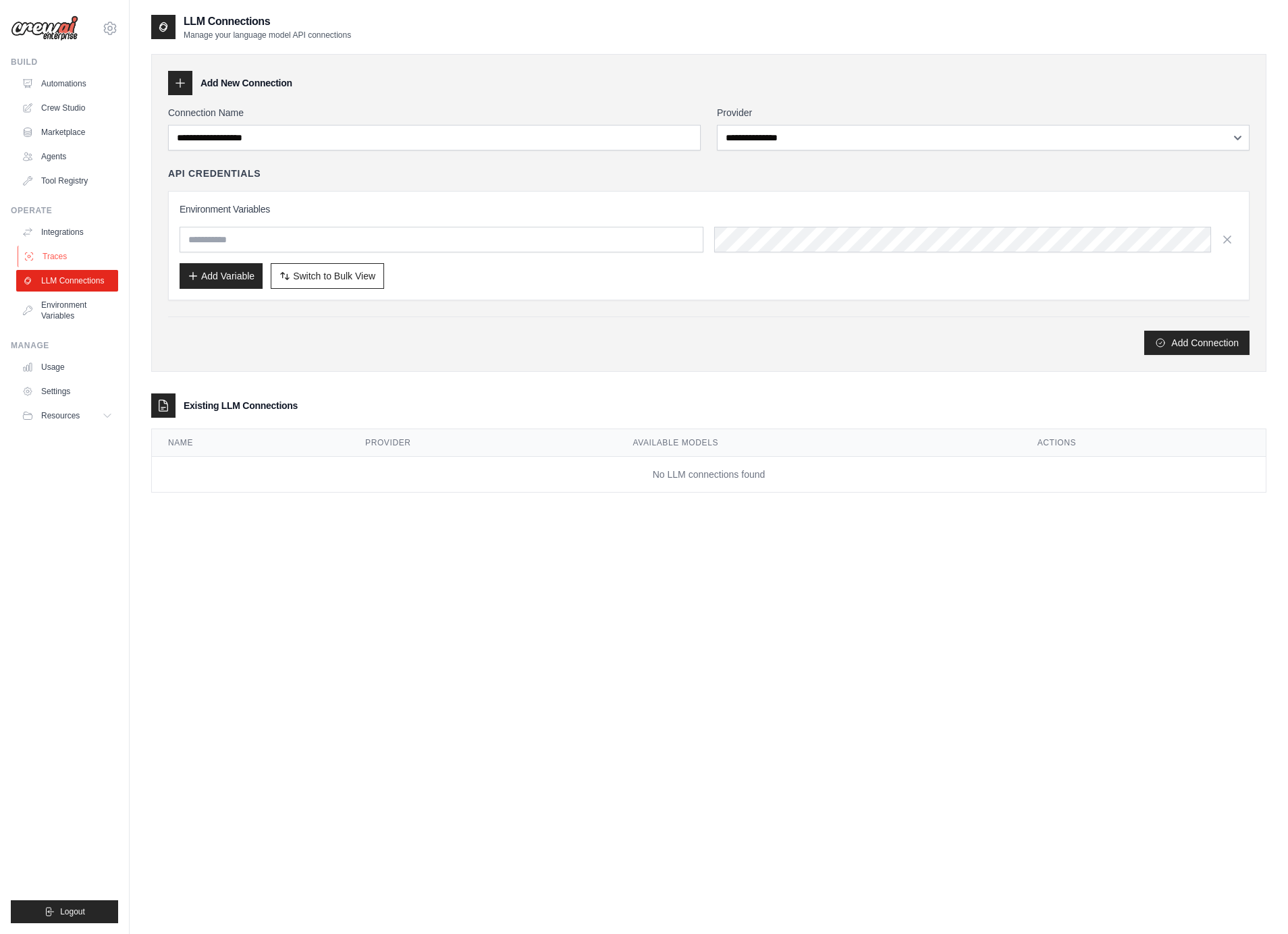
click at [66, 257] on link "Traces" at bounding box center [69, 257] width 102 height 22
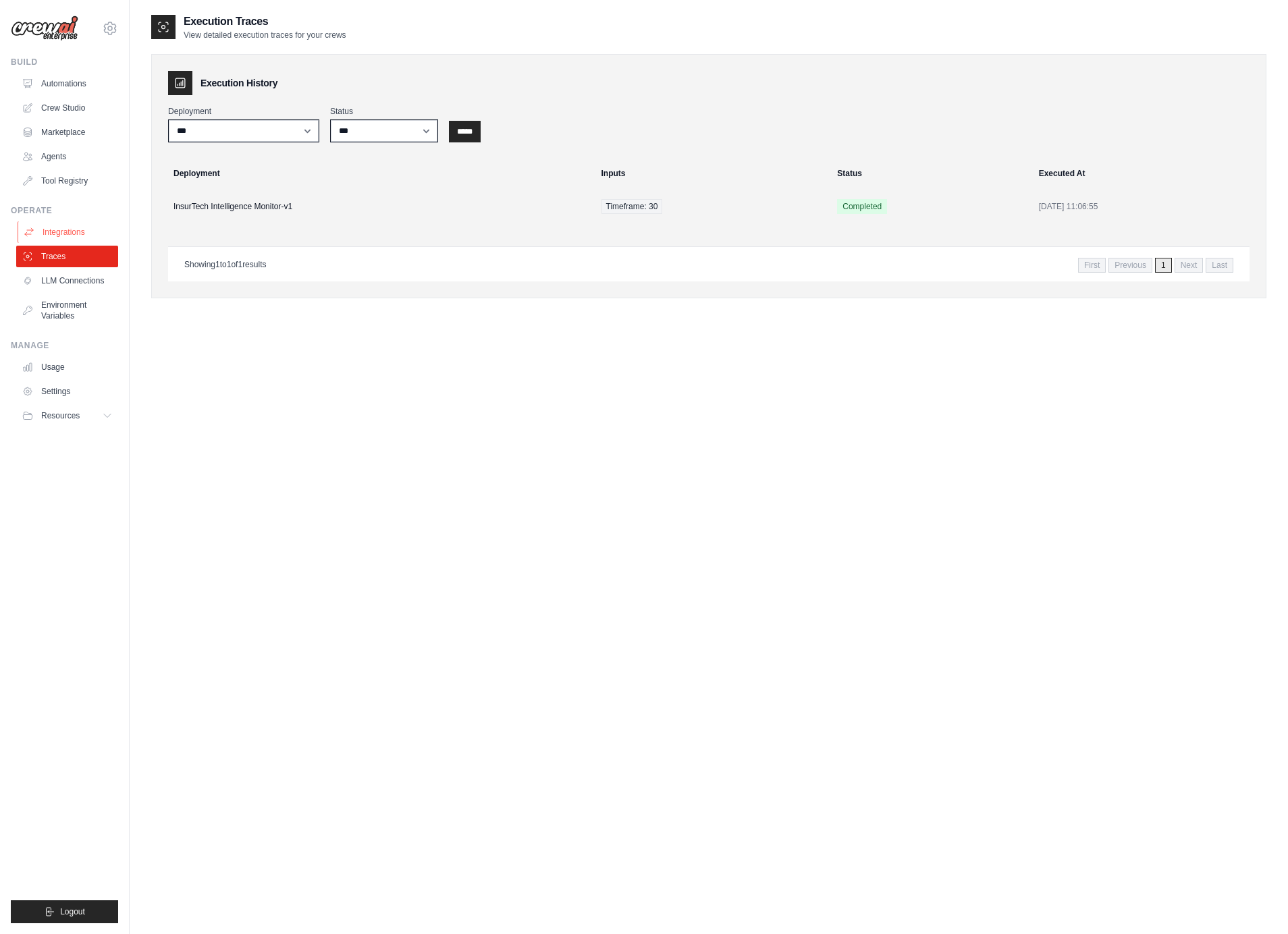
click at [79, 235] on link "Integrations" at bounding box center [69, 232] width 102 height 22
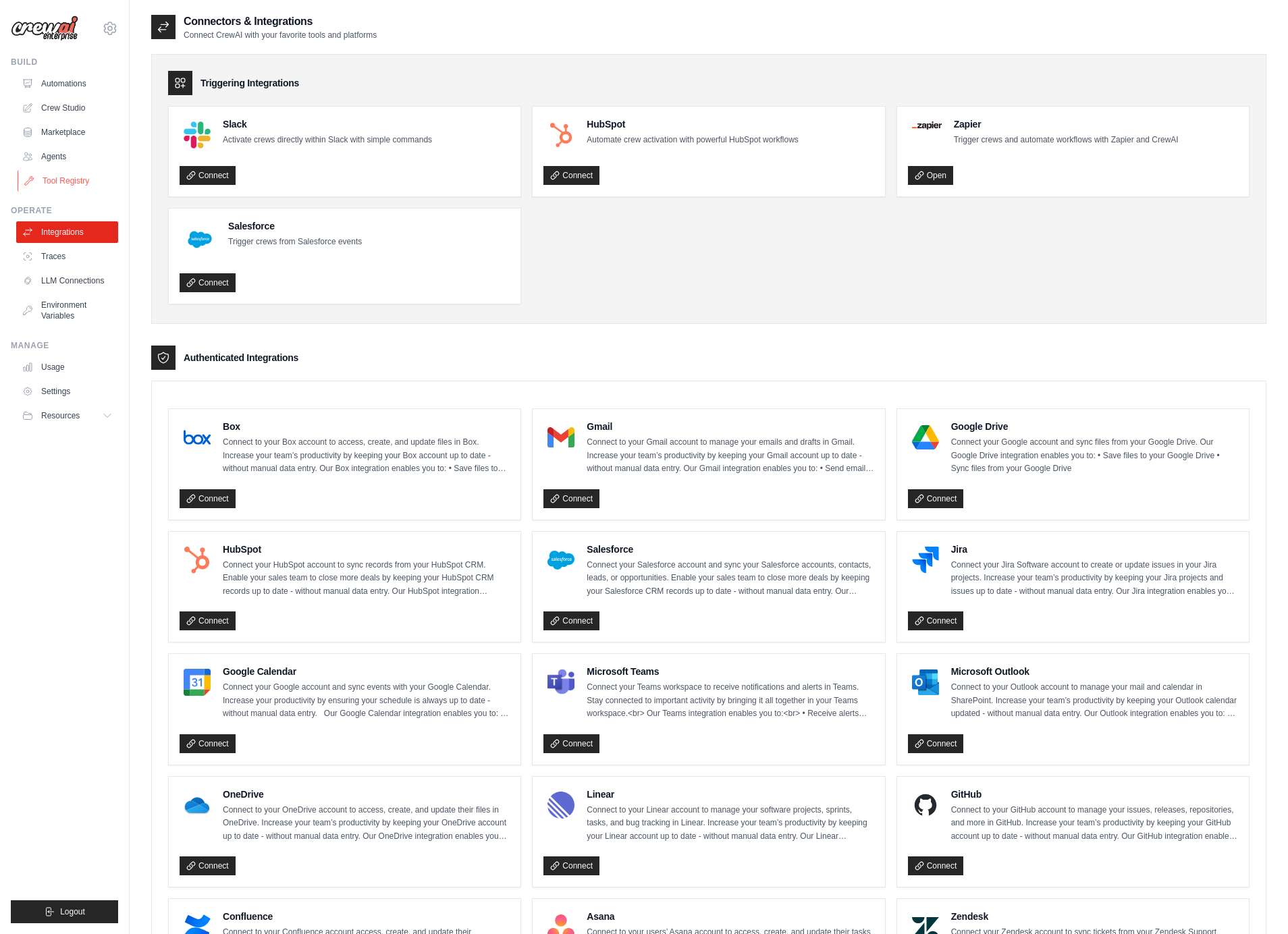
click at [79, 179] on link "Tool Registry" at bounding box center [69, 181] width 102 height 22
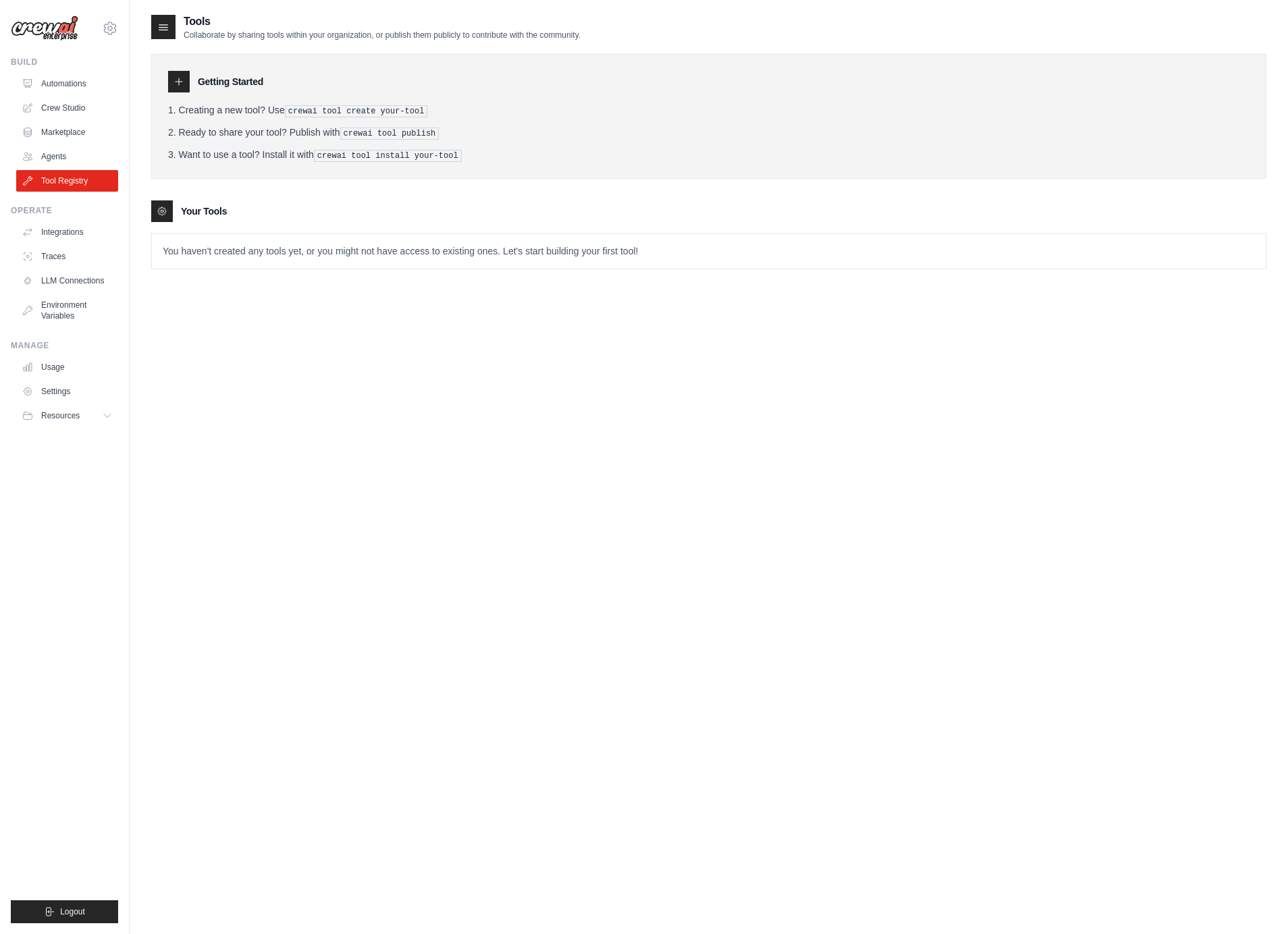
click at [206, 91] on div "Getting Started" at bounding box center [708, 82] width 1081 height 22
click at [218, 81] on h3 "Getting Started" at bounding box center [230, 81] width 66 height 14
click at [170, 79] on div at bounding box center [179, 82] width 22 height 22
click at [180, 83] on icon at bounding box center [179, 81] width 11 height 11
click at [586, 245] on p "You haven't created any tools yet, or you might not have access to existing one…" at bounding box center [708, 251] width 1114 height 35
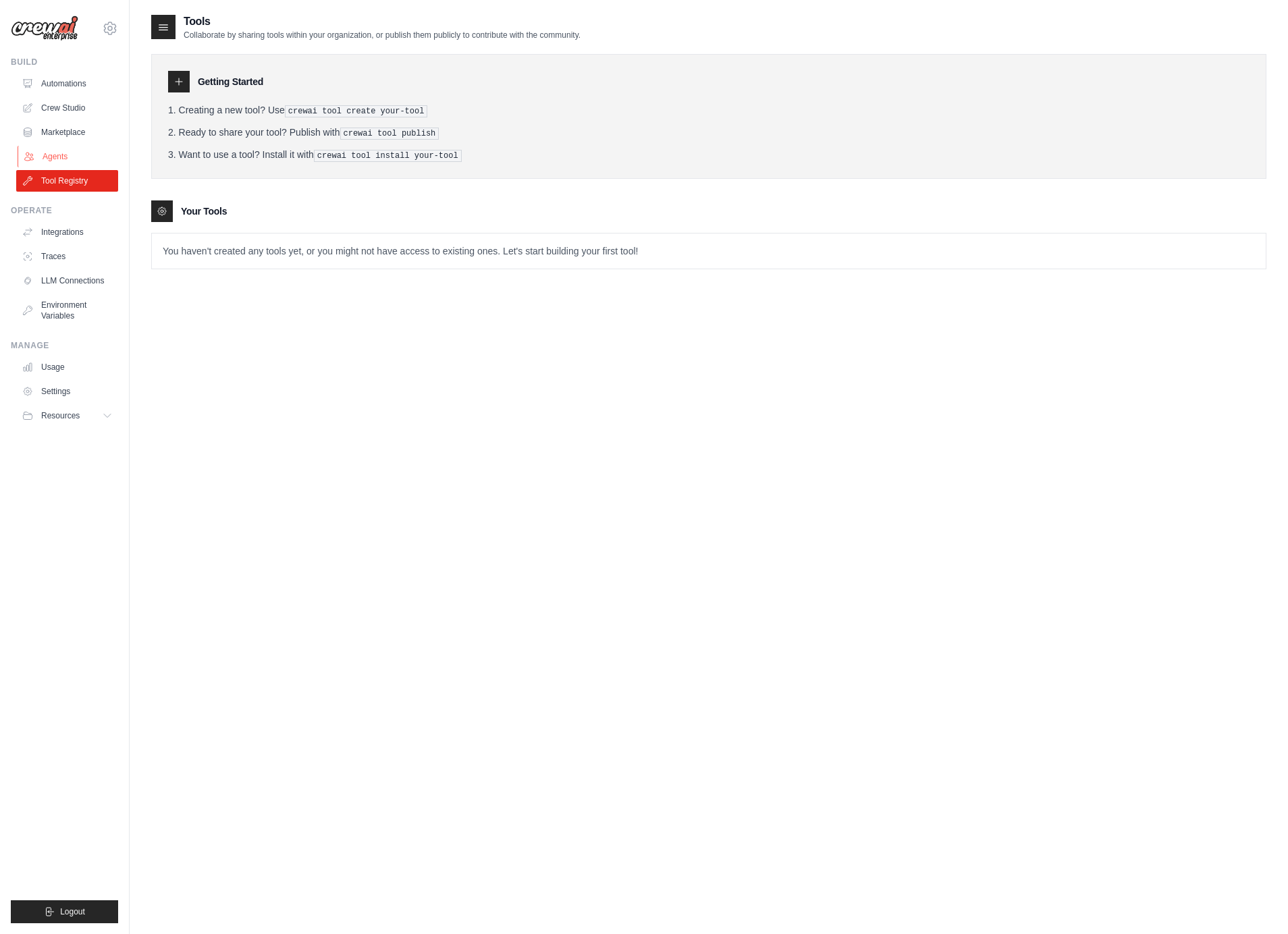
click at [84, 160] on link "Agents" at bounding box center [69, 157] width 102 height 22
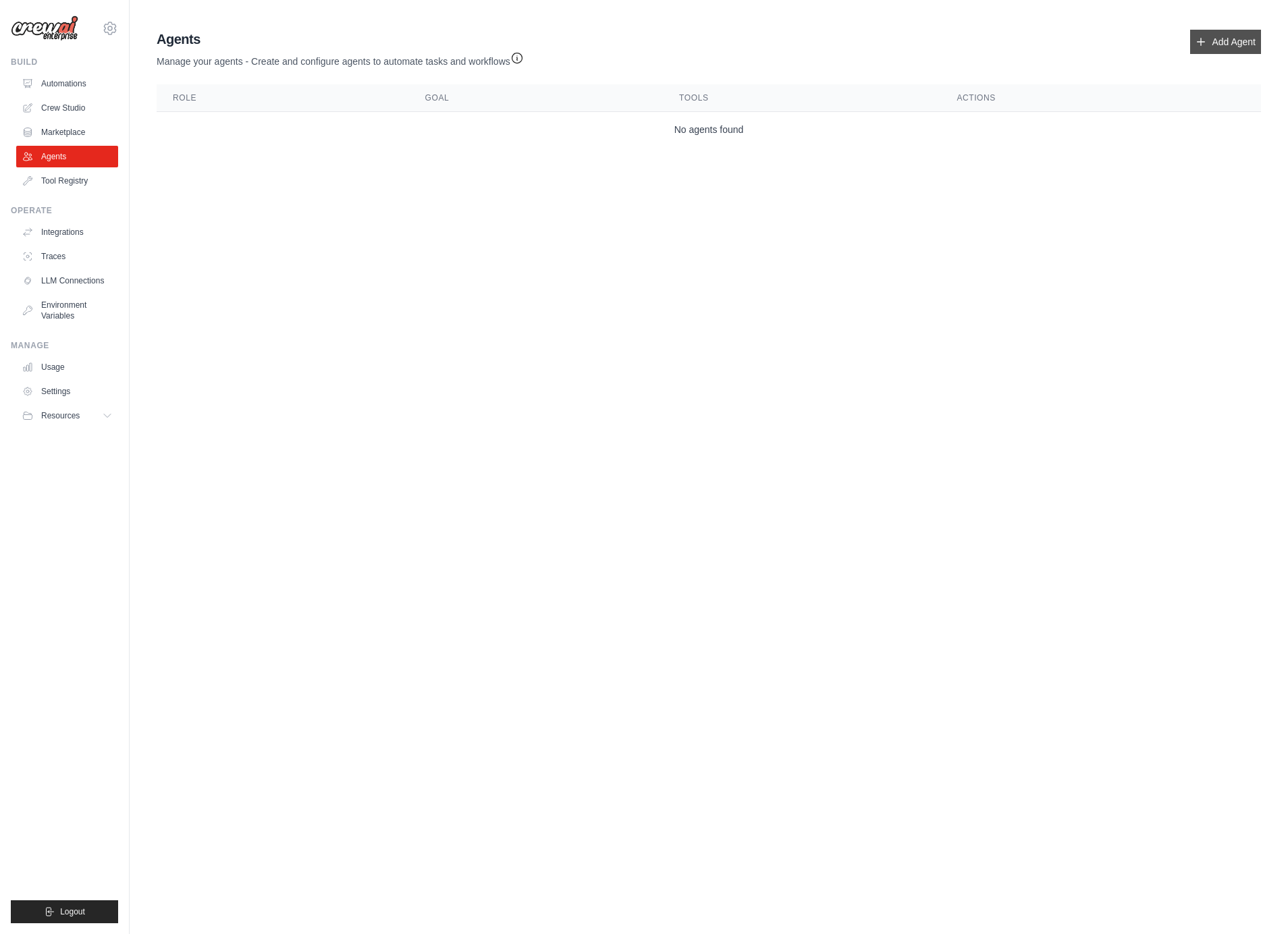
click at [1223, 48] on link "Add Agent" at bounding box center [1226, 42] width 71 height 25
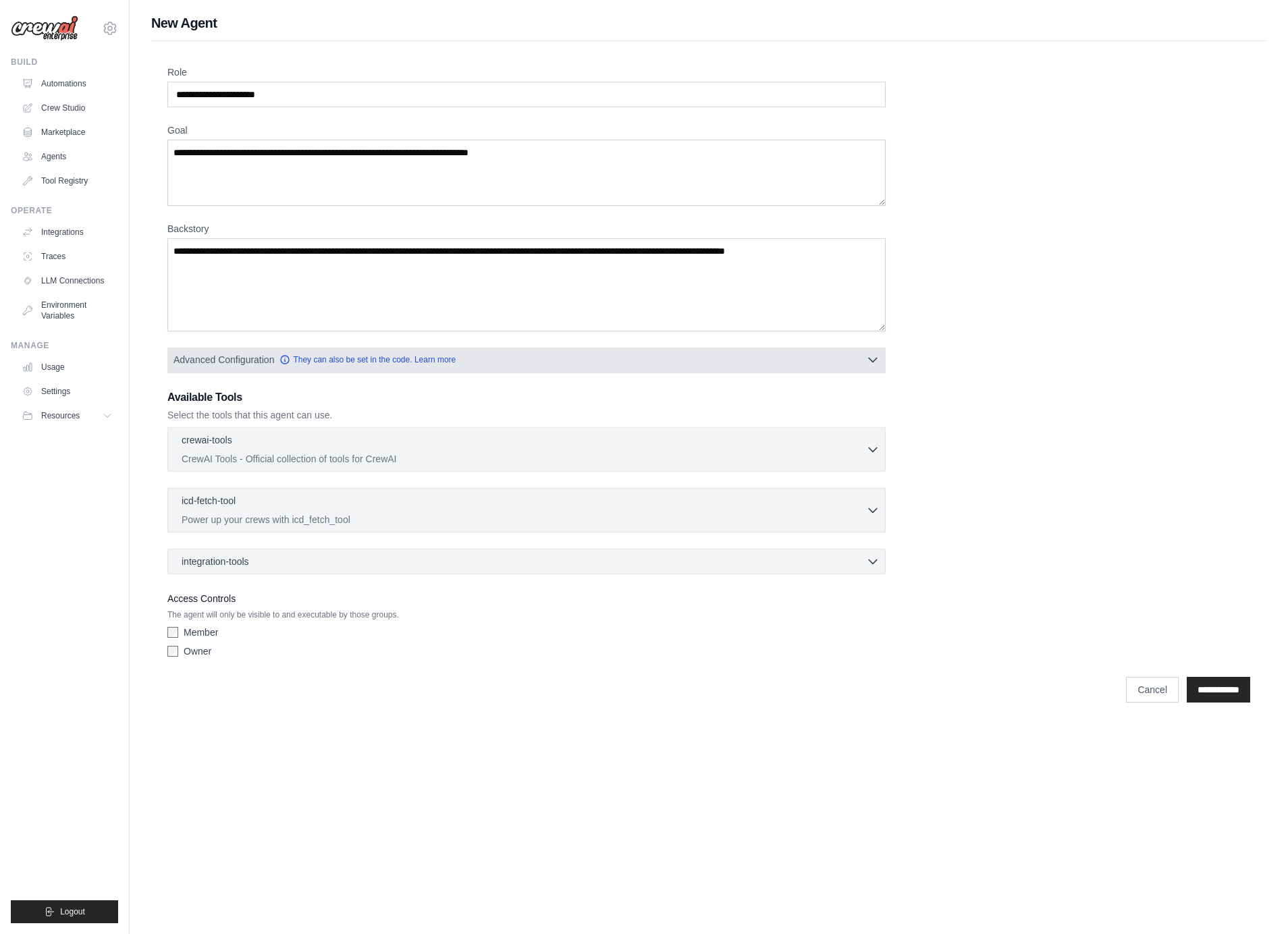
click at [506, 362] on button "Advanced Configuration They can also be set in the code. Learn more" at bounding box center [527, 359] width 717 height 25
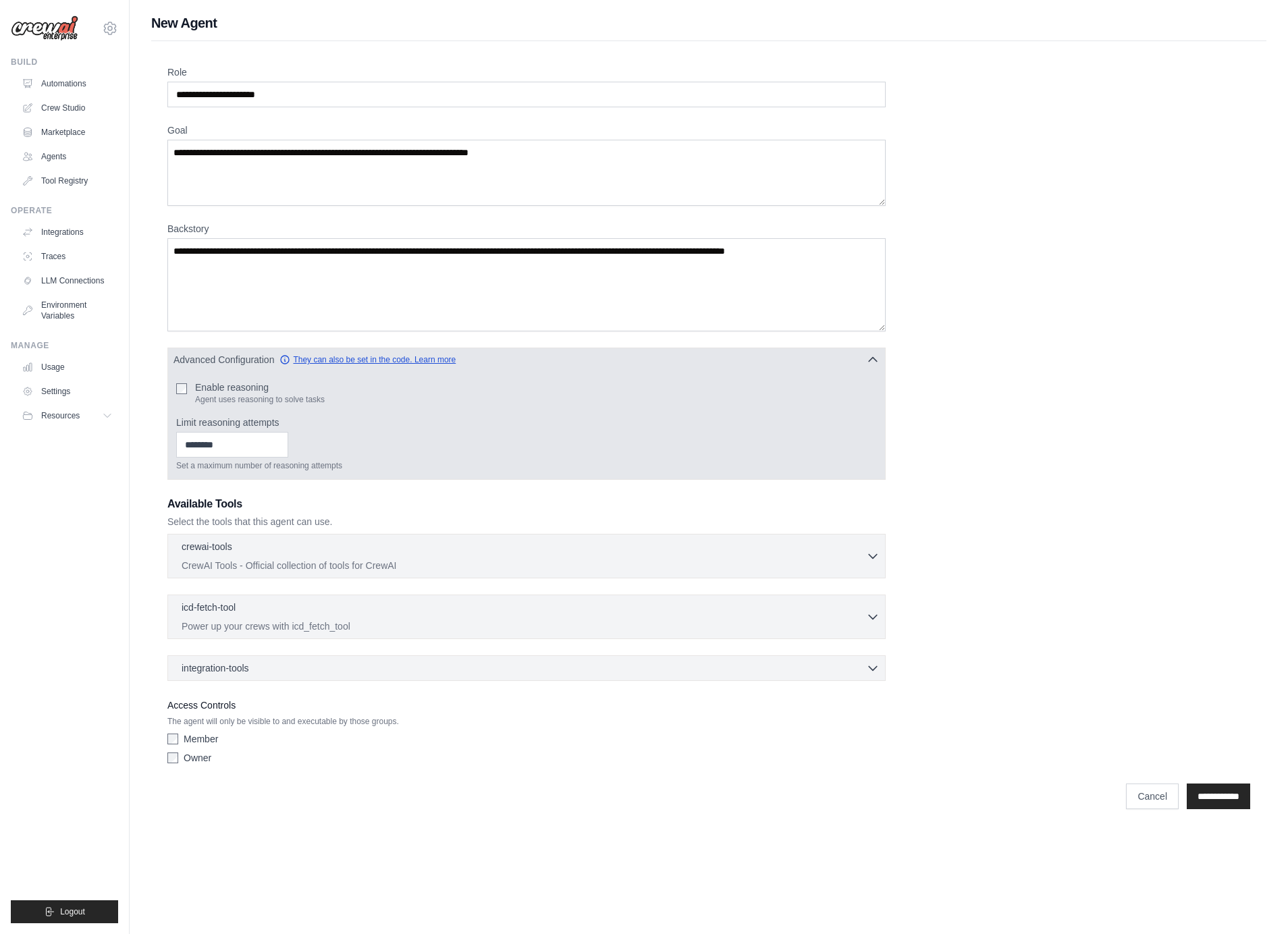
click at [425, 363] on link "They can also be set in the code. Learn more" at bounding box center [367, 360] width 176 height 11
